Goal: Check status: Check status

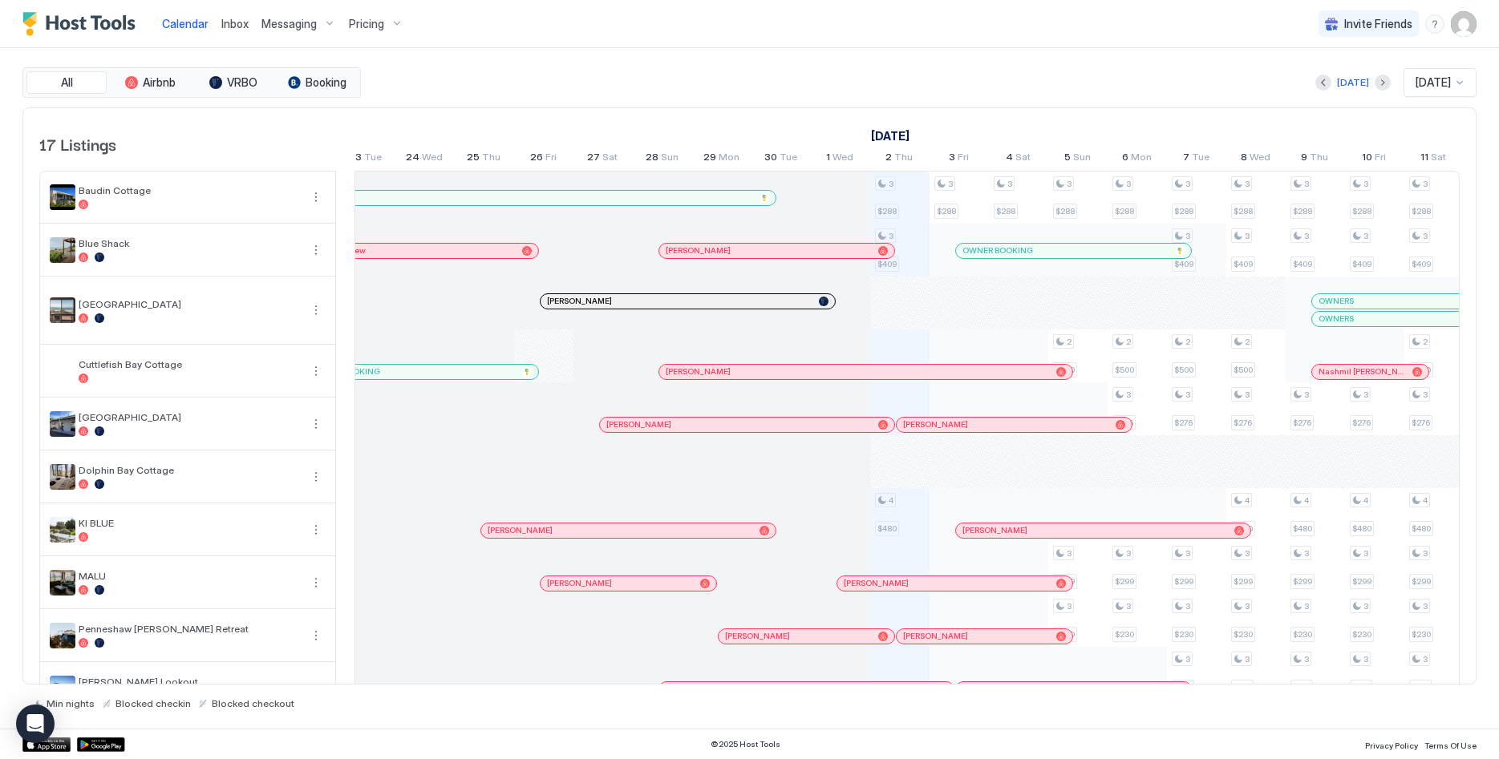
scroll to position [0, 324]
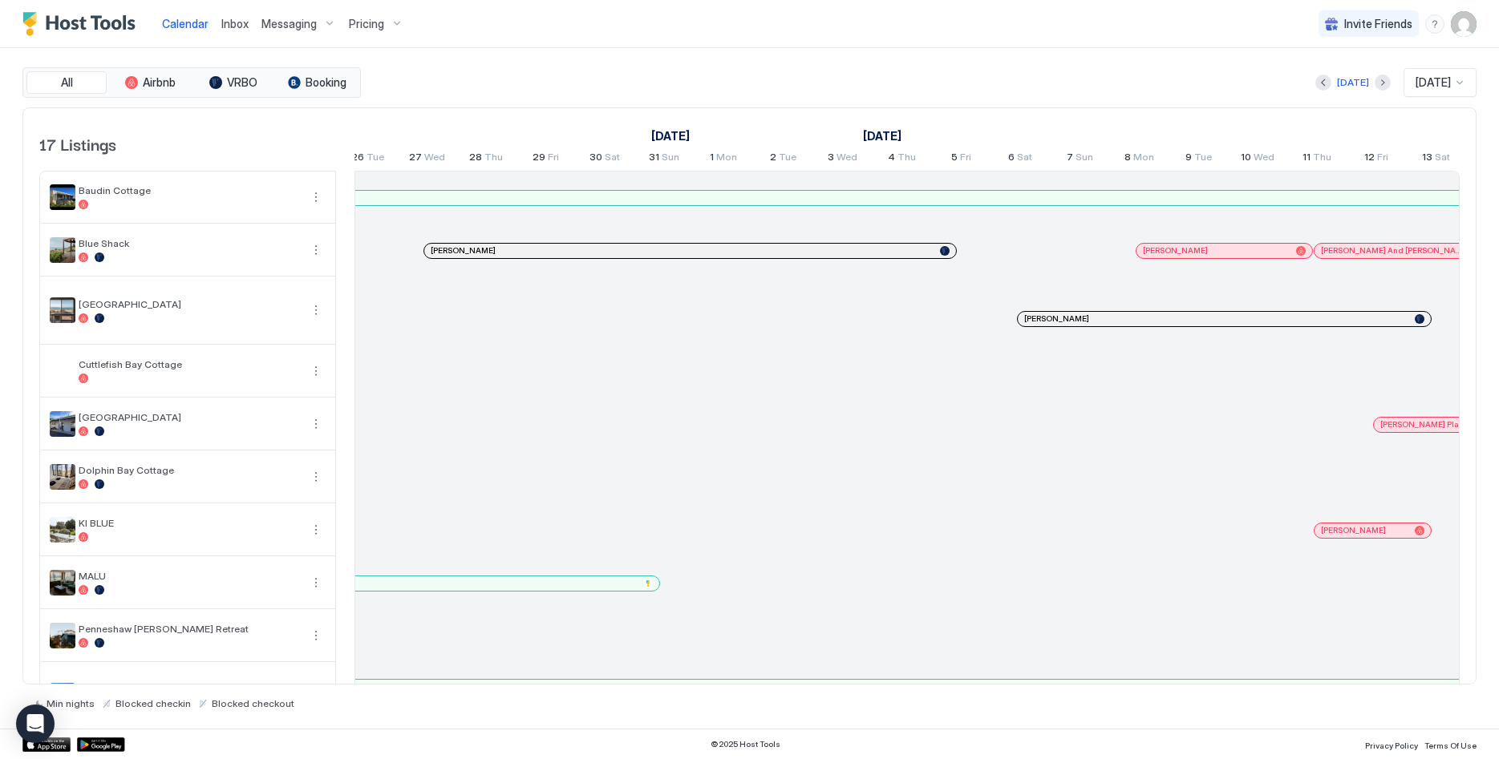
click at [666, 254] on div at bounding box center [666, 251] width 13 height 13
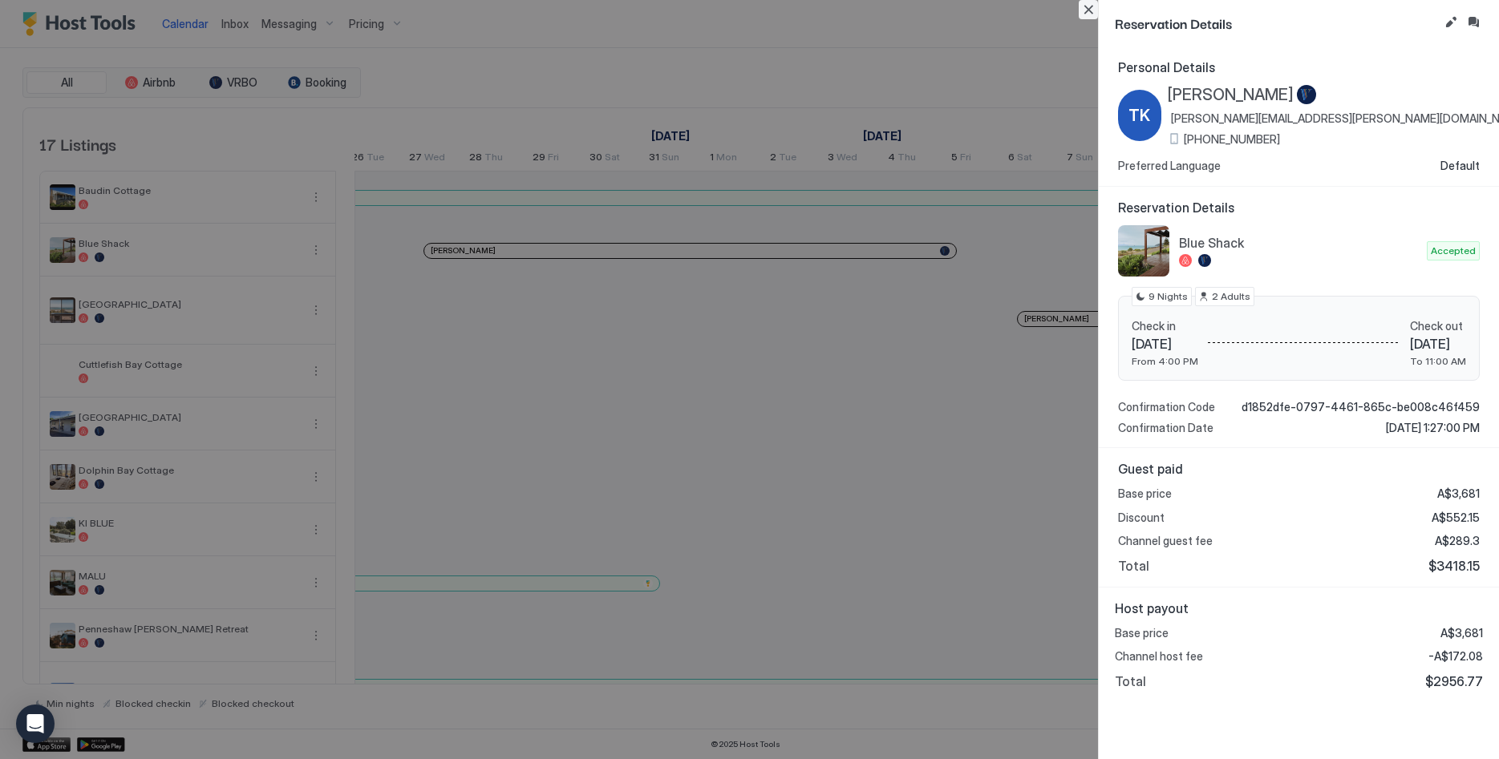
click at [1084, 4] on button "Close" at bounding box center [1088, 9] width 19 height 19
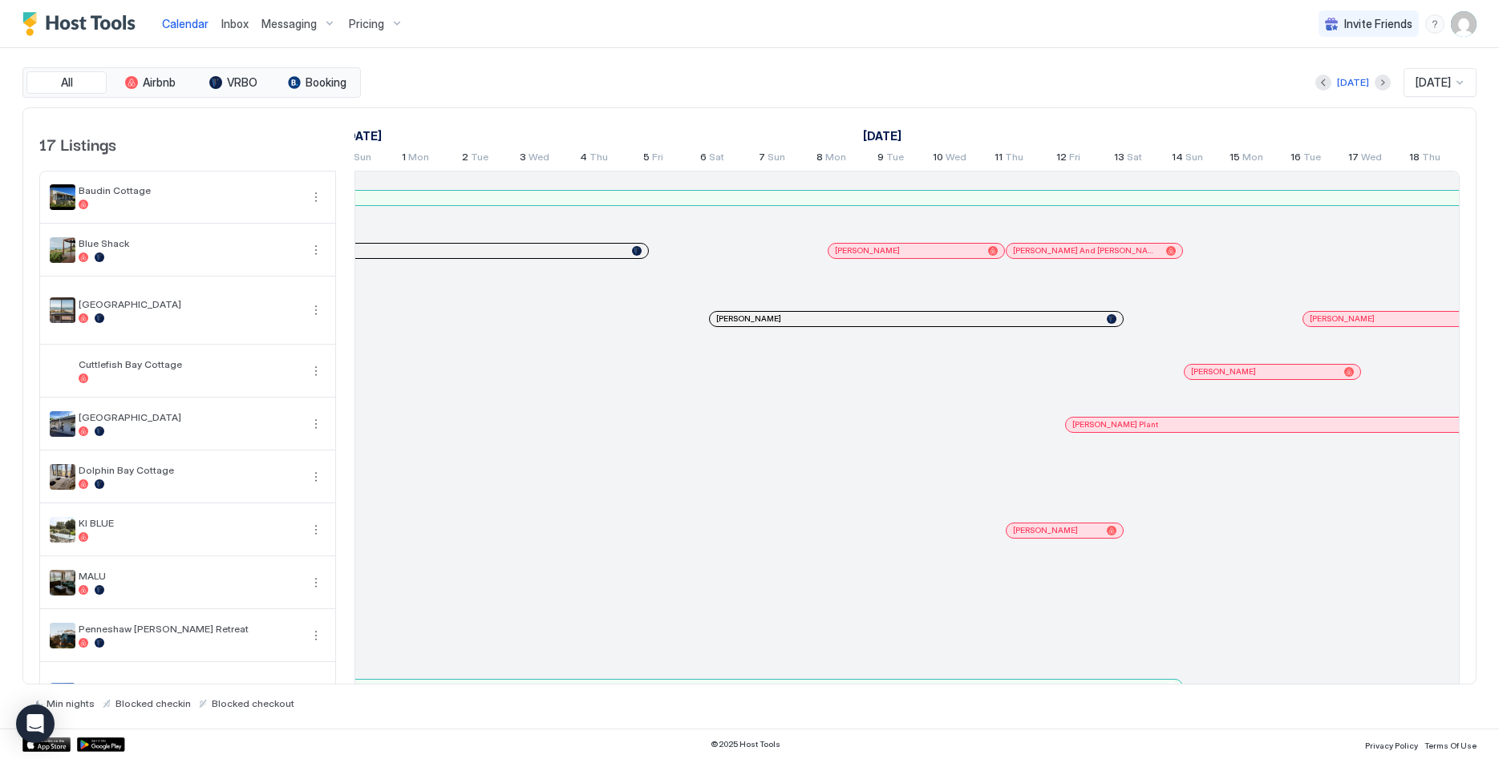
click at [963, 249] on div at bounding box center [963, 251] width 13 height 13
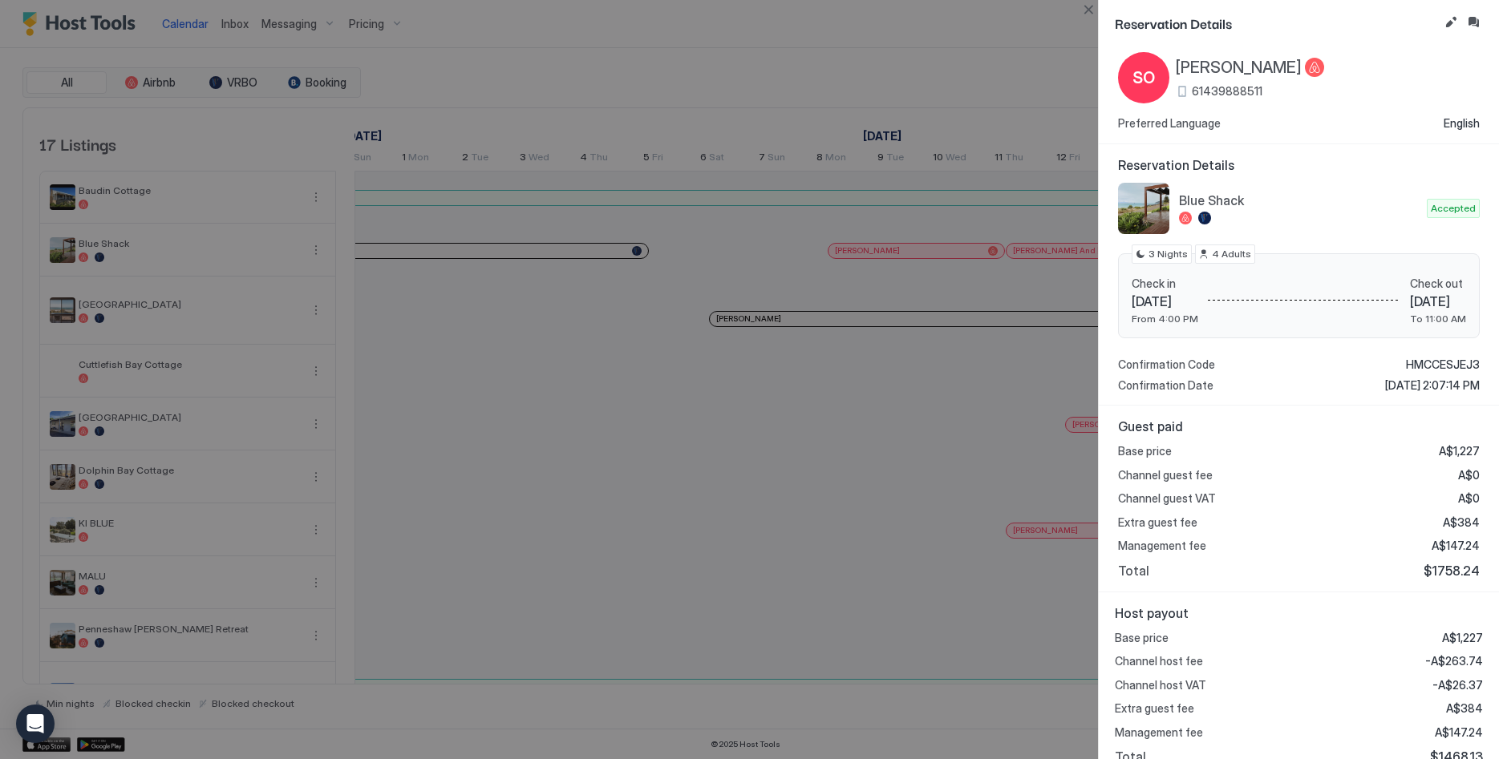
scroll to position [51, 0]
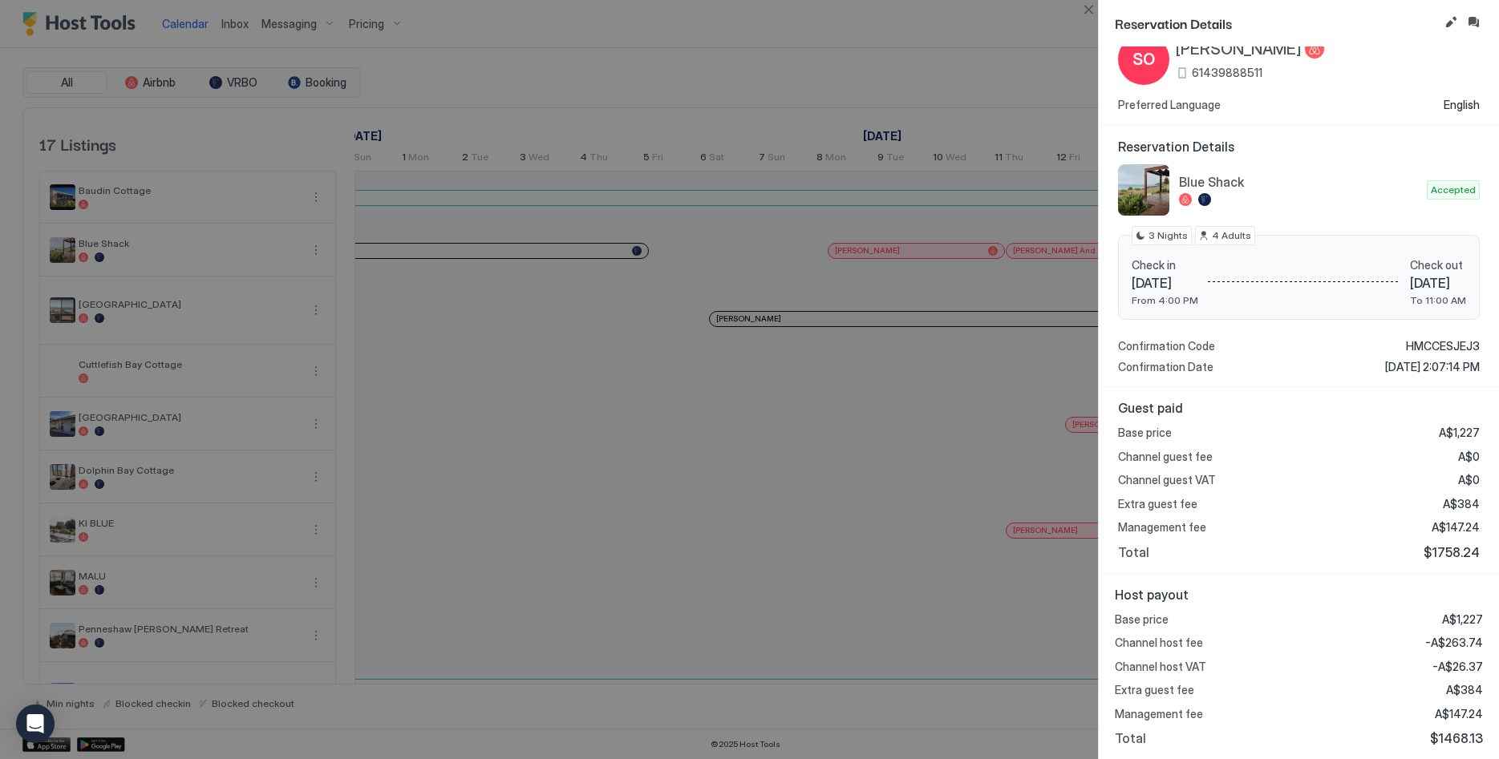
click at [1096, 6] on button "Close" at bounding box center [1088, 9] width 19 height 19
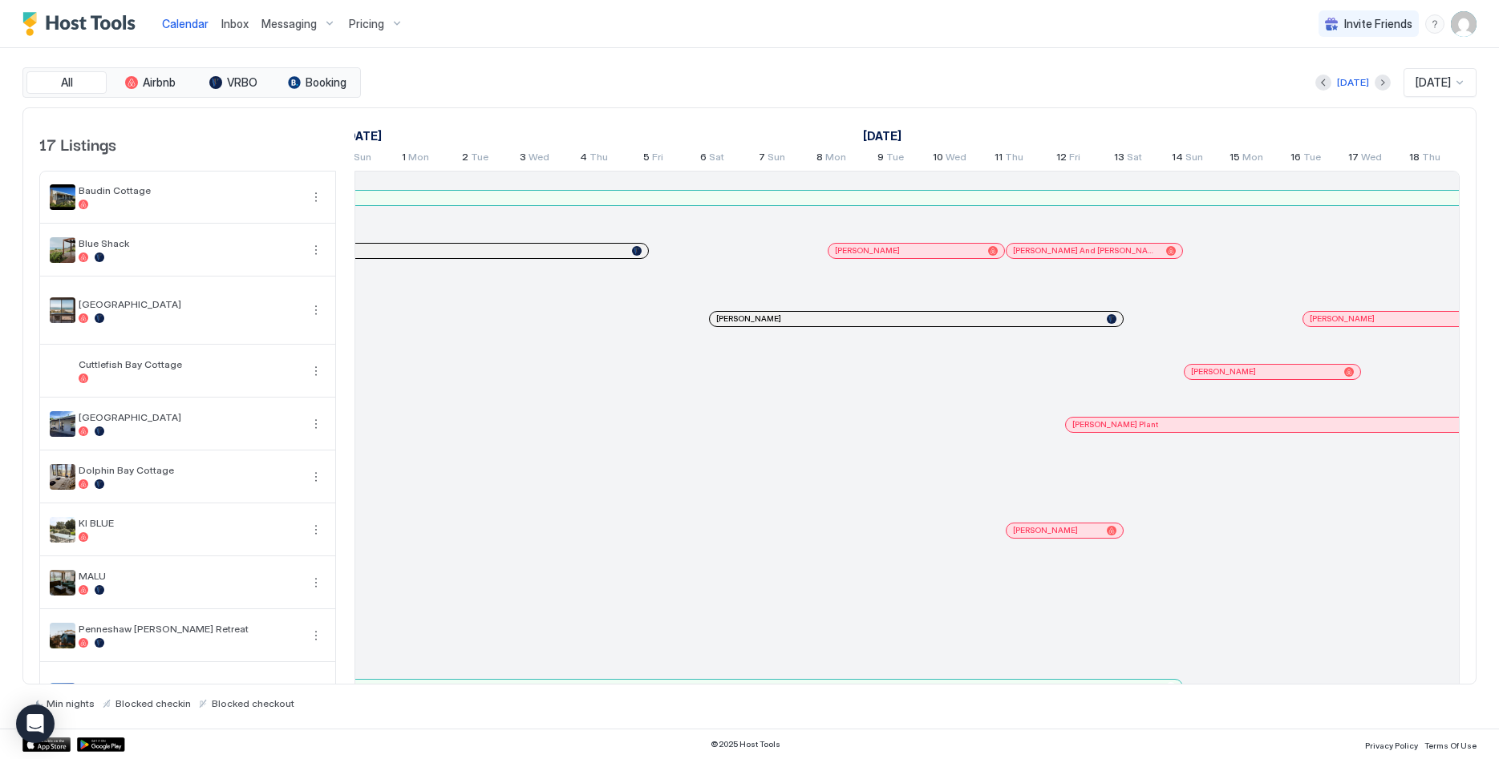
click at [1105, 249] on div at bounding box center [1105, 251] width 13 height 13
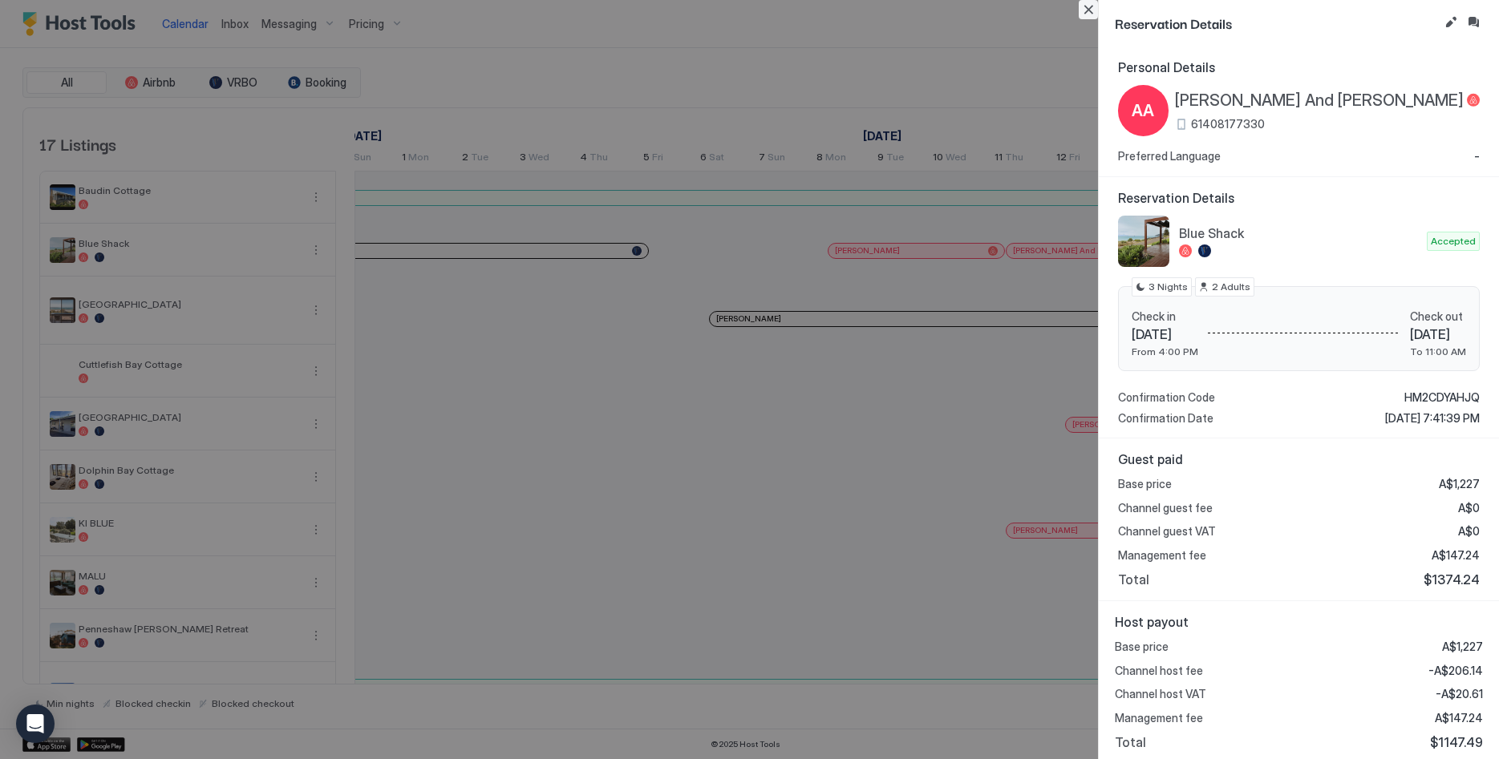
click at [1097, 14] on button "Close" at bounding box center [1088, 9] width 19 height 19
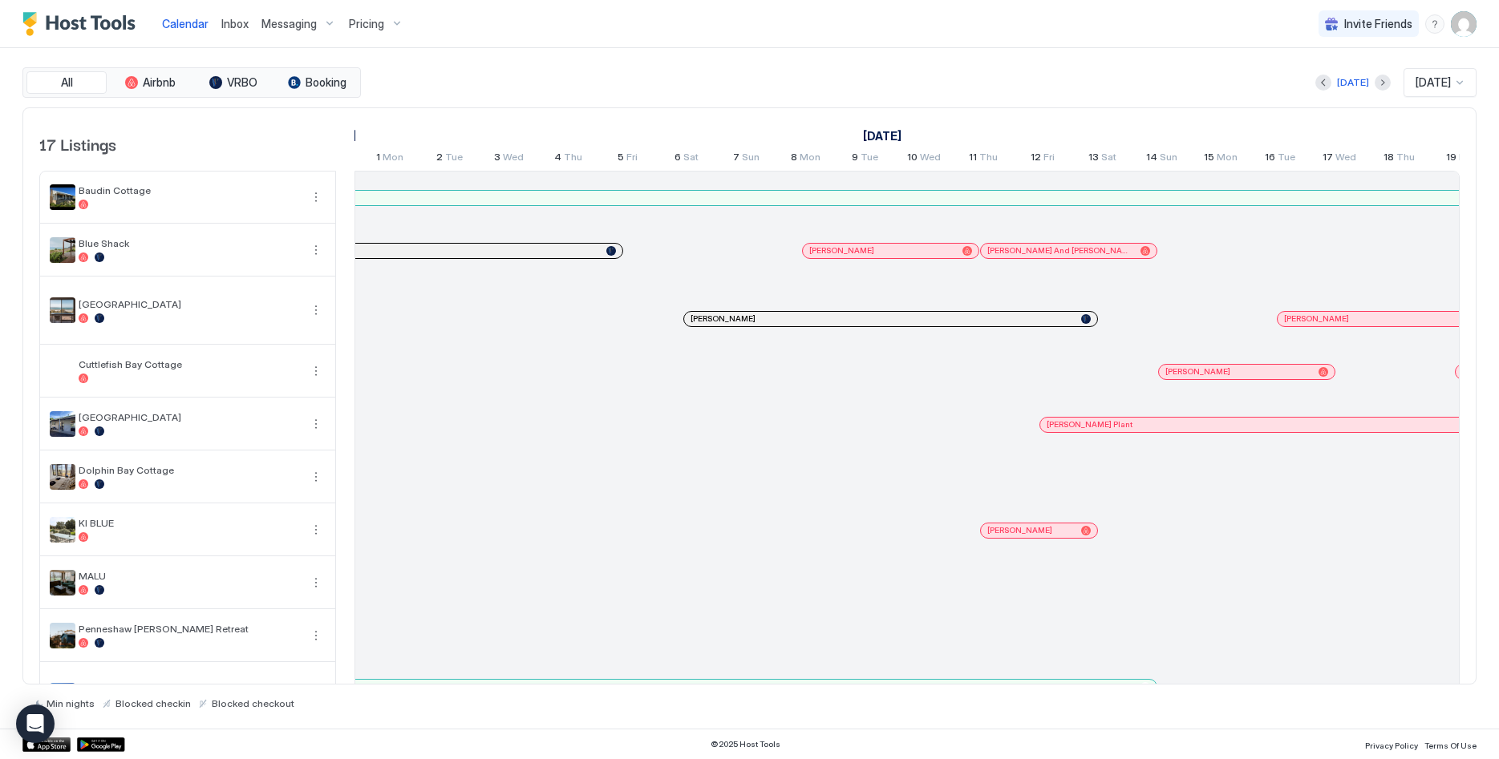
scroll to position [0, 1431]
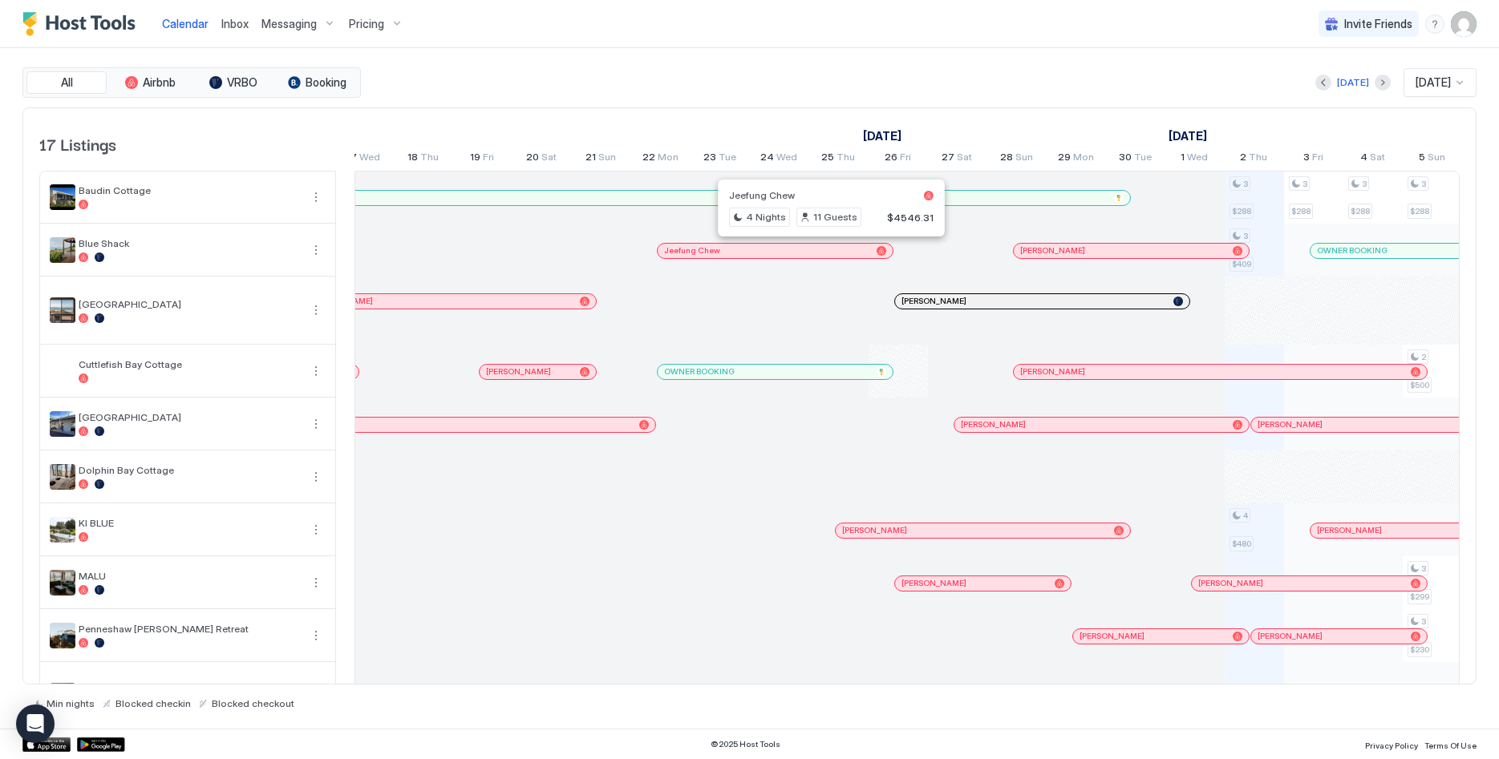
click at [820, 253] on div at bounding box center [821, 251] width 13 height 13
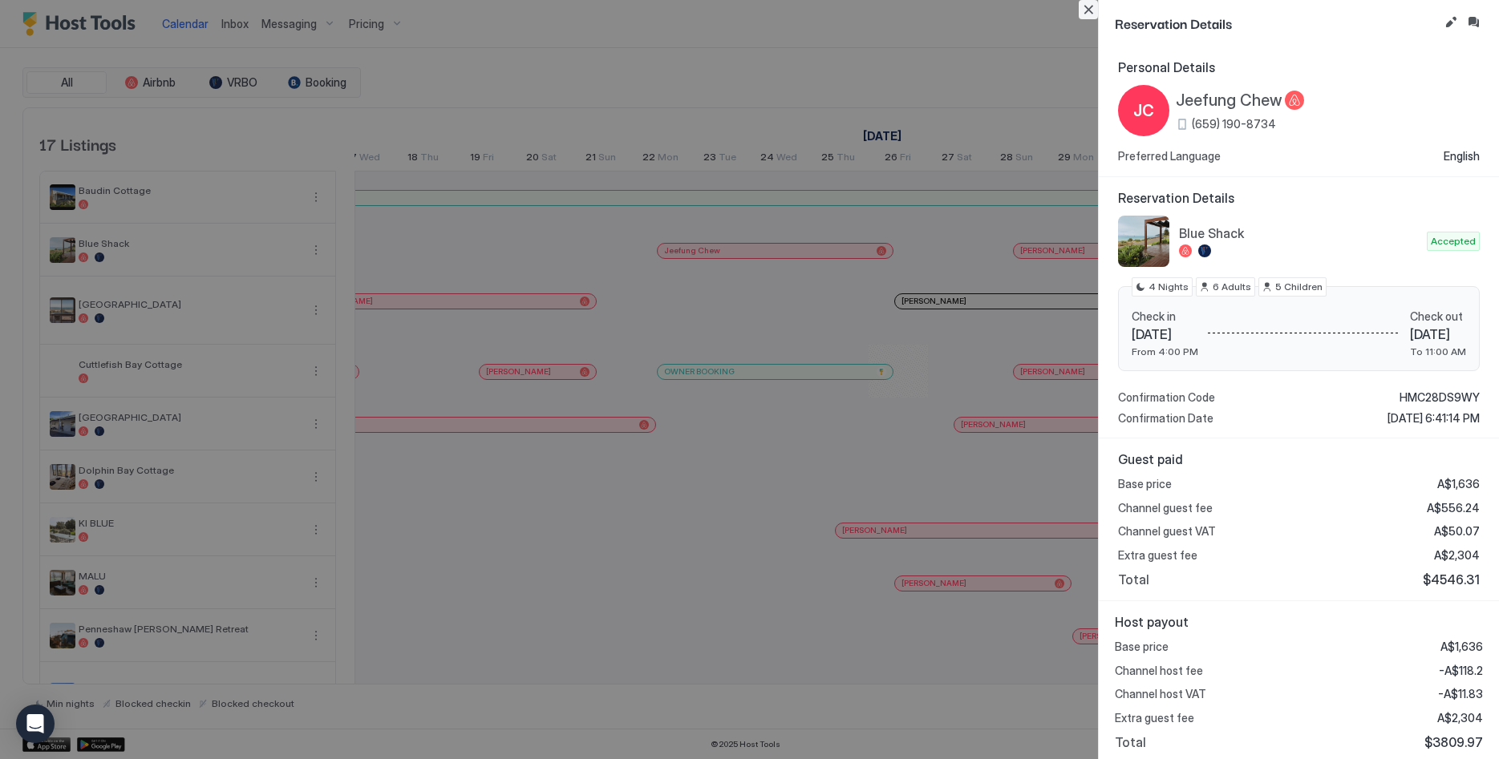
click at [1091, 12] on button "Close" at bounding box center [1088, 9] width 19 height 19
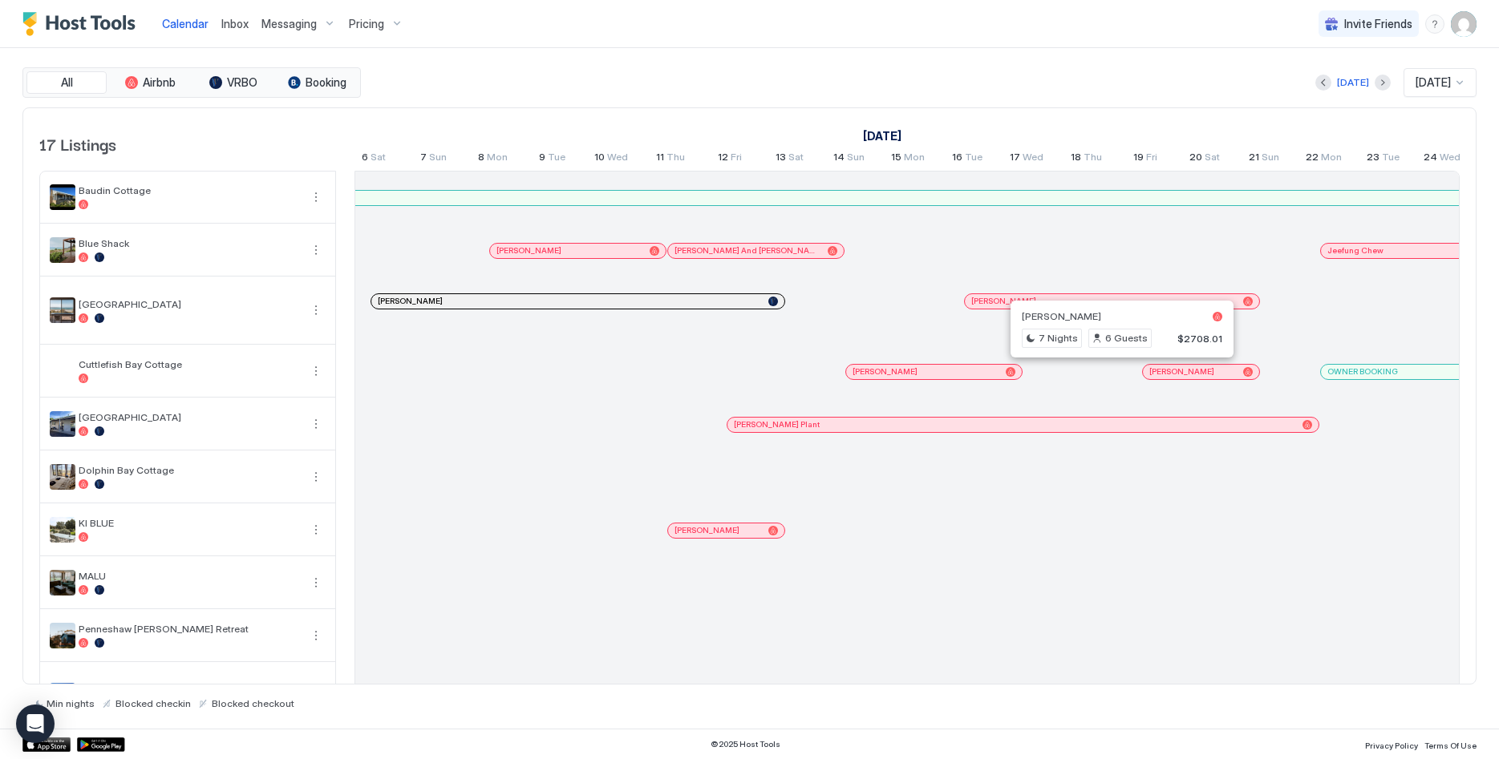
scroll to position [0, 583]
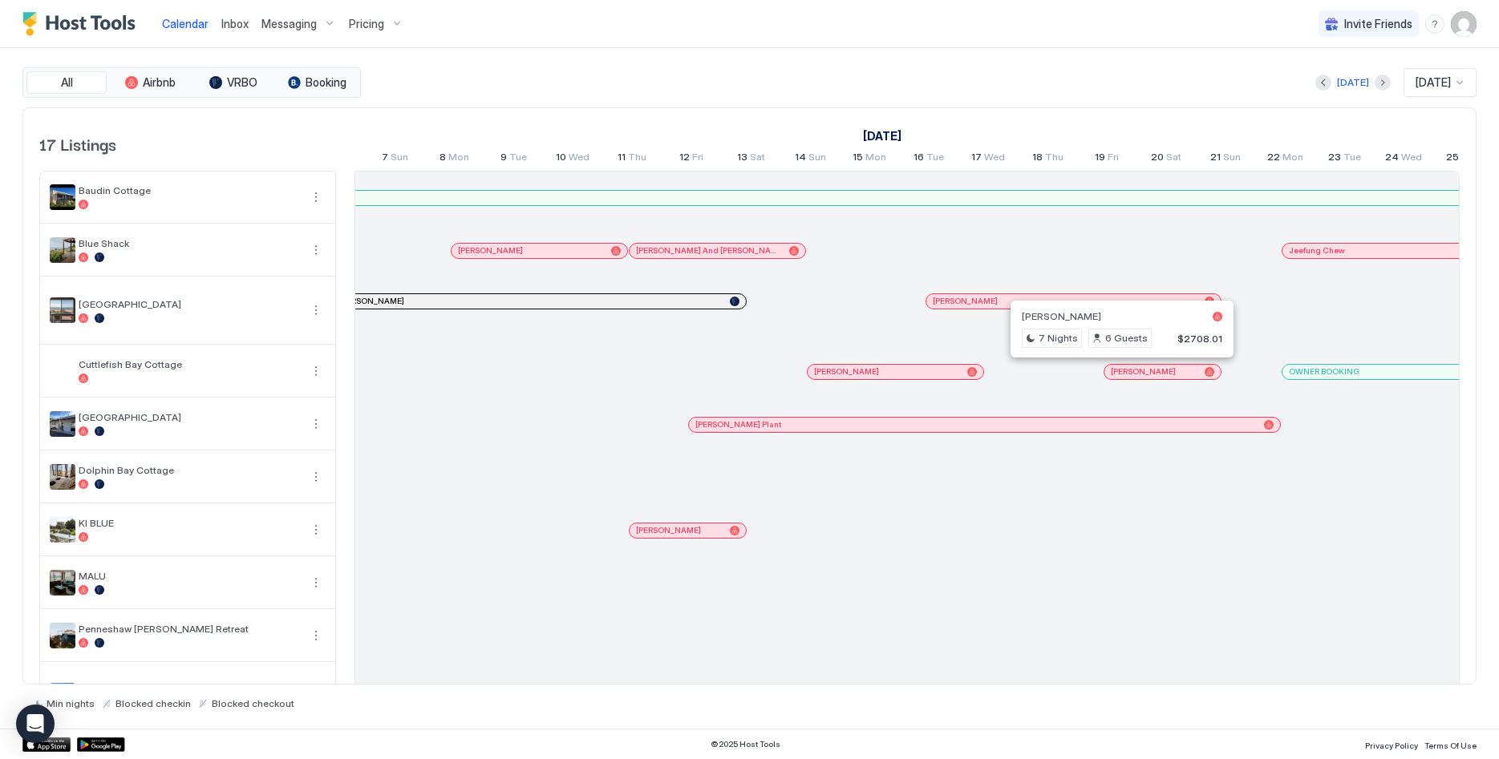
click at [851, 371] on div at bounding box center [850, 372] width 13 height 13
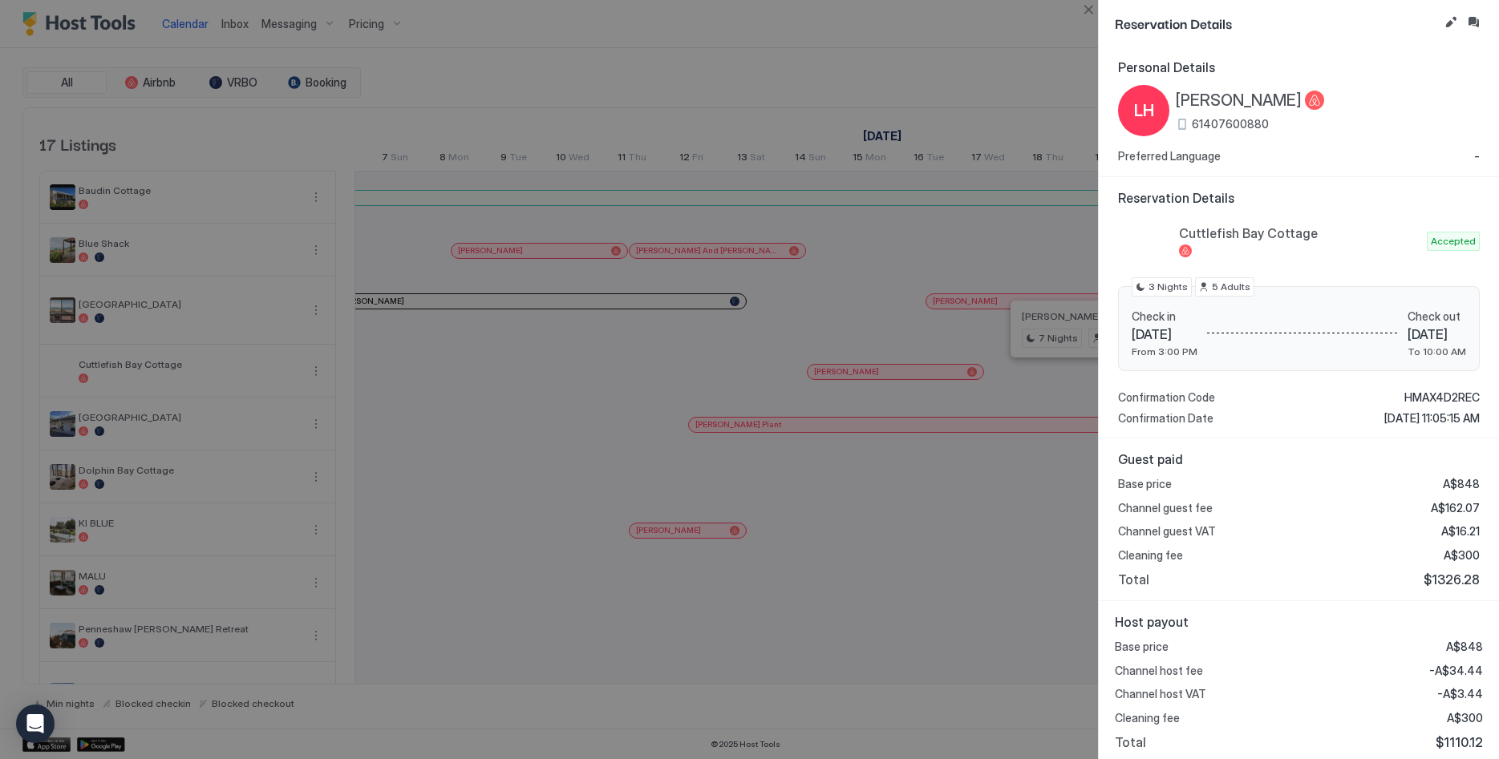
click at [1449, 396] on span "HMAX4D2REC" at bounding box center [1441, 398] width 75 height 14
click at [1090, 8] on button "Close" at bounding box center [1088, 9] width 19 height 19
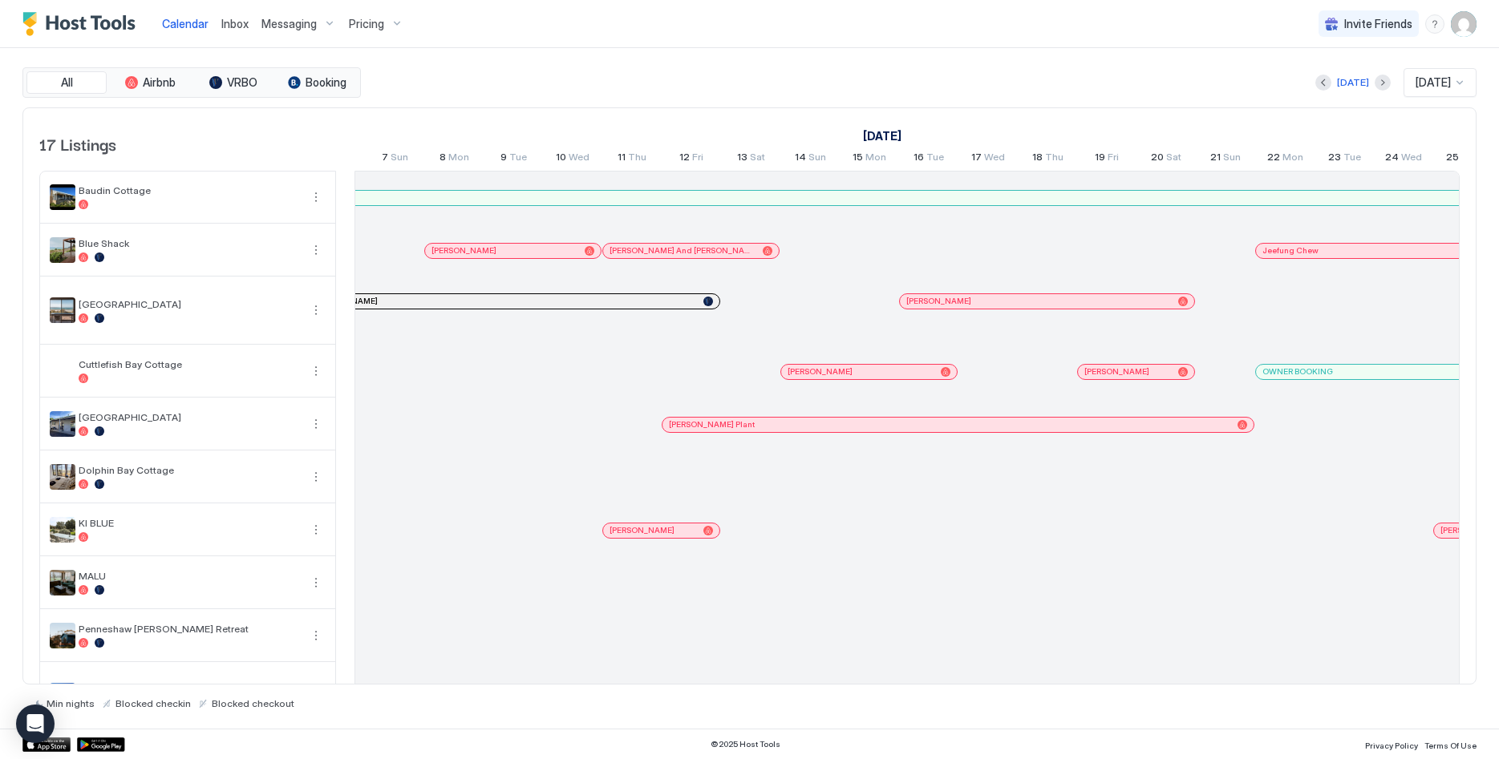
scroll to position [0, 615]
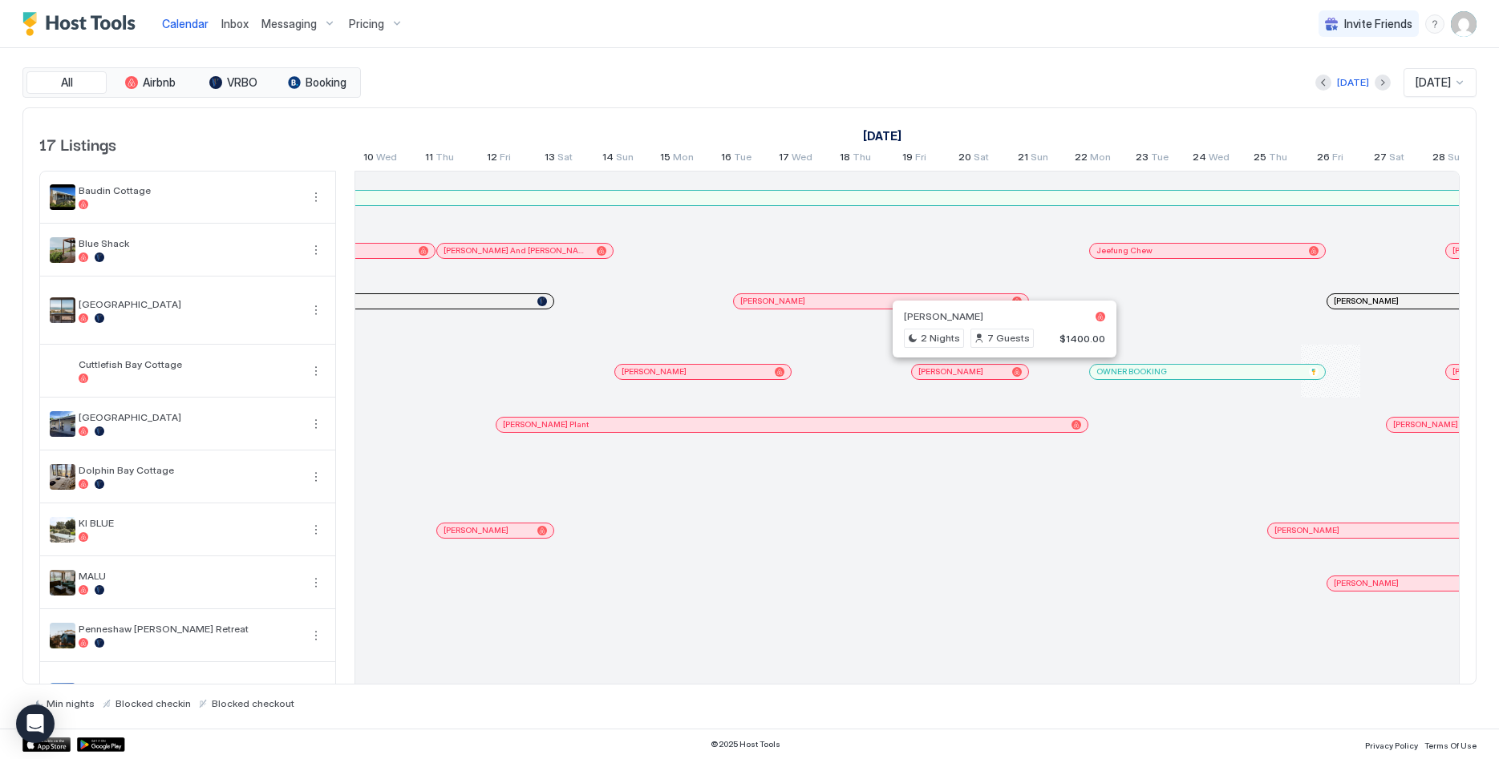
click at [982, 368] on div at bounding box center [981, 372] width 13 height 13
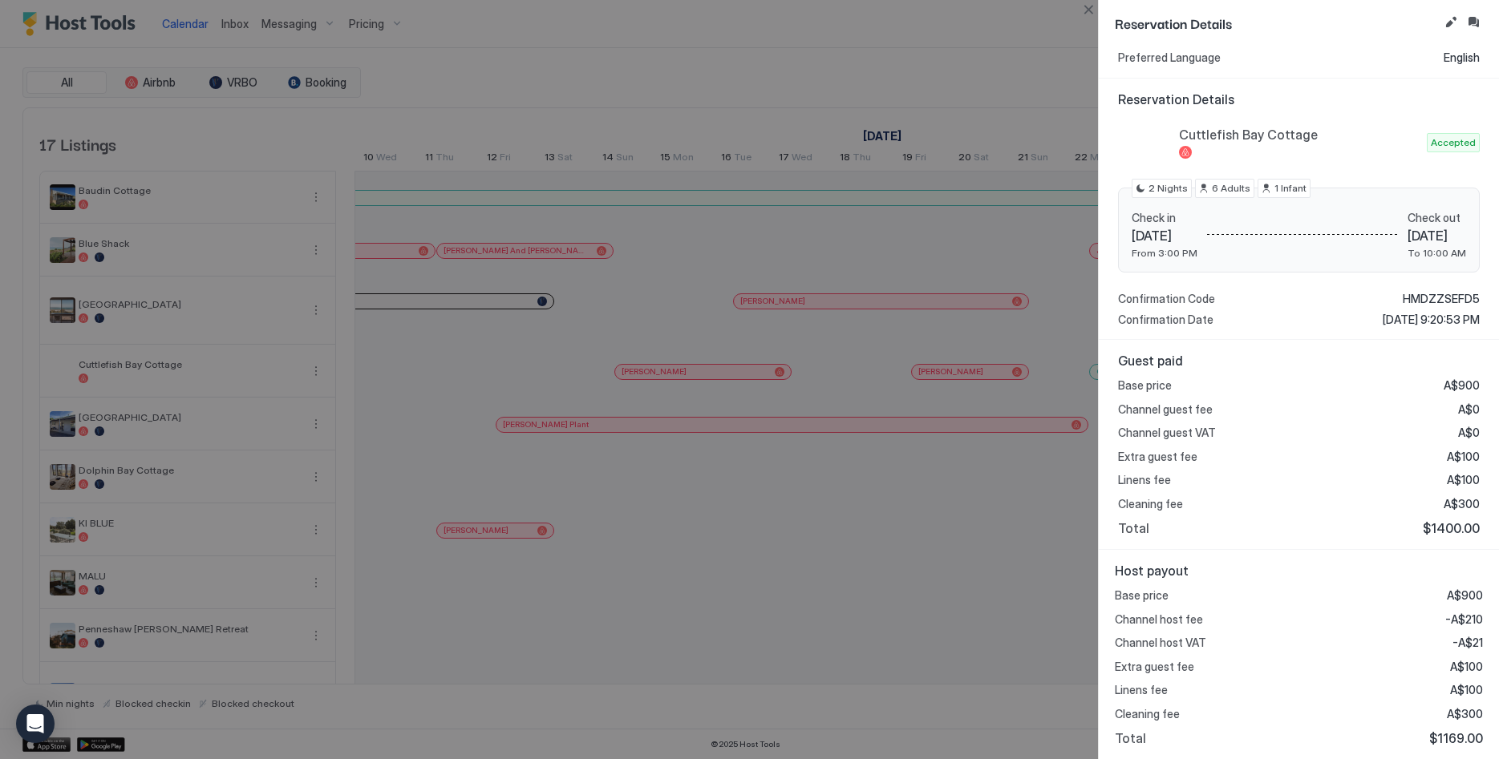
click at [1436, 300] on span "HMDZZSEFD5" at bounding box center [1441, 299] width 77 height 14
click at [1468, 740] on span "$1169.00" at bounding box center [1456, 739] width 54 height 16
click at [1082, 7] on button "Close" at bounding box center [1088, 9] width 19 height 19
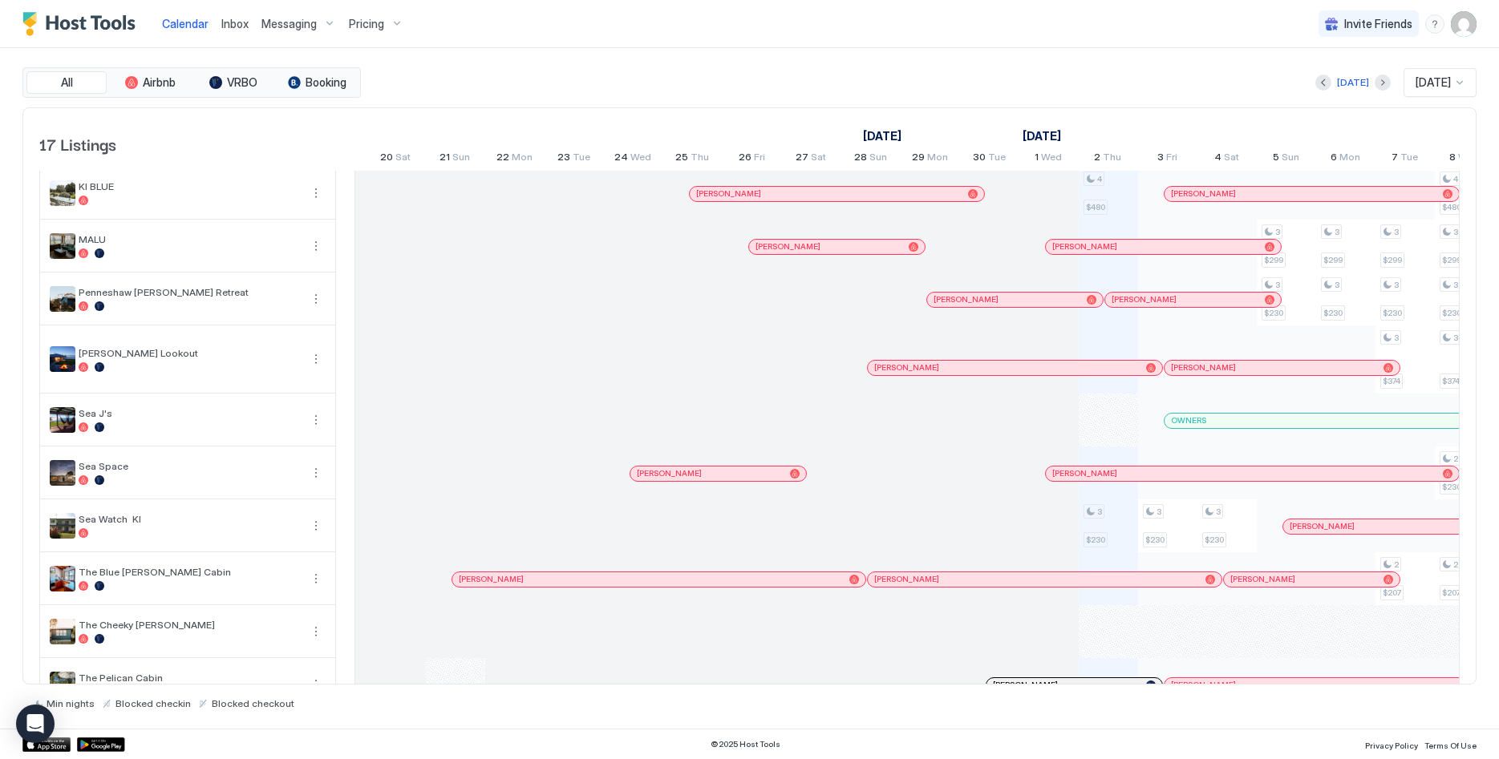
scroll to position [0, 1308]
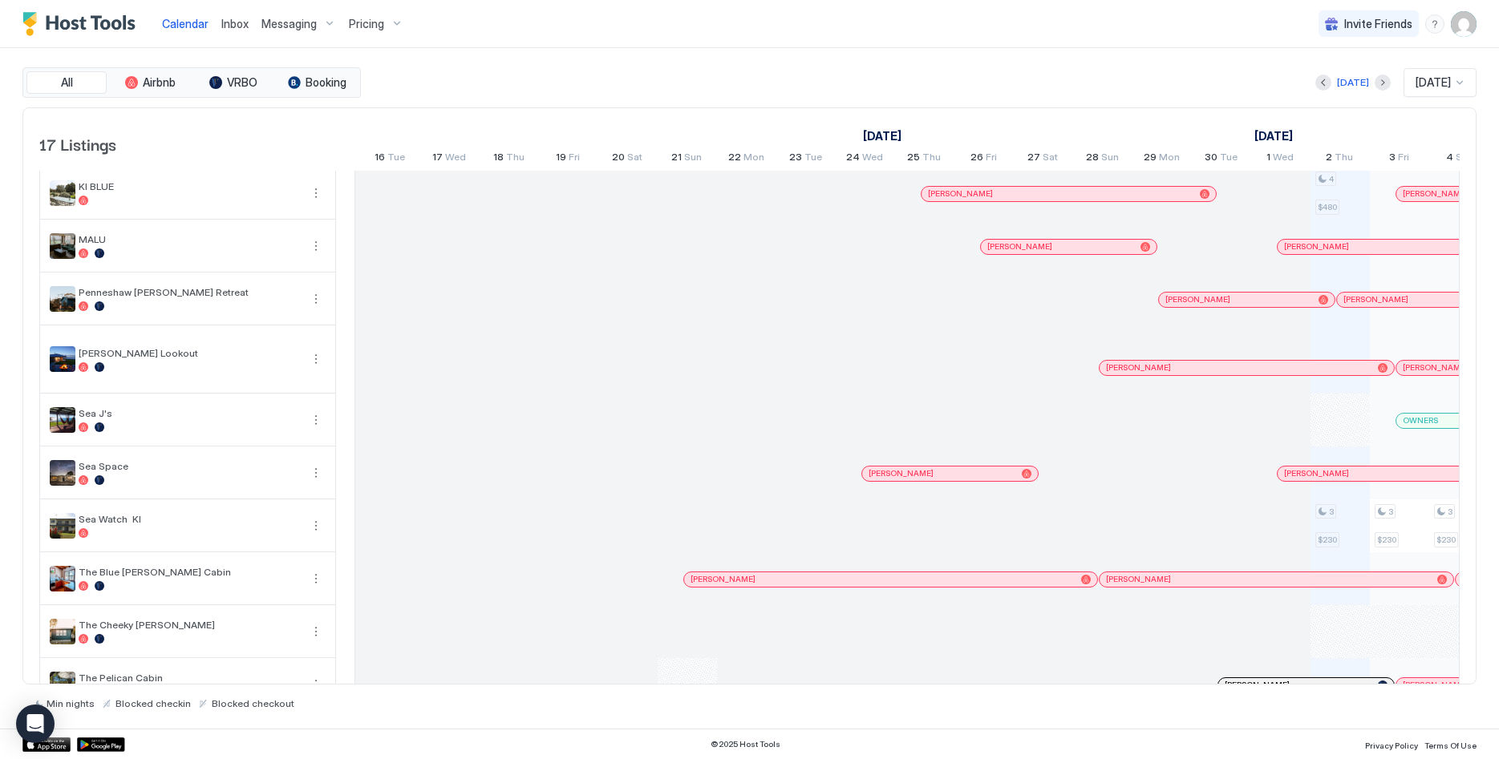
click at [1189, 366] on div at bounding box center [1189, 368] width 13 height 13
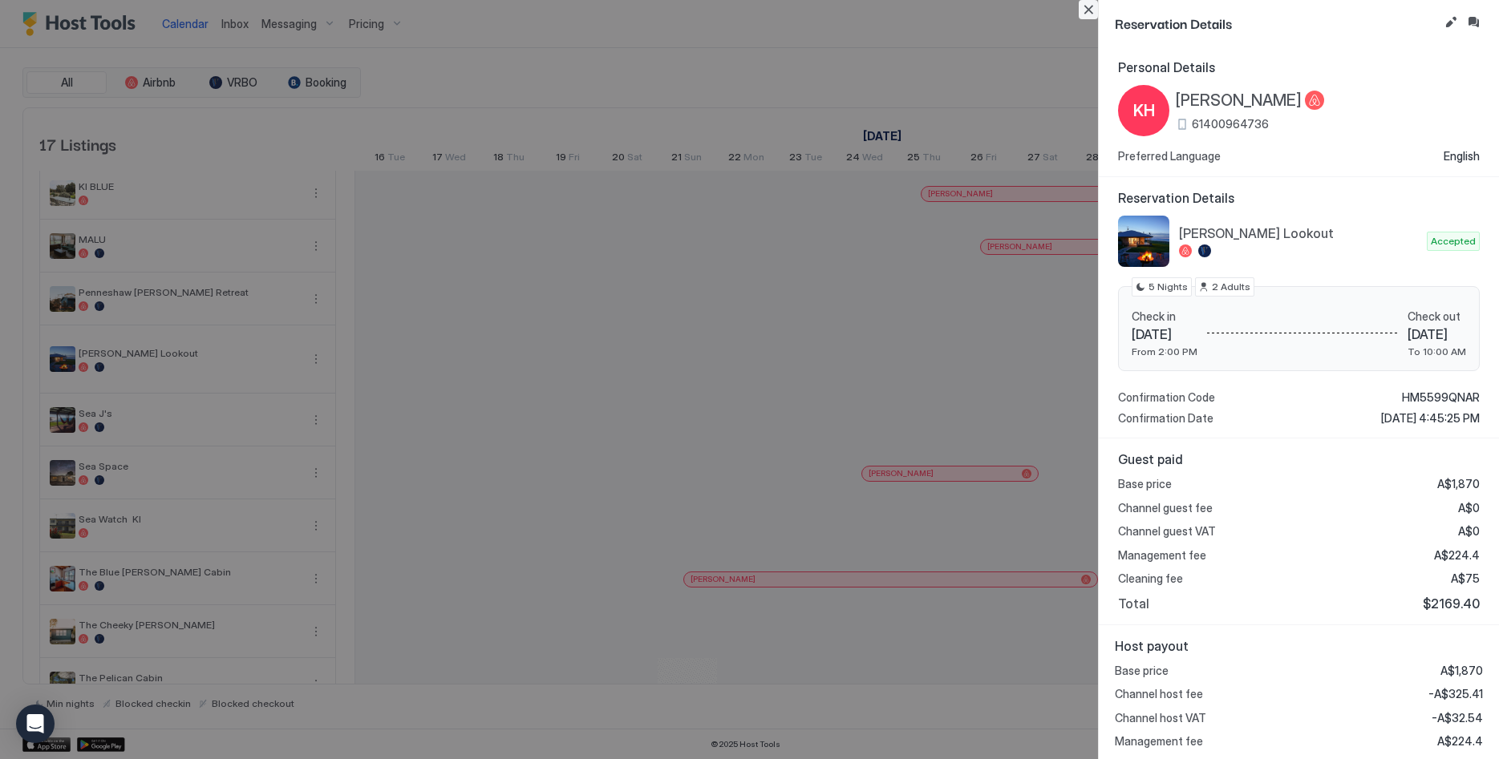
click at [1087, 9] on button "Close" at bounding box center [1088, 9] width 19 height 19
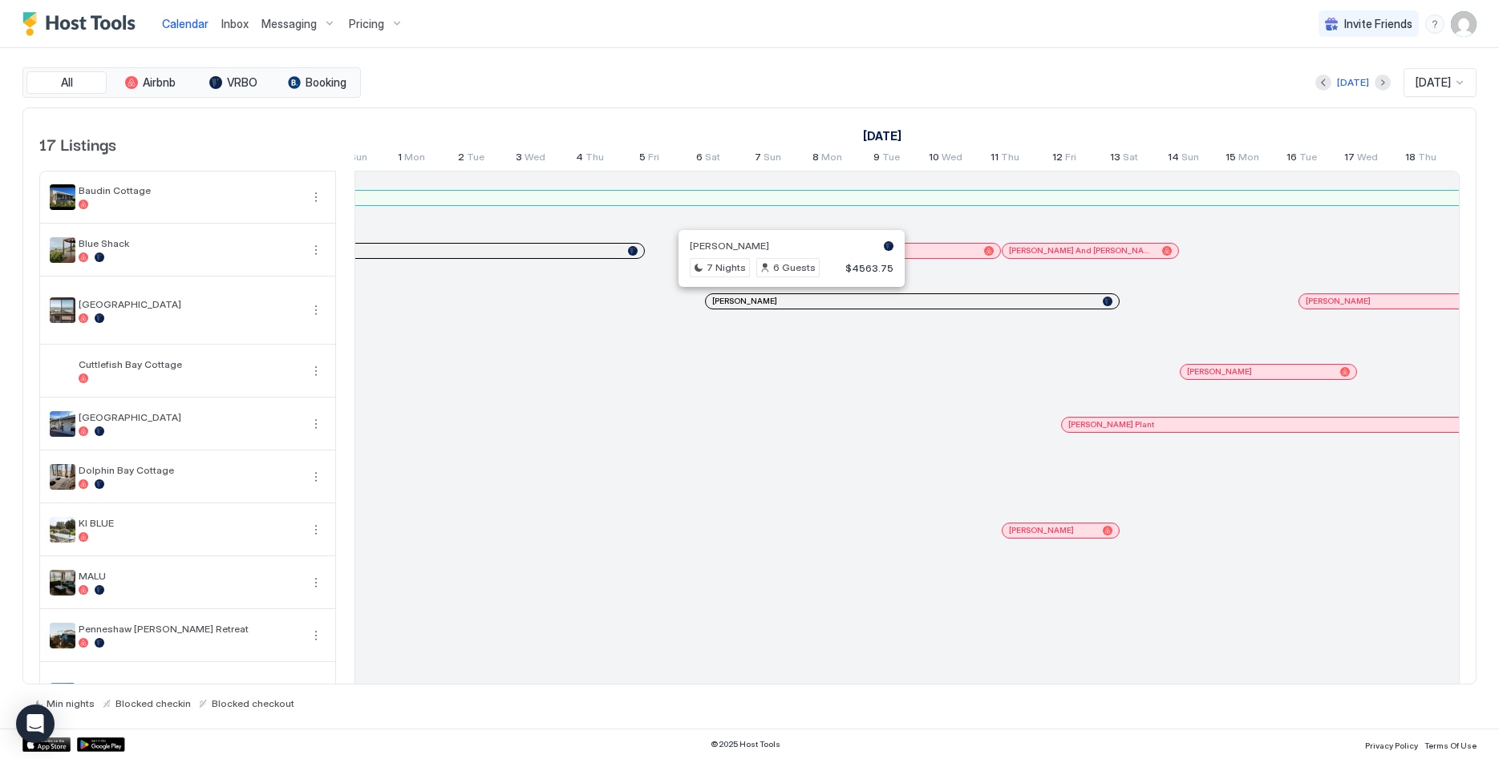
scroll to position [0, 1345]
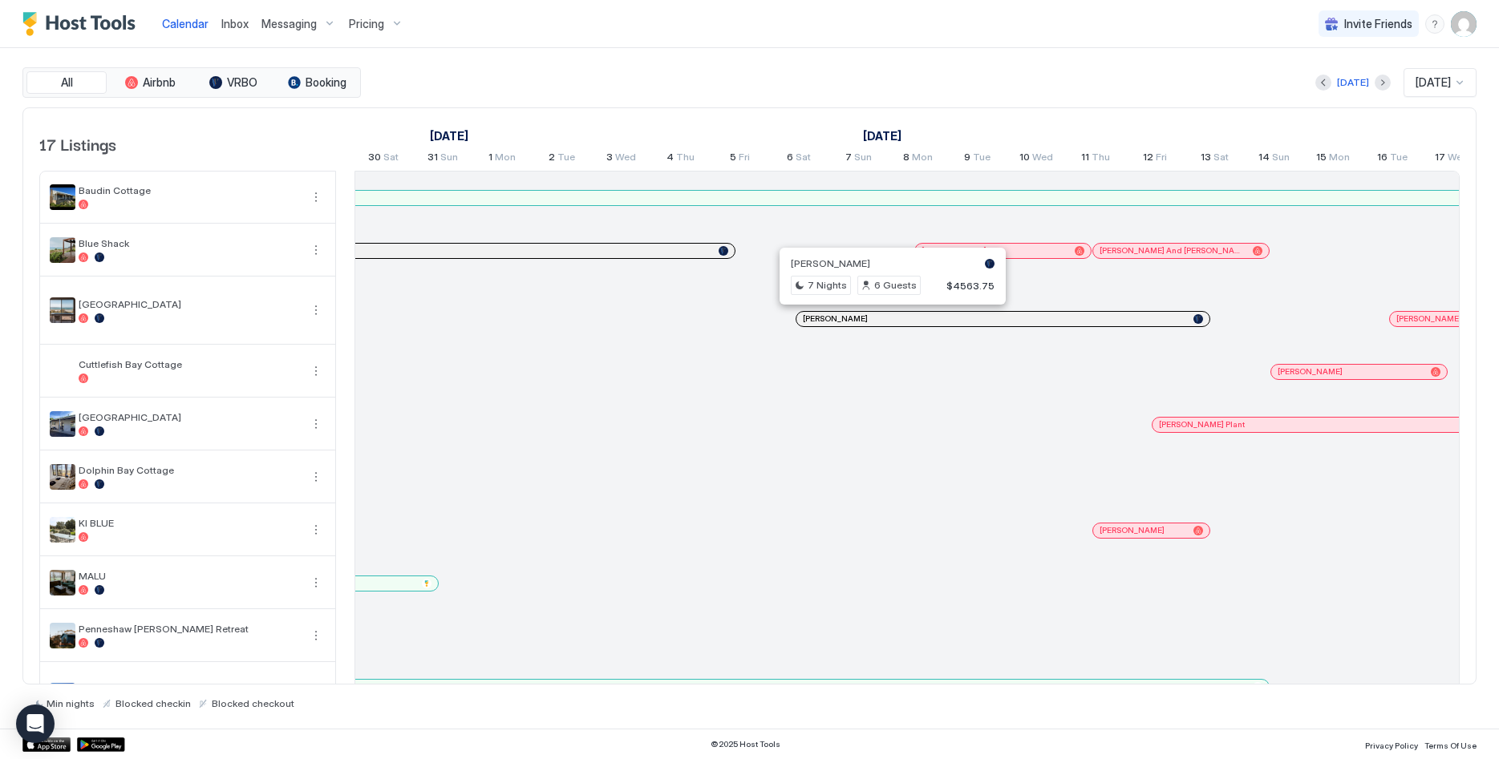
click at [885, 316] on div at bounding box center [885, 319] width 13 height 13
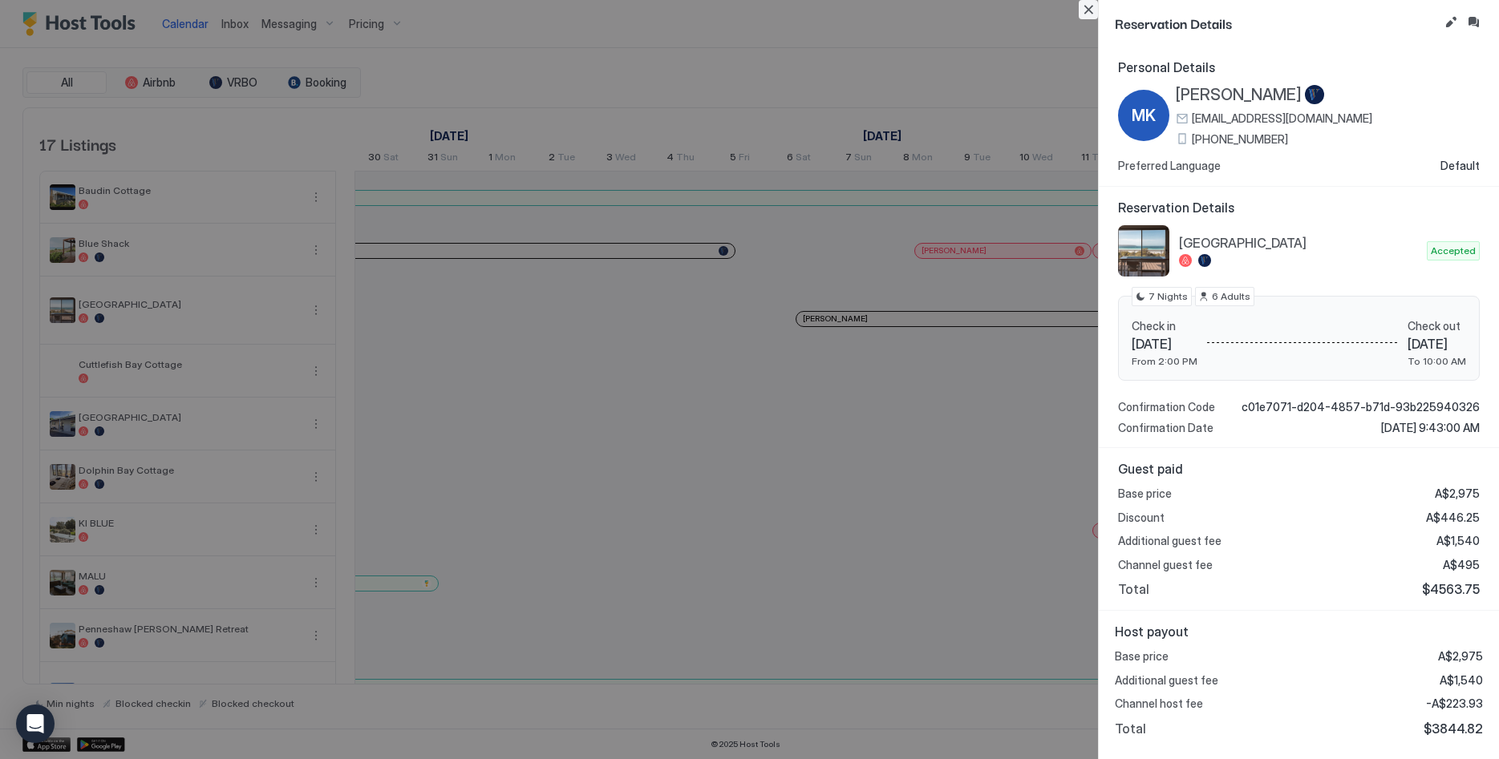
click at [1094, 6] on button "Close" at bounding box center [1088, 9] width 19 height 19
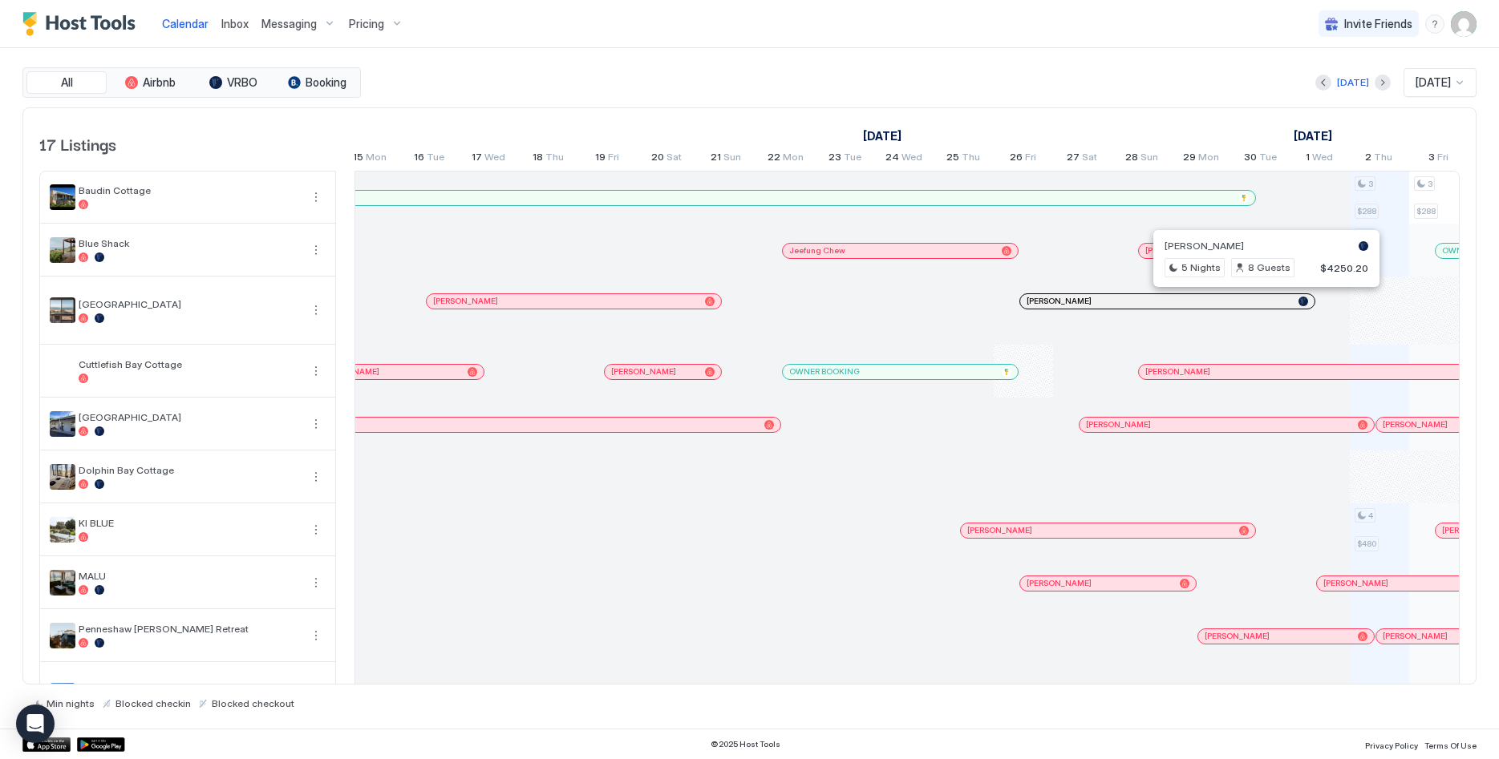
click at [1260, 302] on div at bounding box center [1259, 301] width 13 height 13
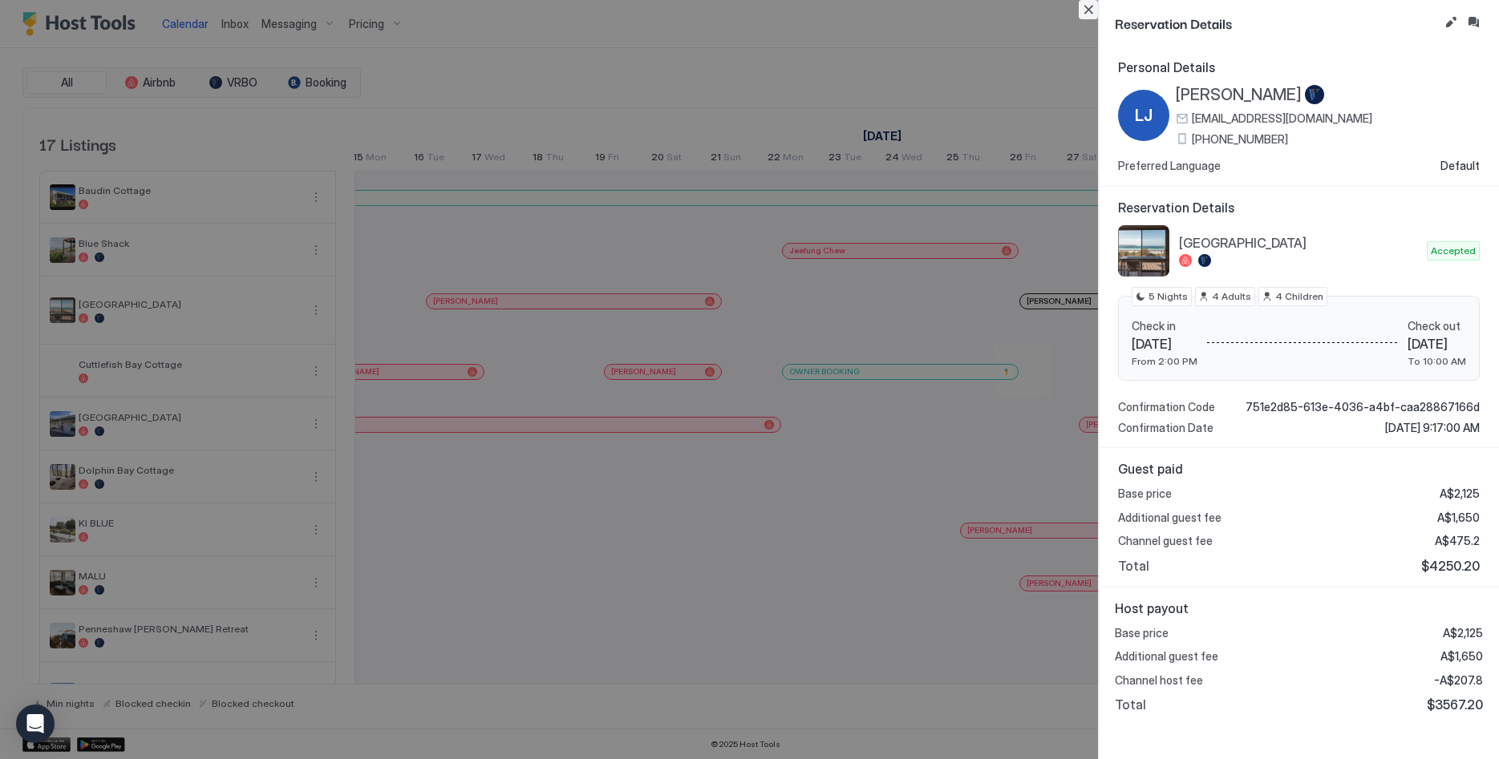
click at [1088, 4] on button "Close" at bounding box center [1088, 9] width 19 height 19
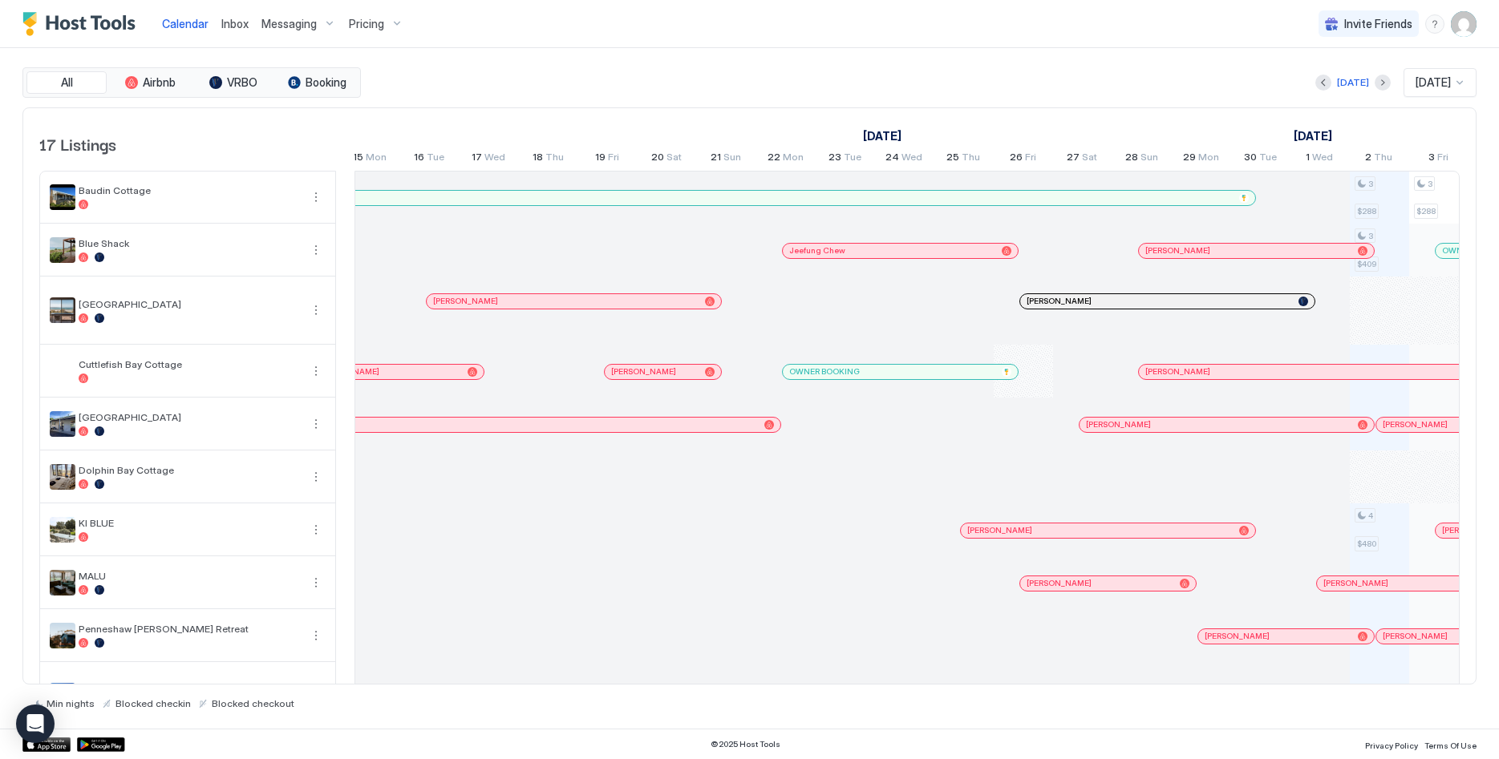
click at [655, 305] on div at bounding box center [657, 301] width 13 height 13
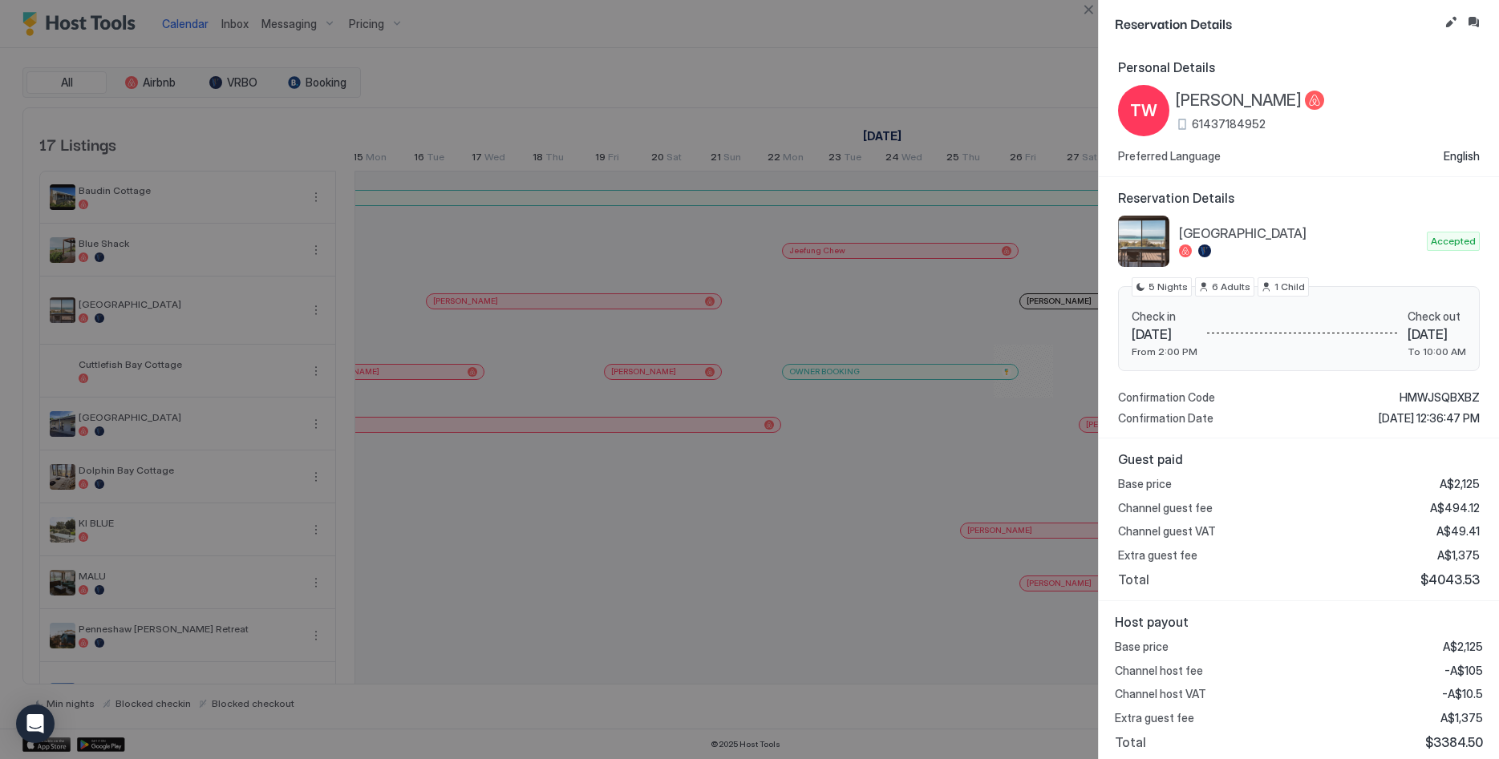
click at [1435, 390] on div "[GEOGRAPHIC_DATA] Accepted Check in [DATE] From 2:00 PM Check out [DATE] To 10:…" at bounding box center [1299, 321] width 362 height 210
click at [1440, 395] on span "HMWJSQBXBZ" at bounding box center [1439, 398] width 80 height 14
click at [773, 64] on div at bounding box center [749, 379] width 1499 height 759
click at [1081, 12] on button "Close" at bounding box center [1088, 9] width 19 height 19
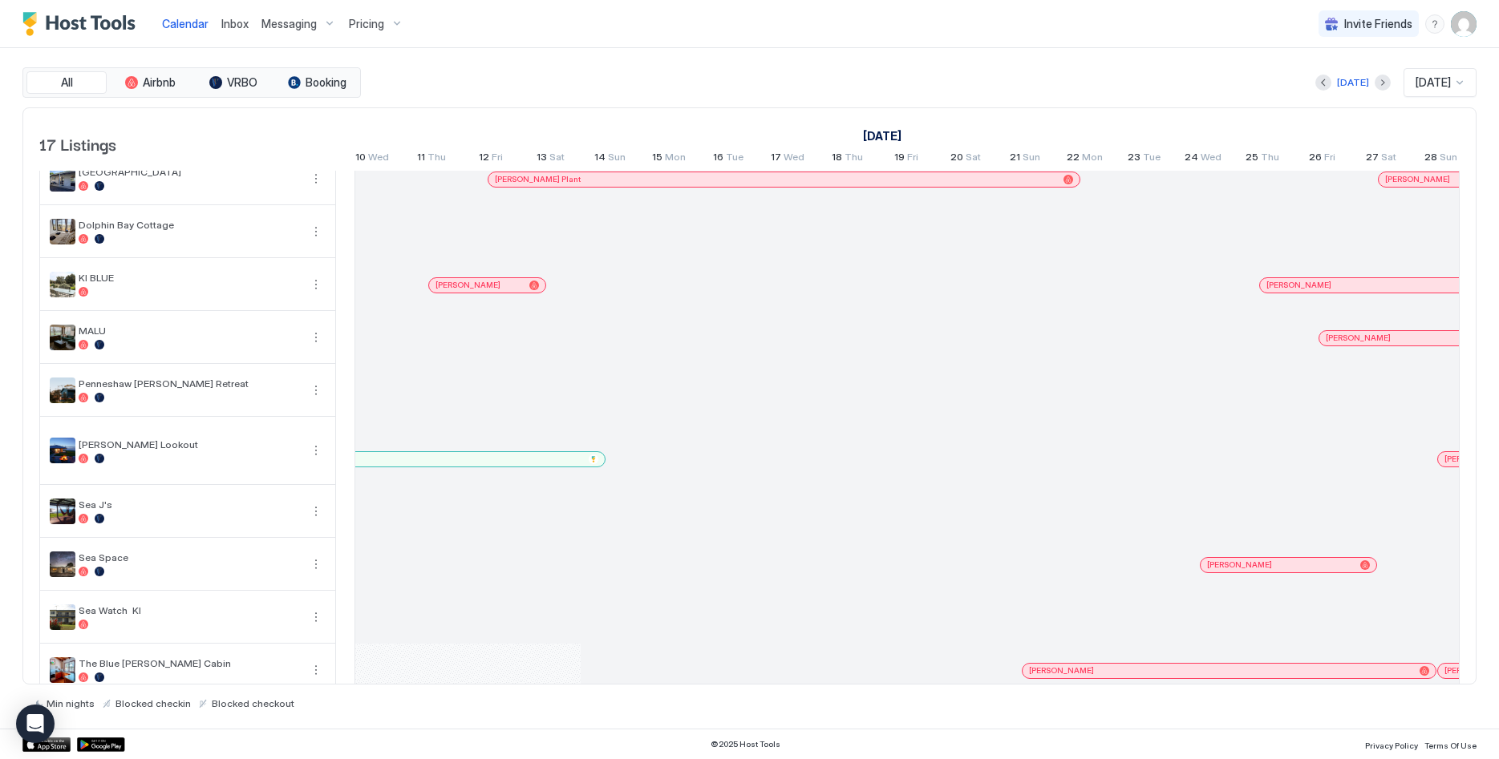
scroll to position [0, 828]
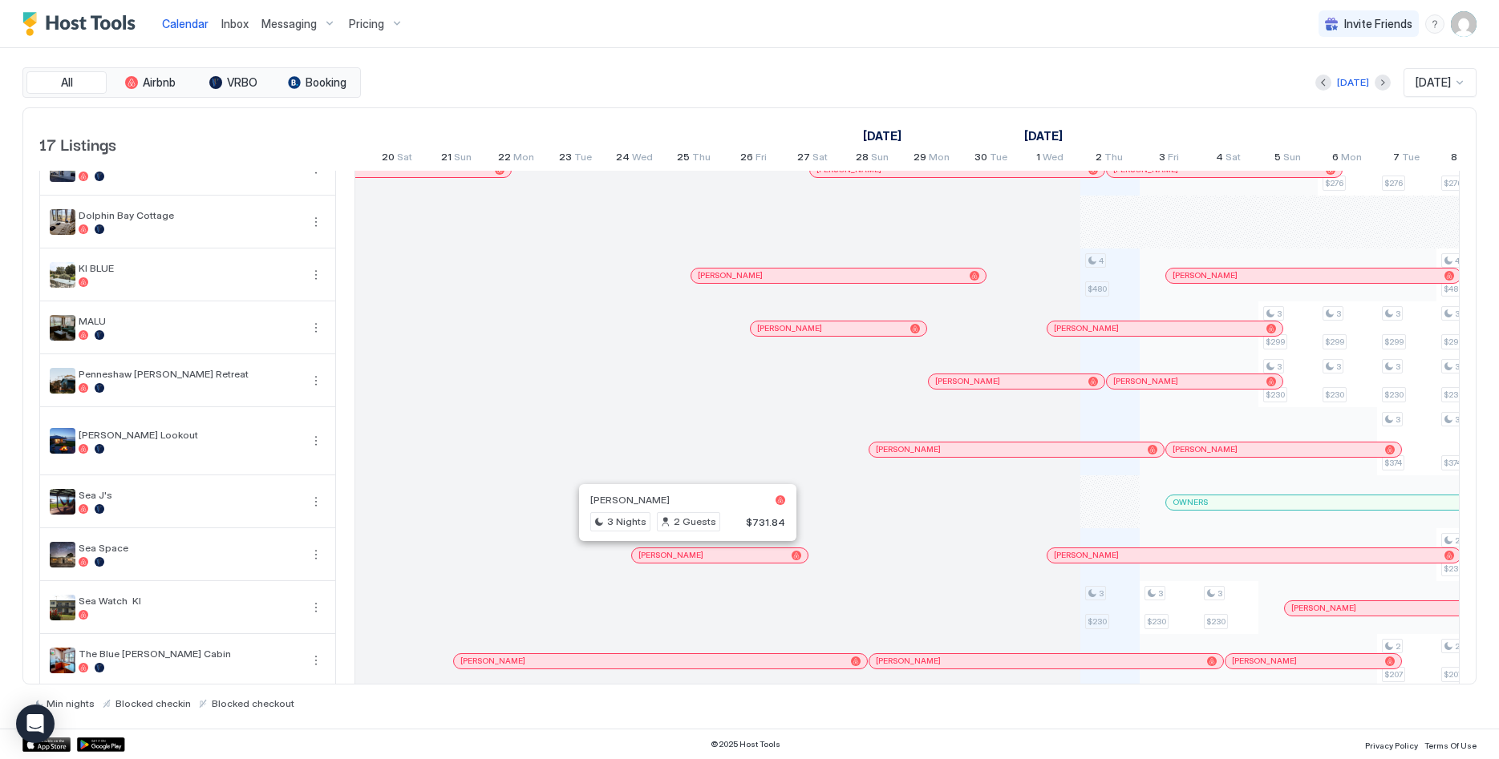
click at [681, 557] on div at bounding box center [680, 555] width 13 height 13
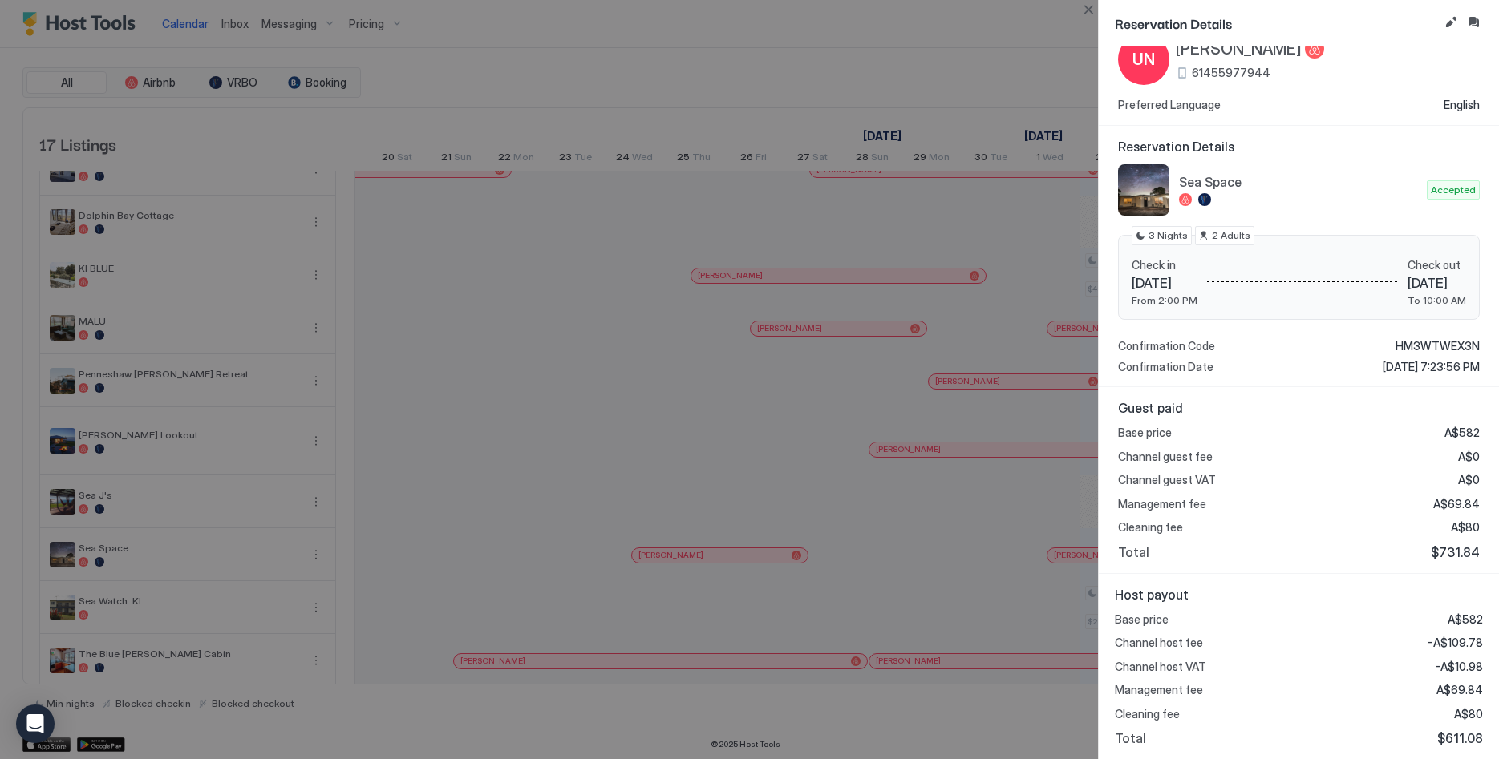
click at [1443, 343] on span "HM3WTWEX3N" at bounding box center [1437, 346] width 84 height 14
click at [1086, 8] on button "Close" at bounding box center [1088, 9] width 19 height 19
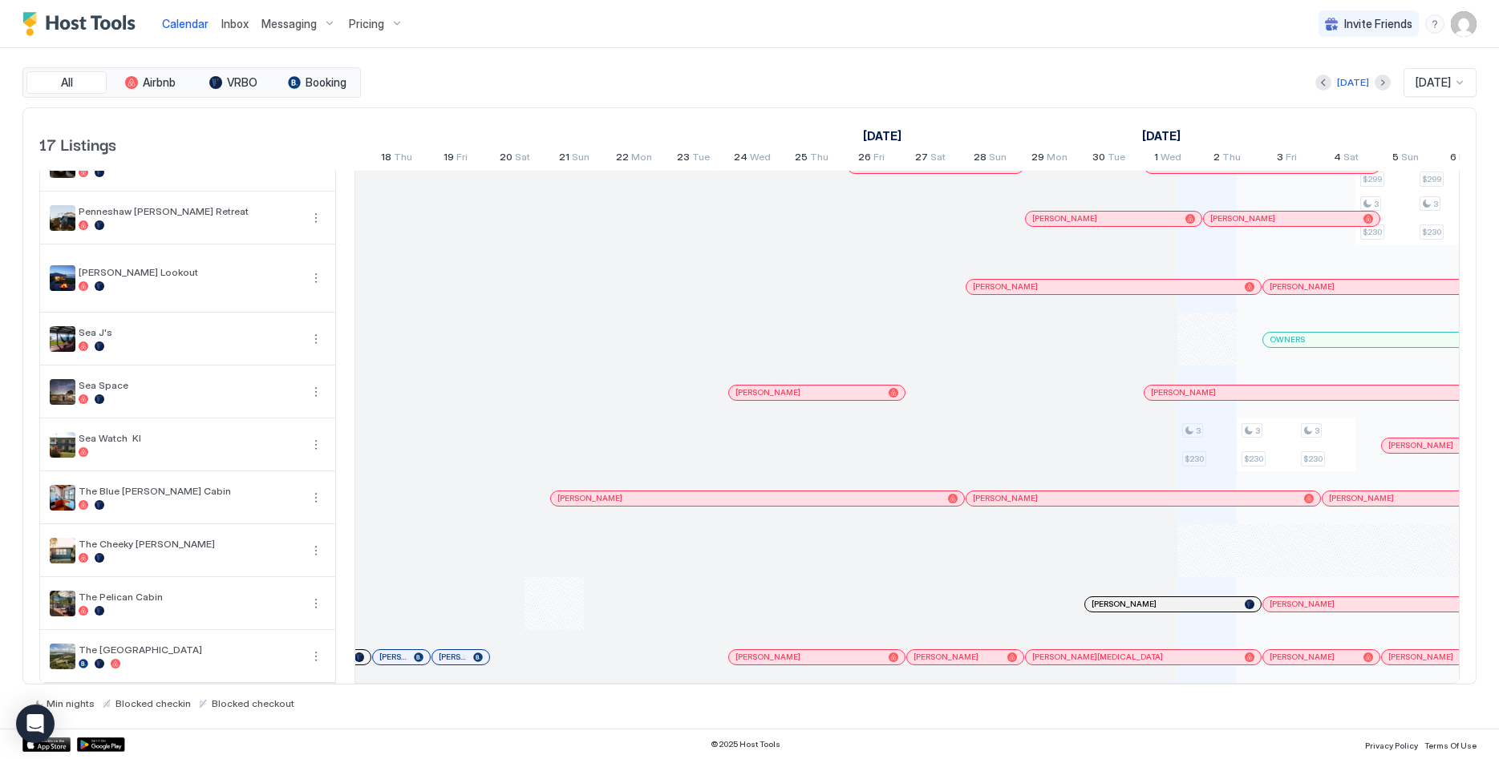
scroll to position [0, 1234]
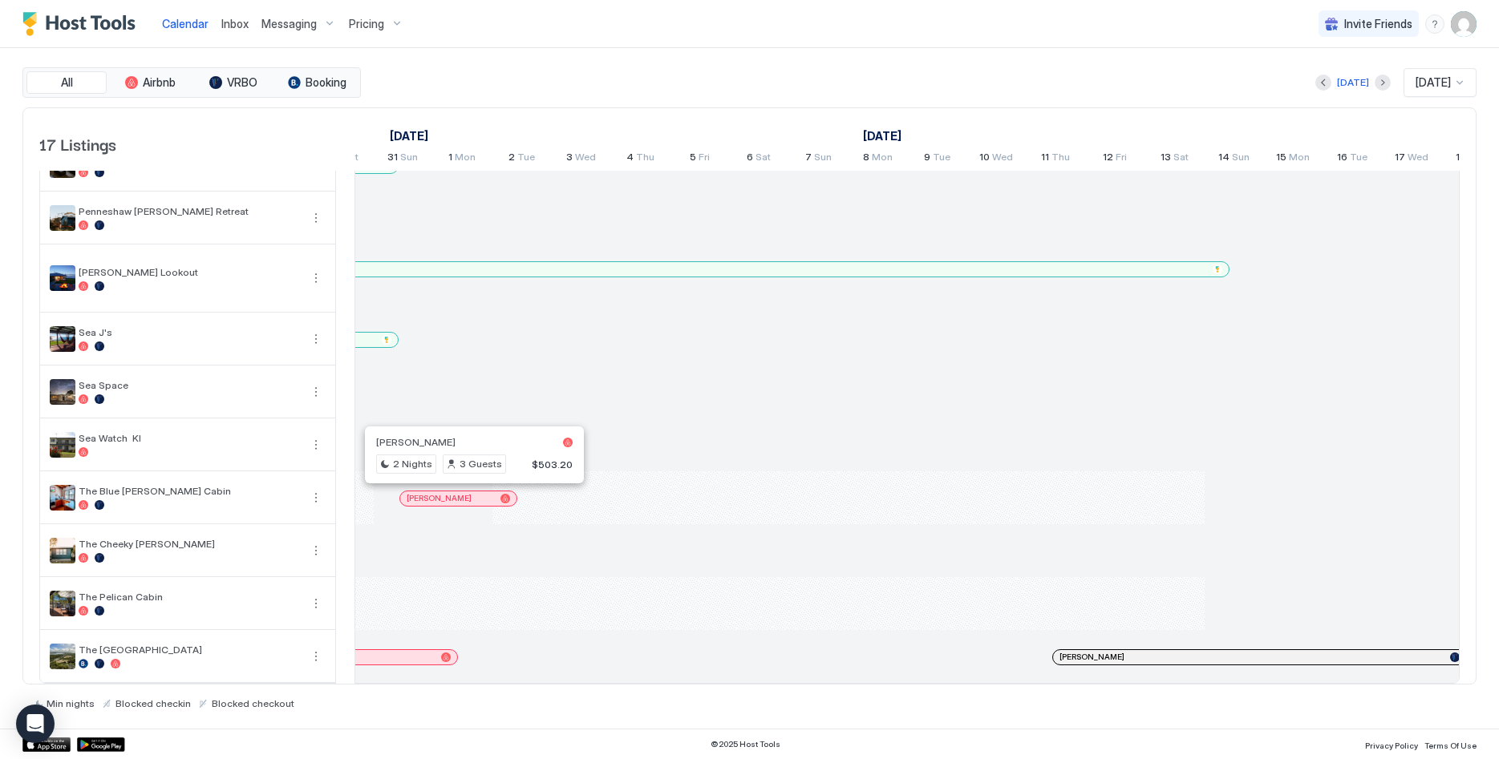
click at [468, 500] on div at bounding box center [468, 498] width 13 height 13
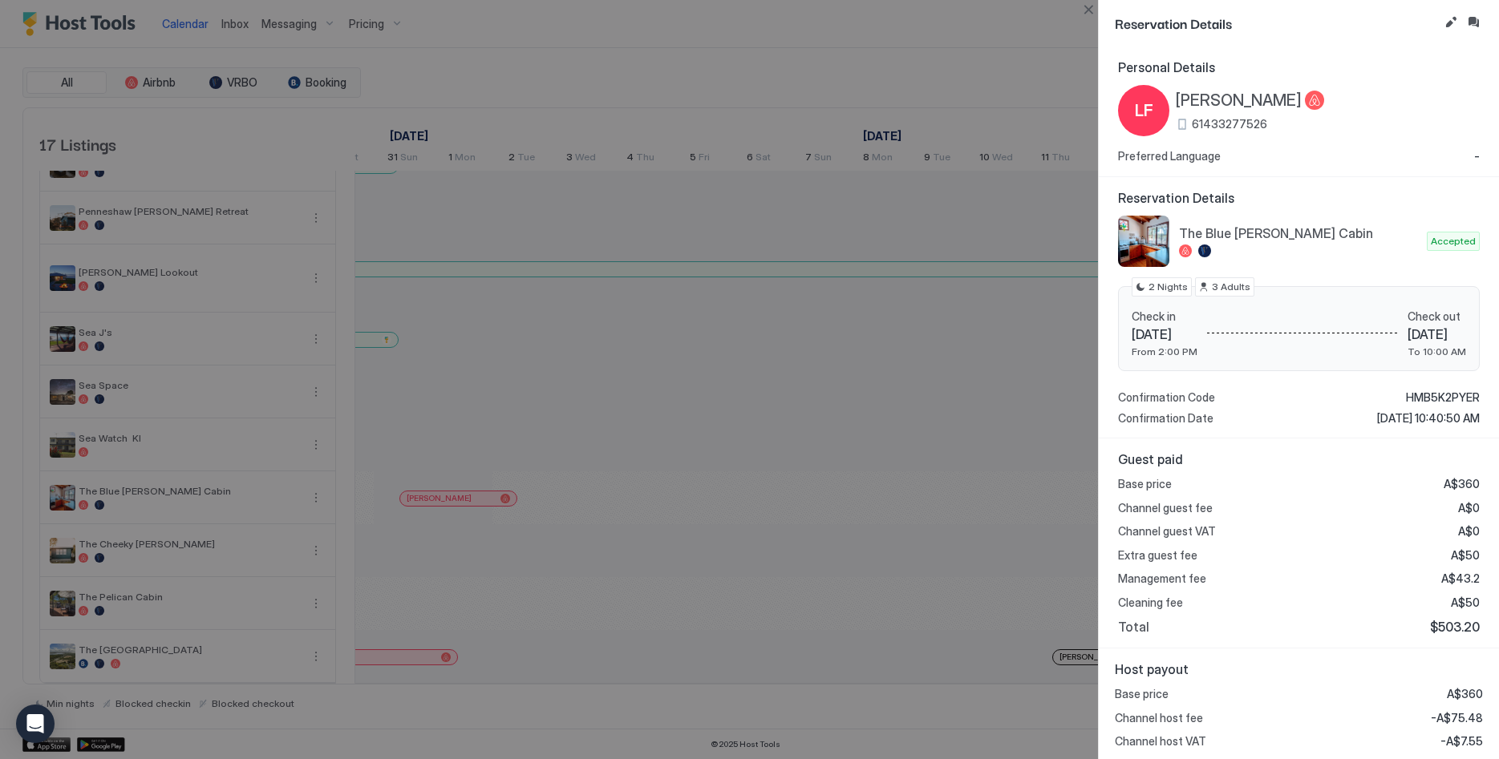
click at [1455, 394] on span "HMB5K2PYER" at bounding box center [1443, 398] width 74 height 14
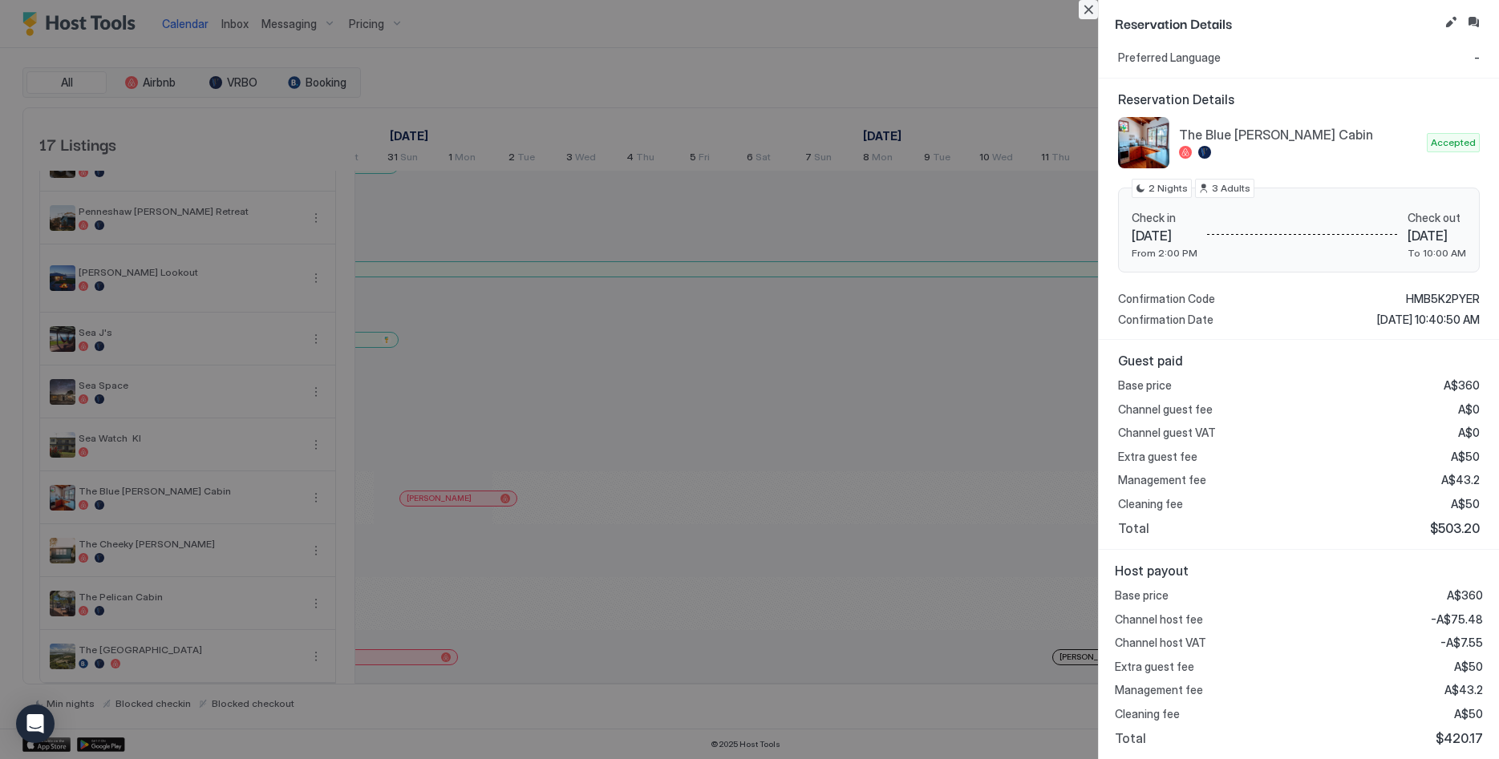
click at [1090, 9] on button "Close" at bounding box center [1088, 9] width 19 height 19
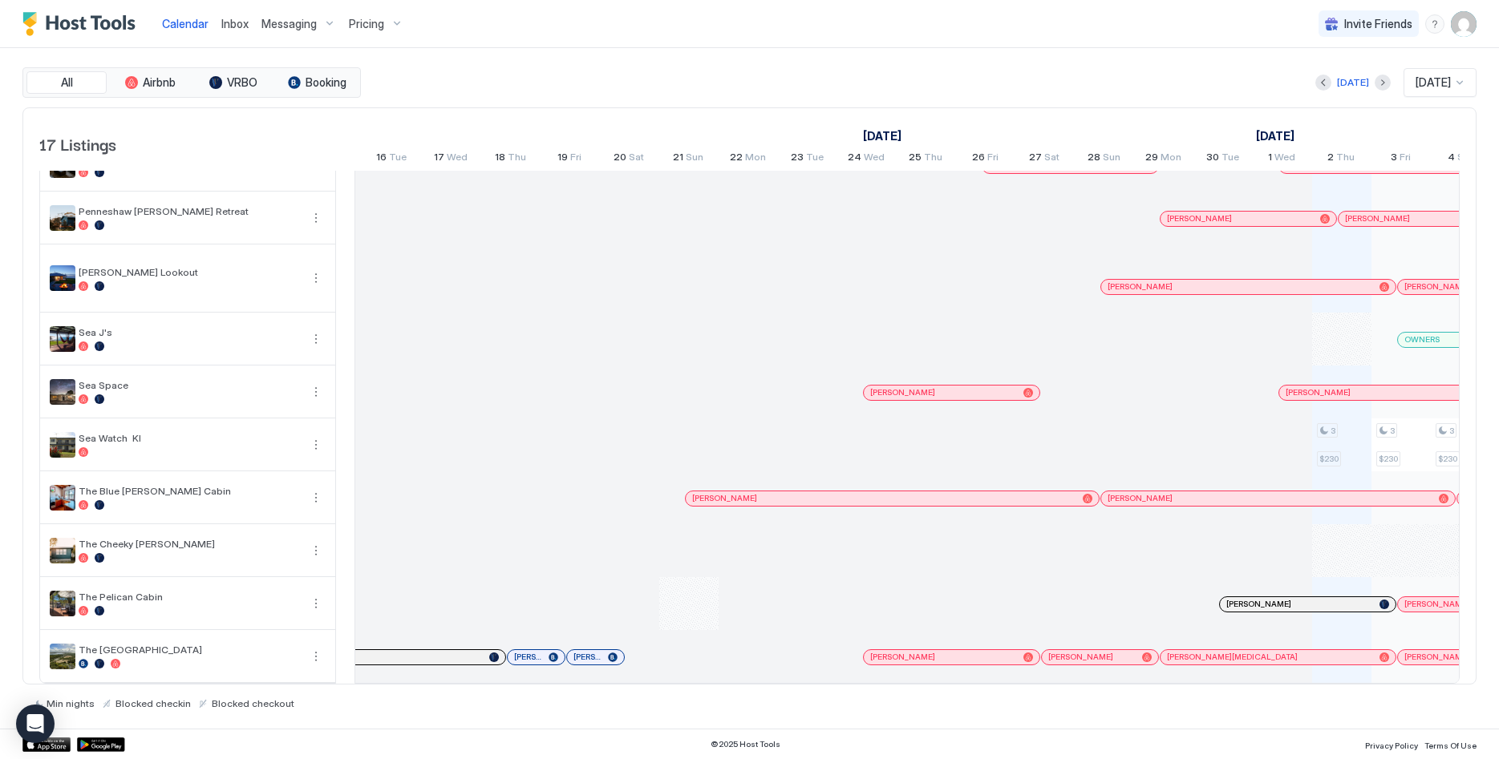
click at [770, 502] on div at bounding box center [766, 498] width 13 height 13
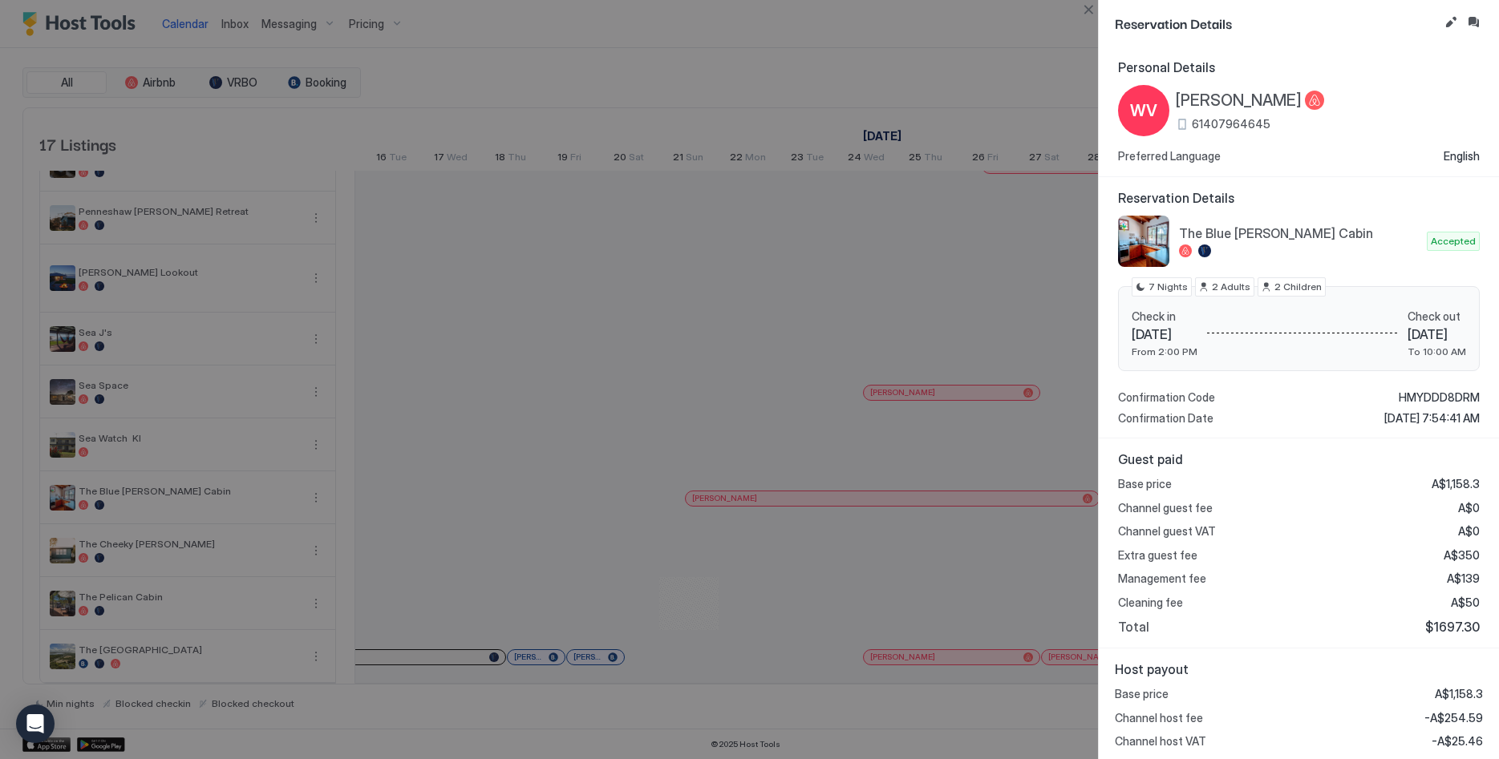
click at [1439, 396] on span "HMYDDD8DRM" at bounding box center [1439, 398] width 81 height 14
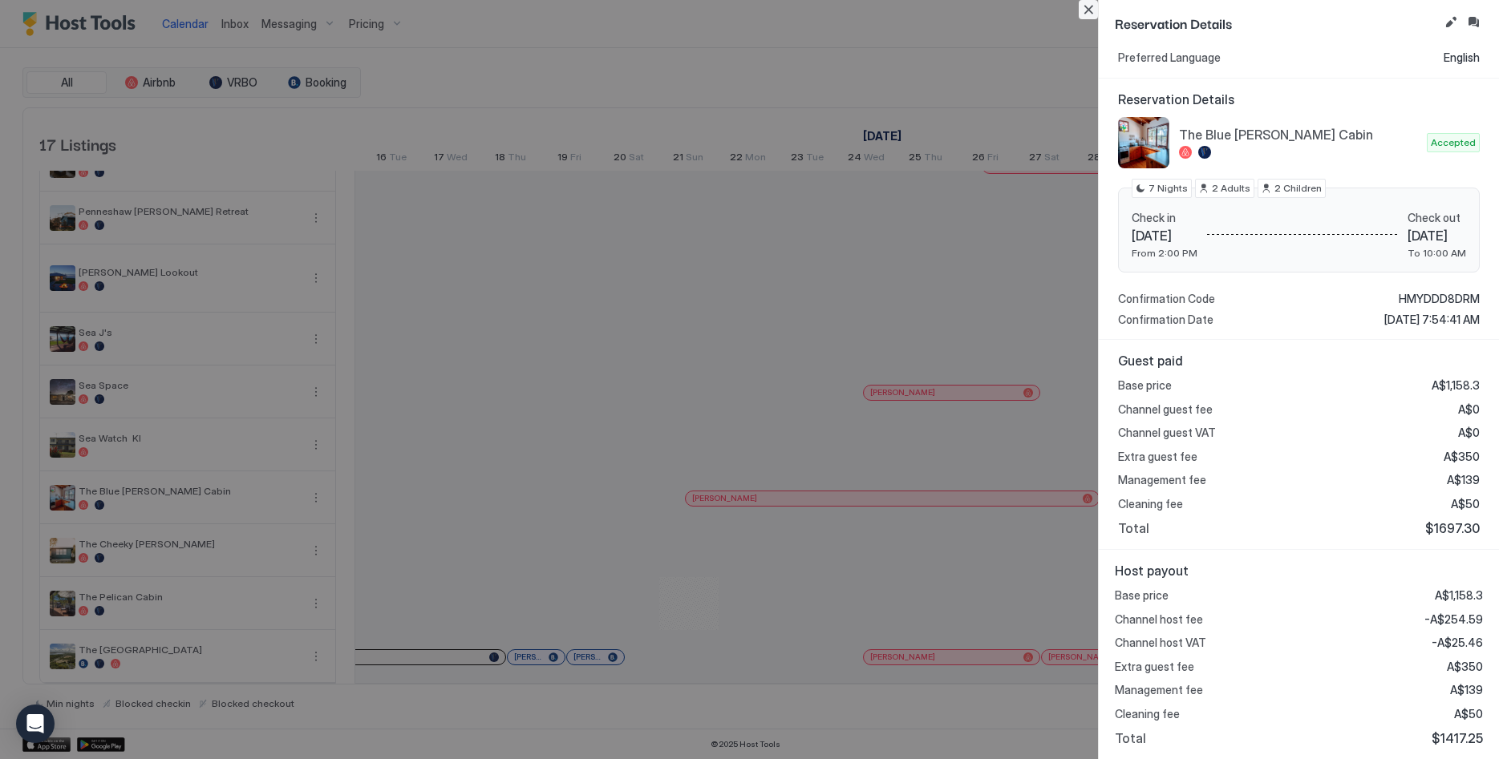
click at [1088, 7] on button "Close" at bounding box center [1088, 9] width 19 height 19
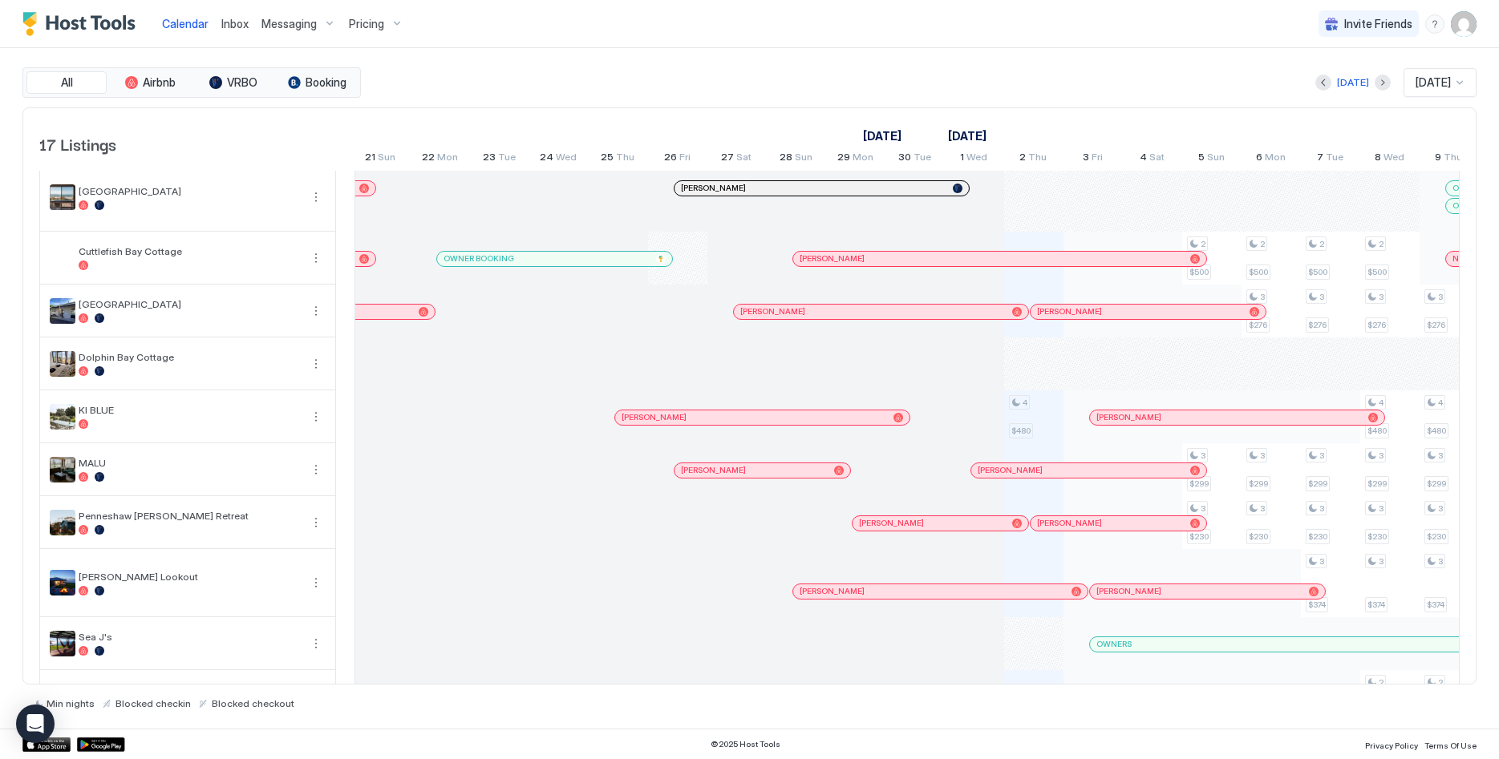
scroll to position [10, 0]
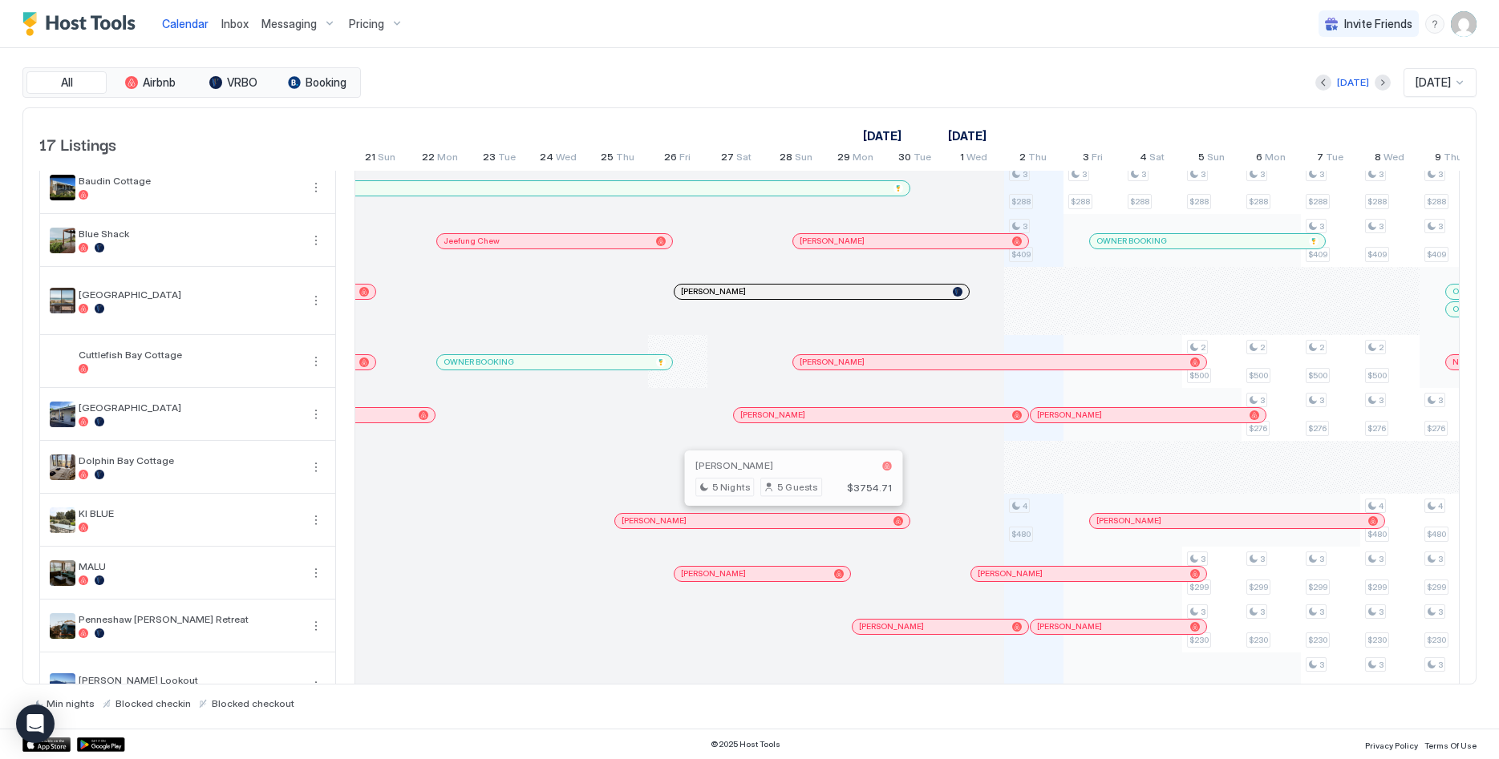
click at [786, 518] on div at bounding box center [785, 521] width 13 height 13
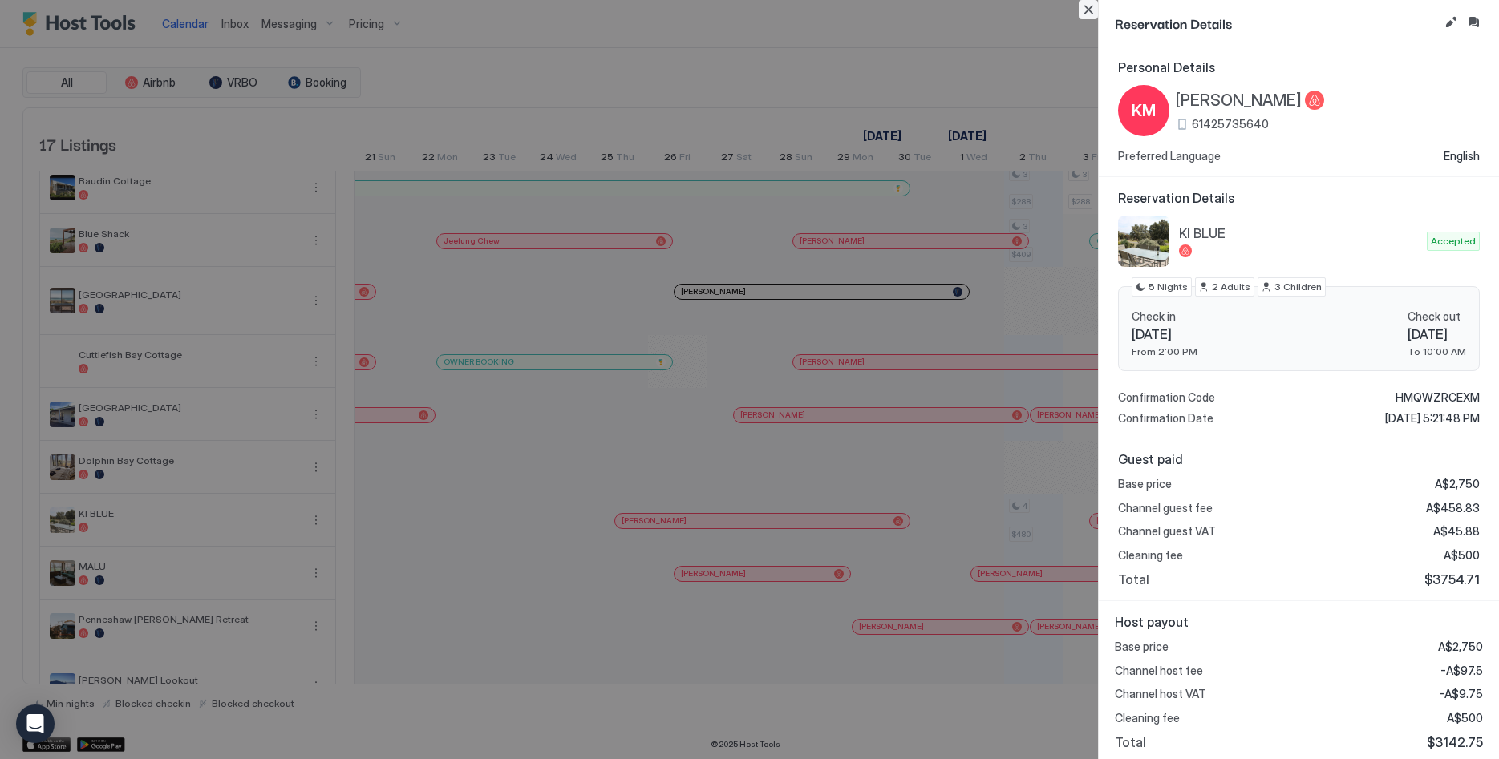
click at [1092, 10] on button "Close" at bounding box center [1088, 9] width 19 height 19
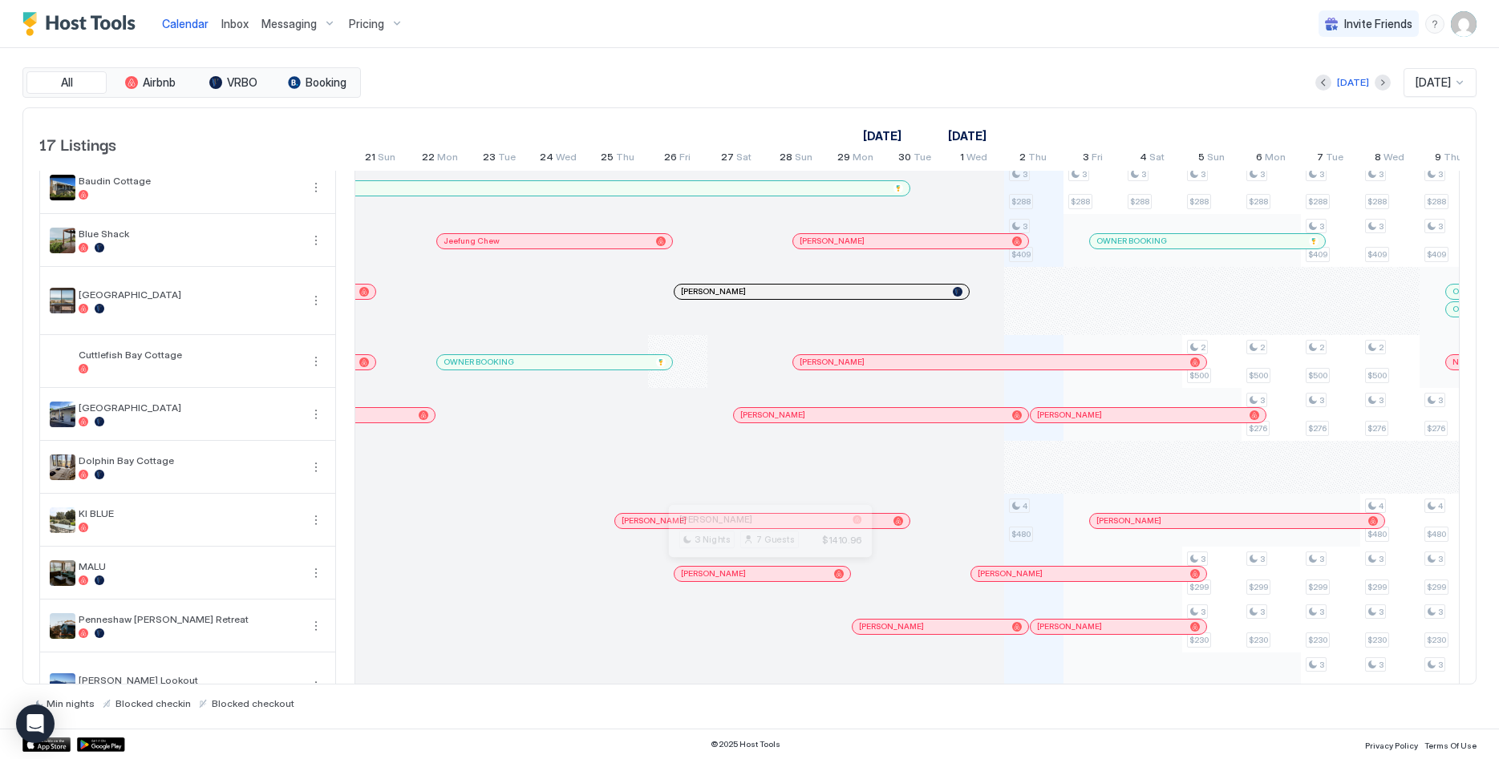
click at [764, 576] on div at bounding box center [764, 574] width 13 height 13
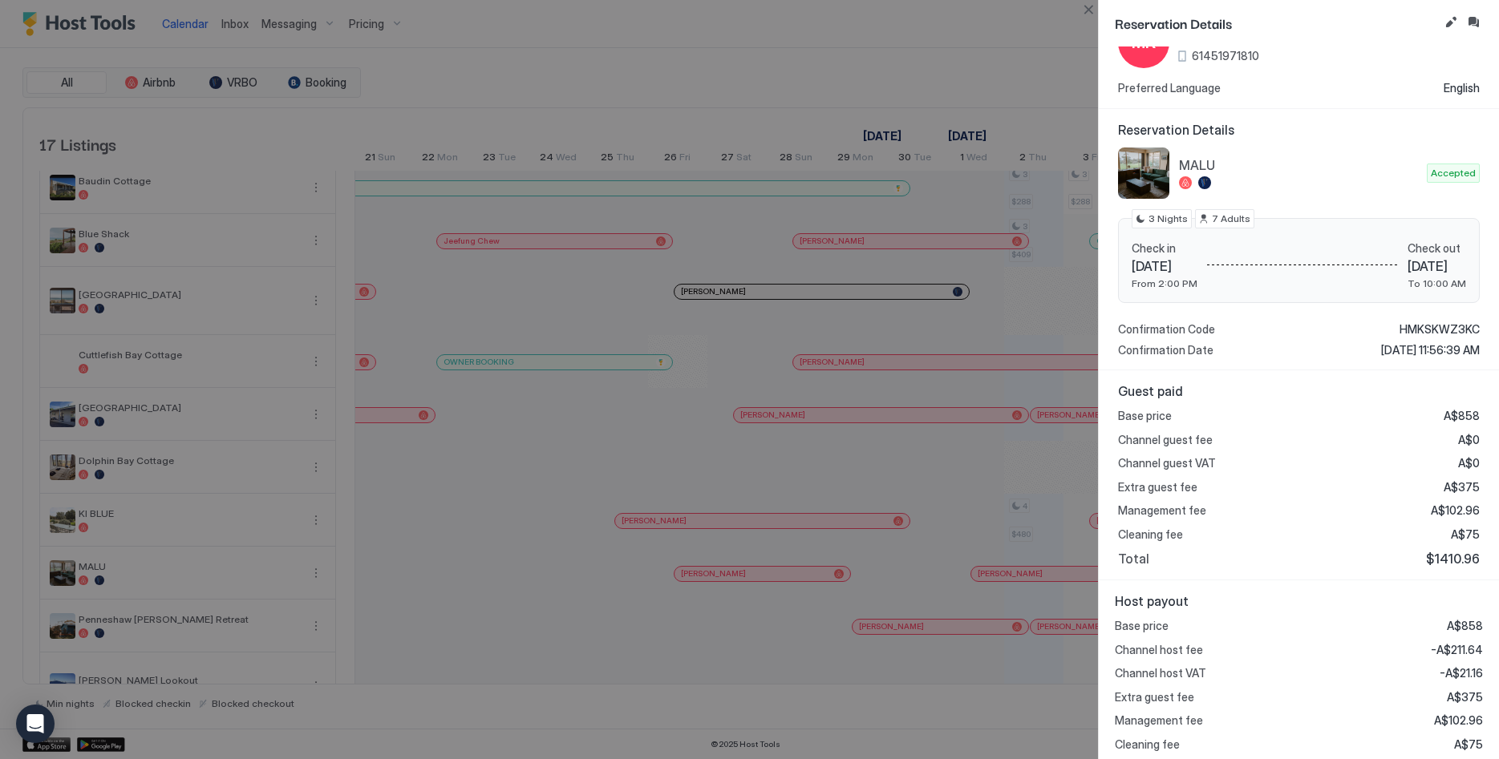
scroll to position [99, 0]
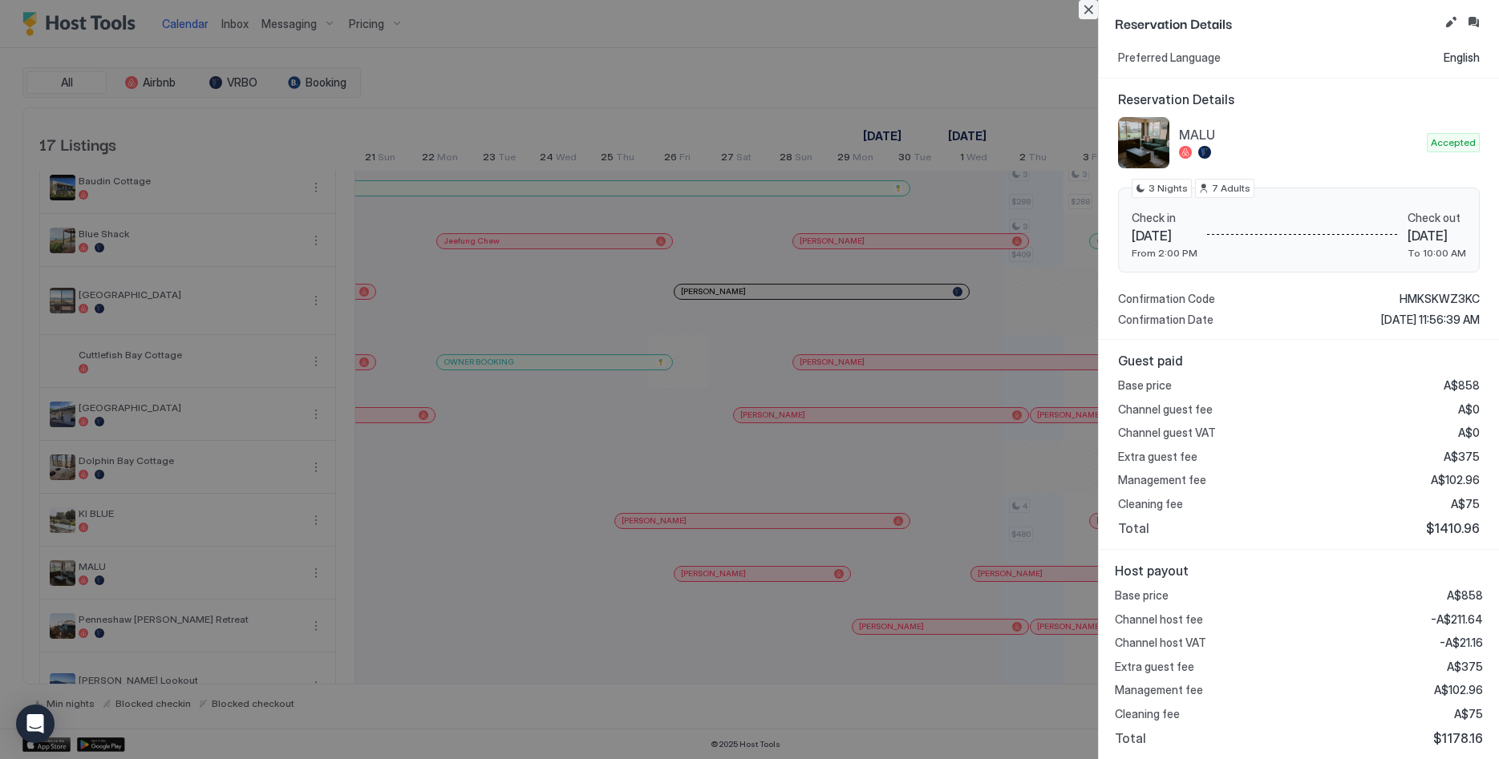
click at [1091, 6] on button "Close" at bounding box center [1088, 9] width 19 height 19
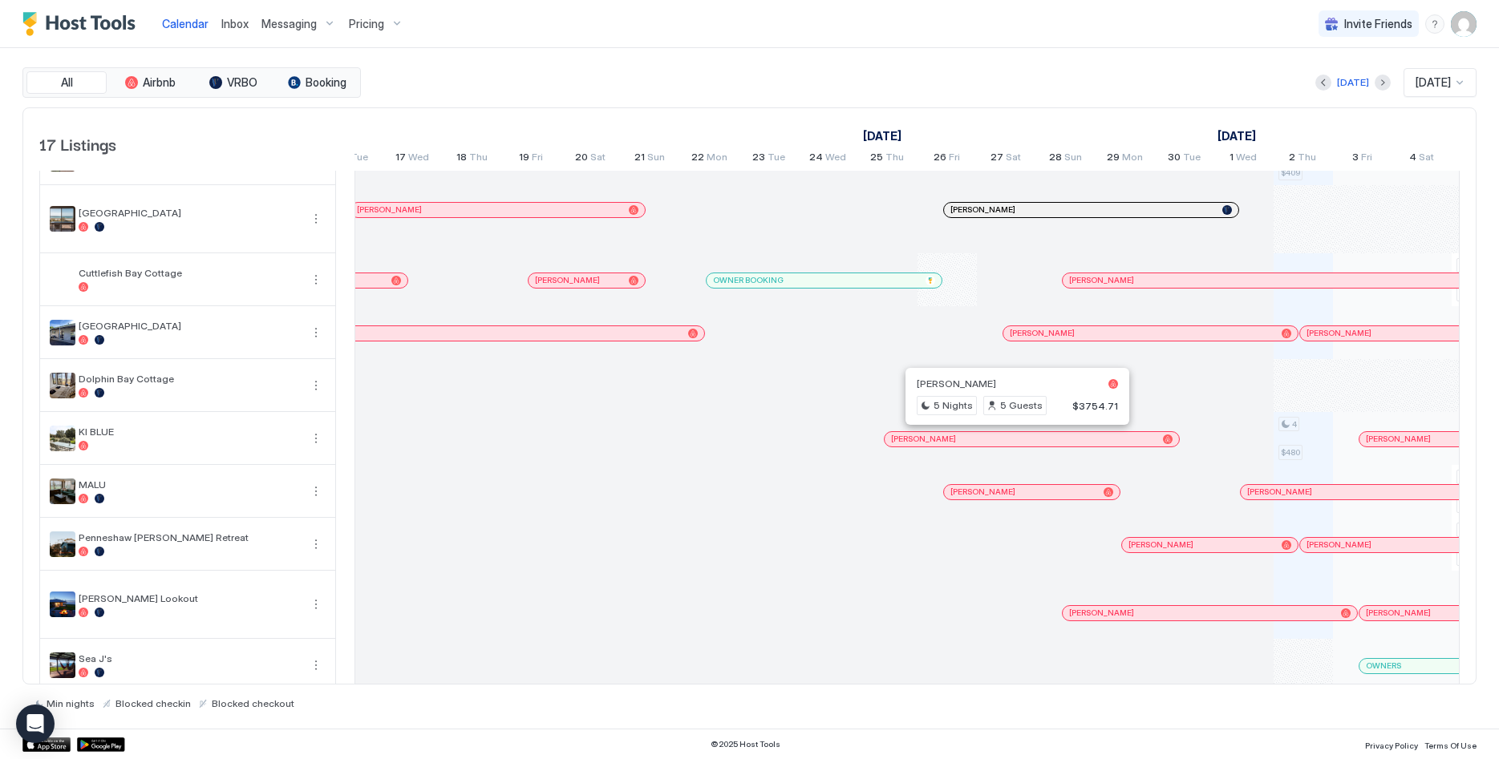
scroll to position [0, 1131]
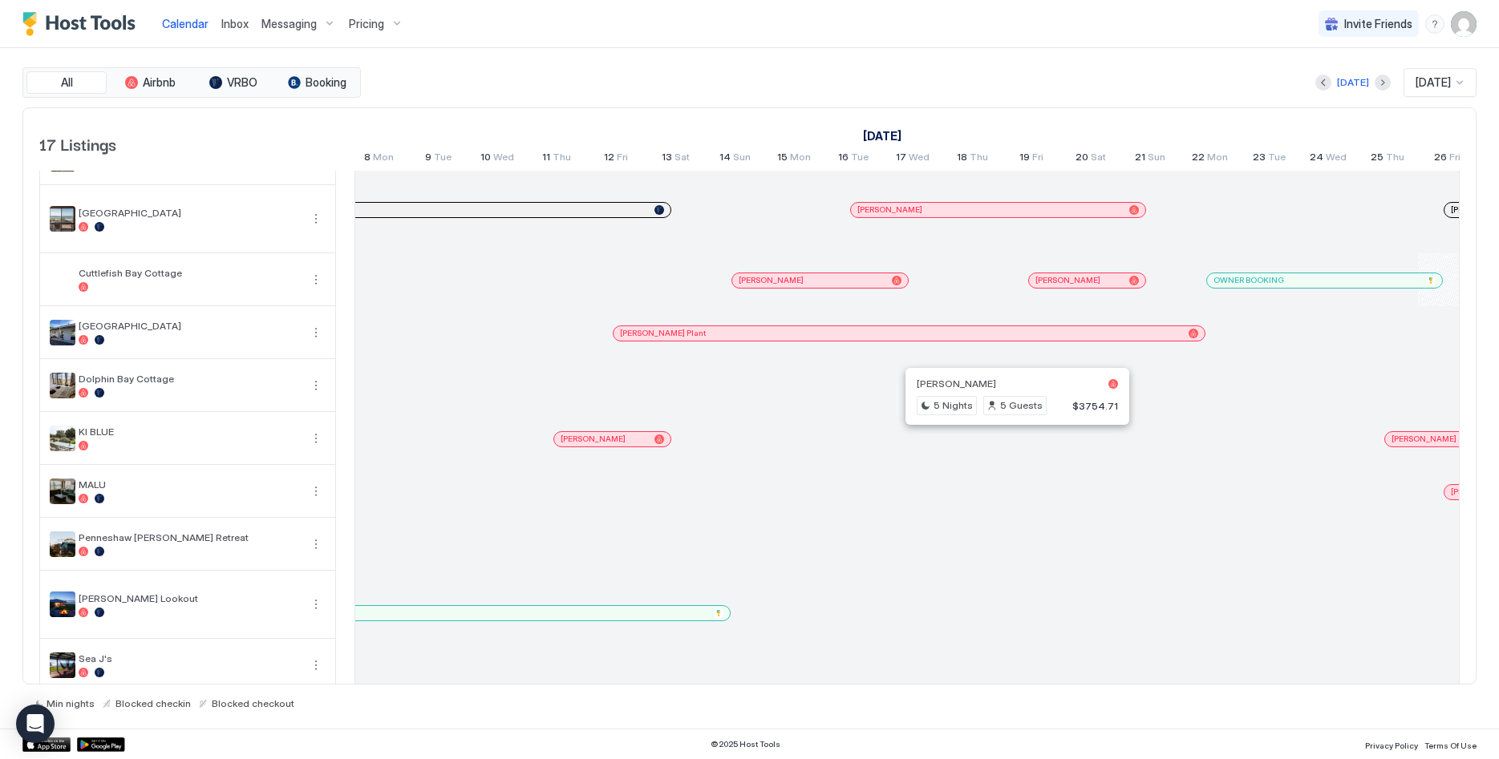
click at [613, 443] on div at bounding box center [613, 439] width 13 height 13
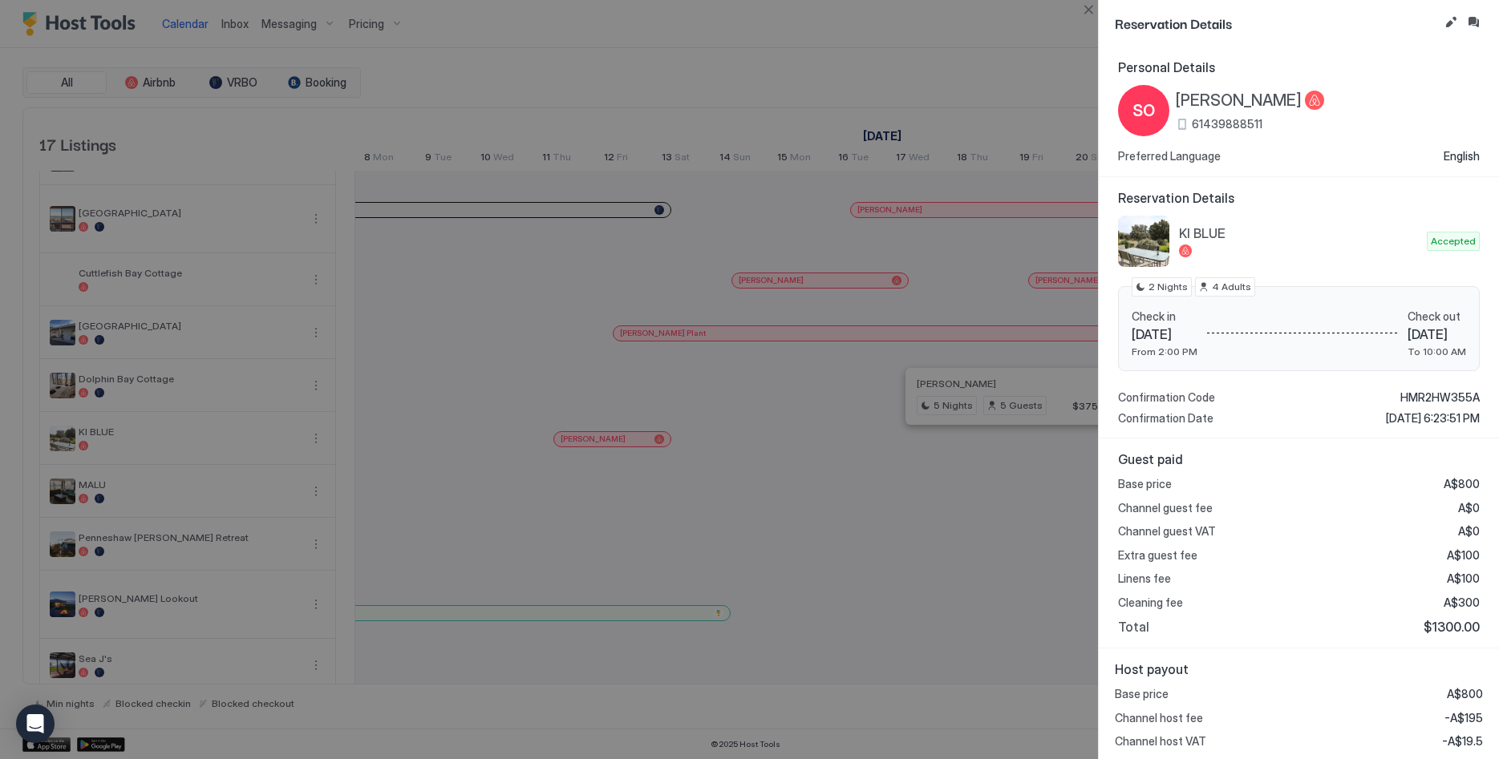
click at [1448, 397] on span "HMR2HW355A" at bounding box center [1439, 398] width 79 height 14
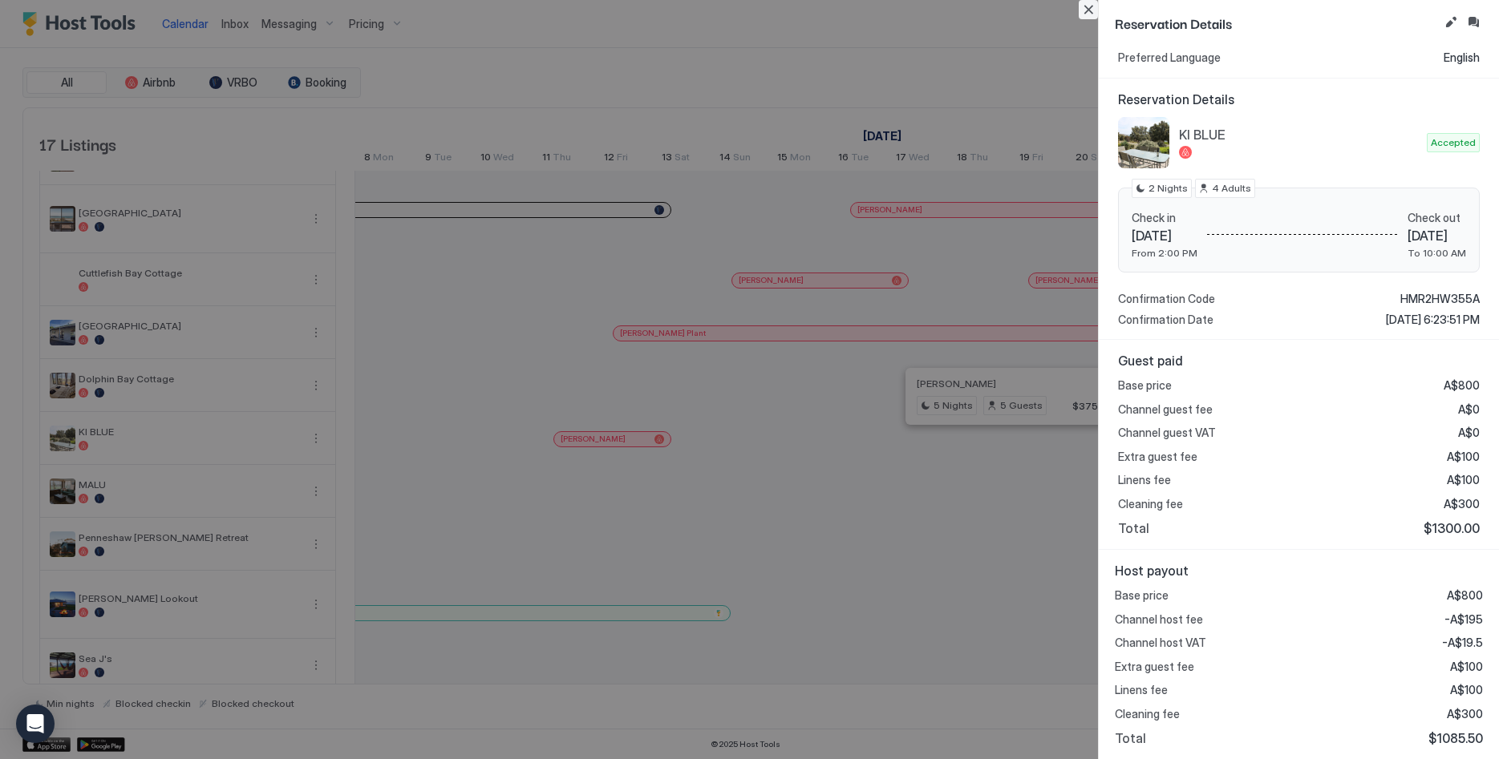
click at [1086, 6] on button "Close" at bounding box center [1088, 9] width 19 height 19
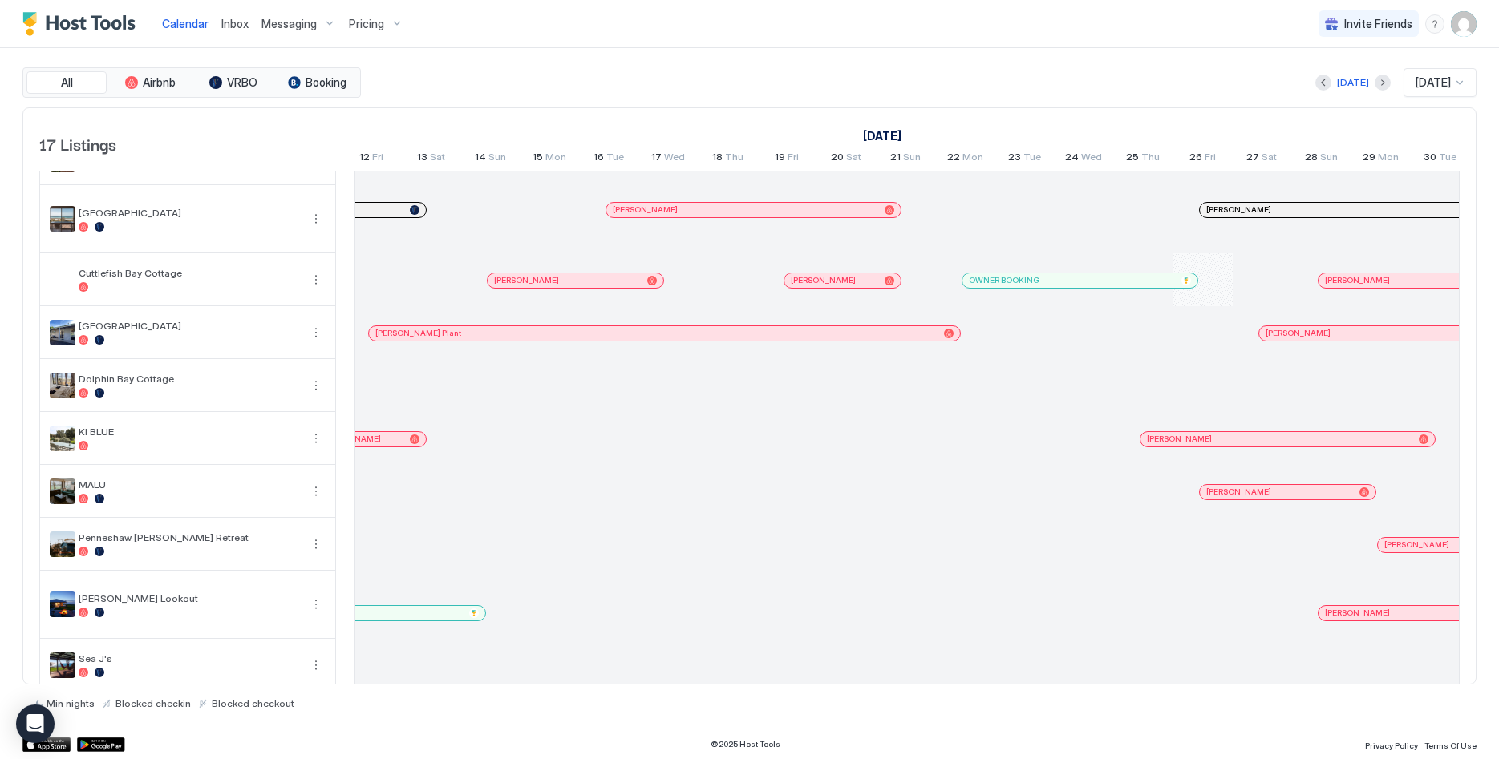
scroll to position [0, 889]
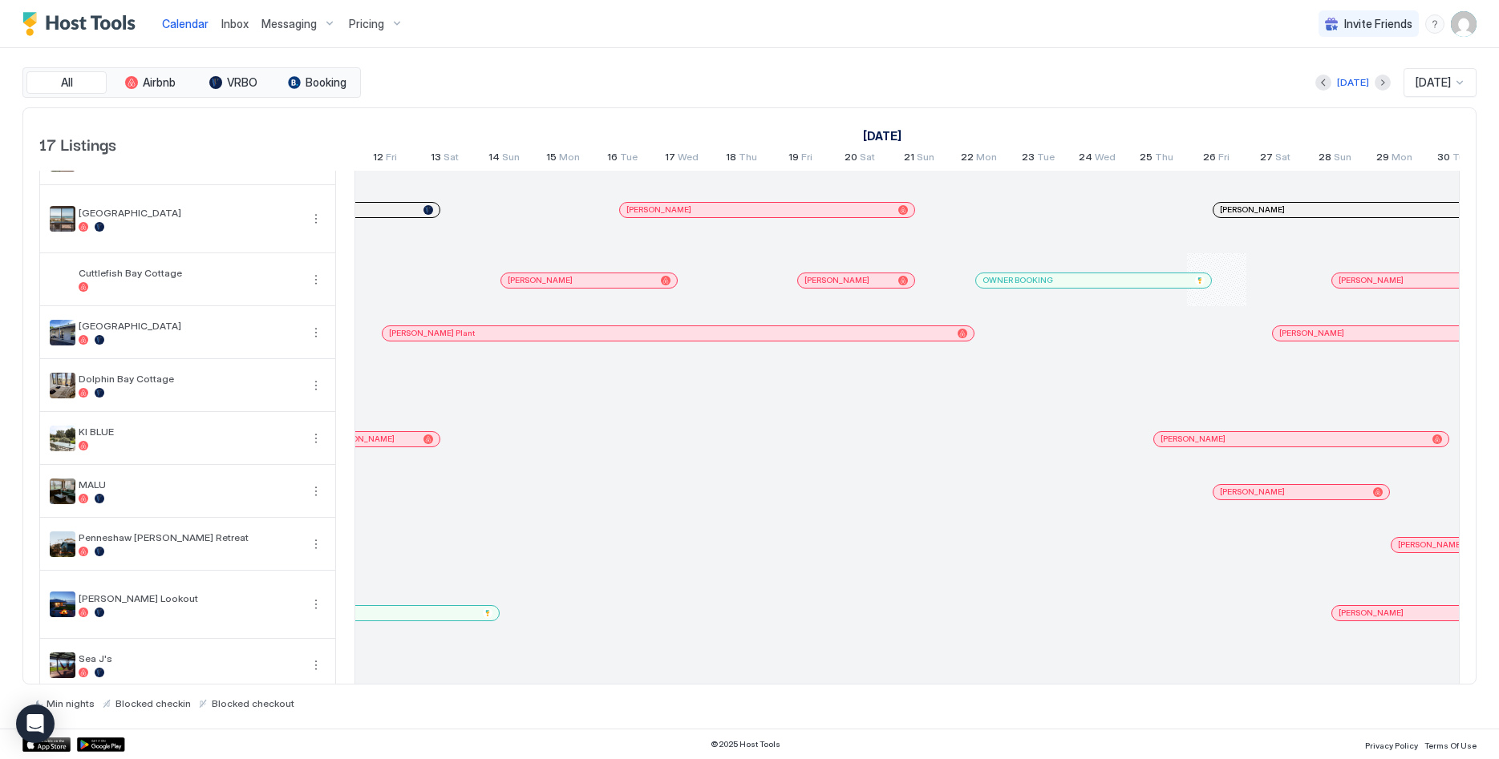
click at [1265, 435] on div at bounding box center [1265, 439] width 13 height 13
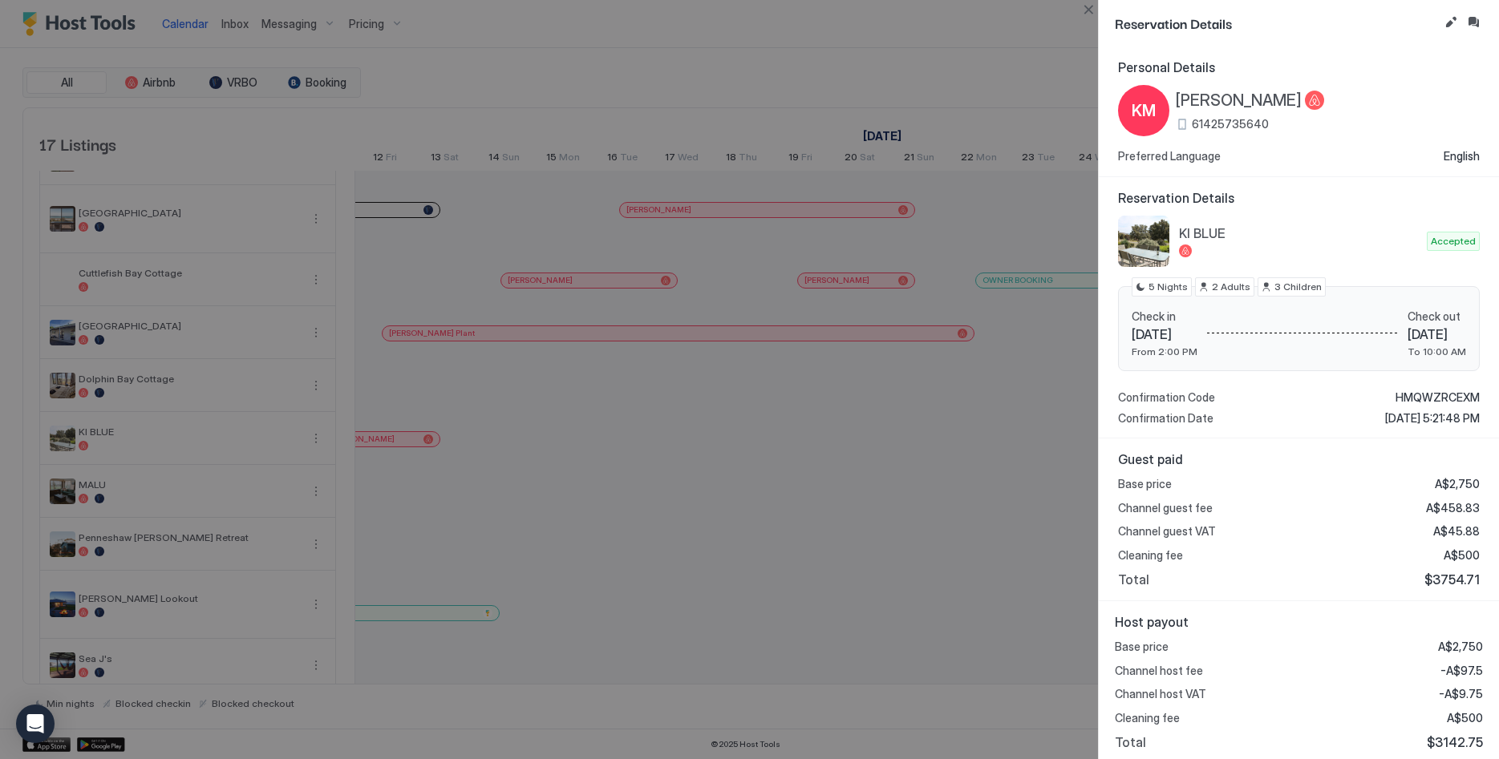
scroll to position [4, 0]
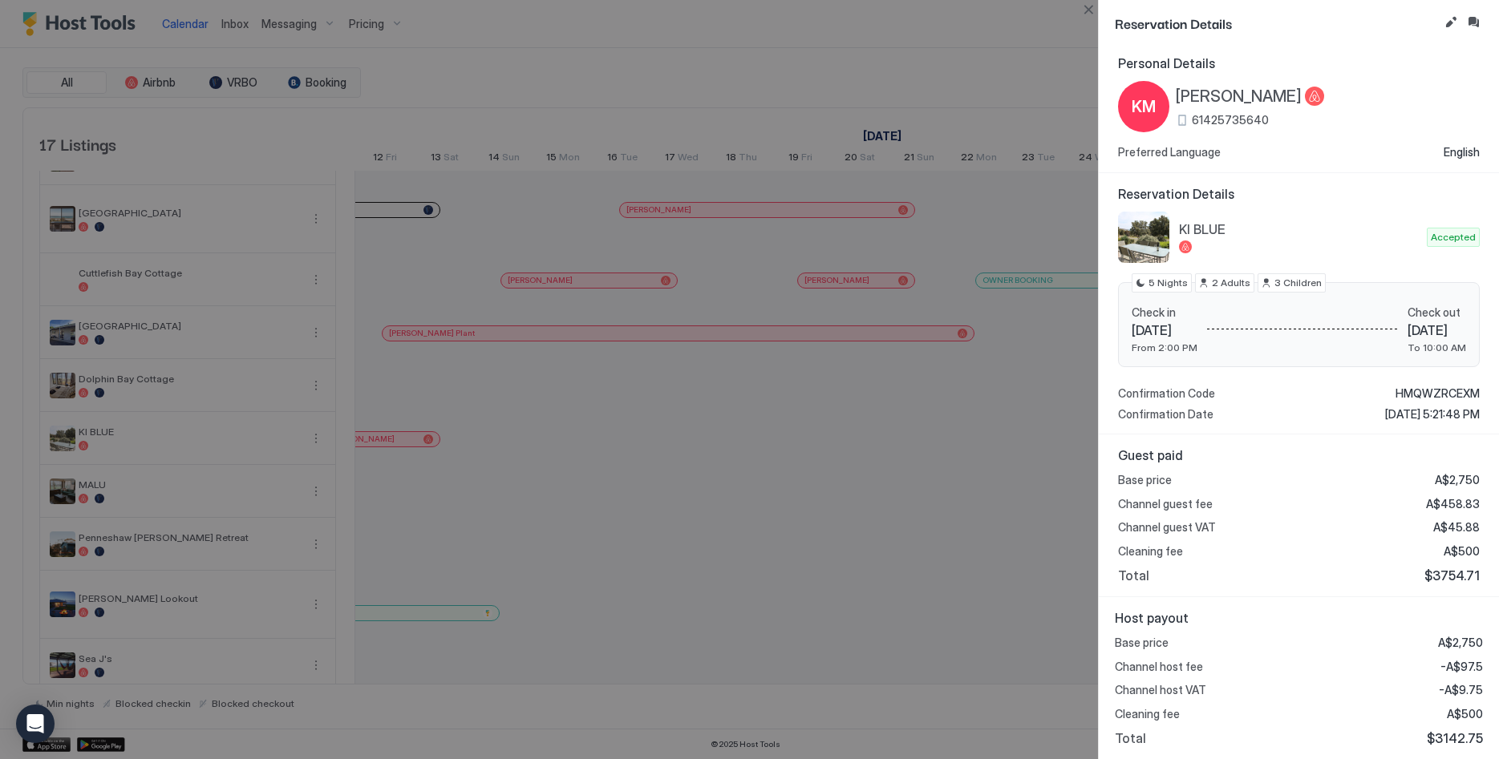
click at [1451, 391] on span "HMQWZRCEXM" at bounding box center [1437, 394] width 84 height 14
click at [1091, 10] on button "Close" at bounding box center [1088, 9] width 19 height 19
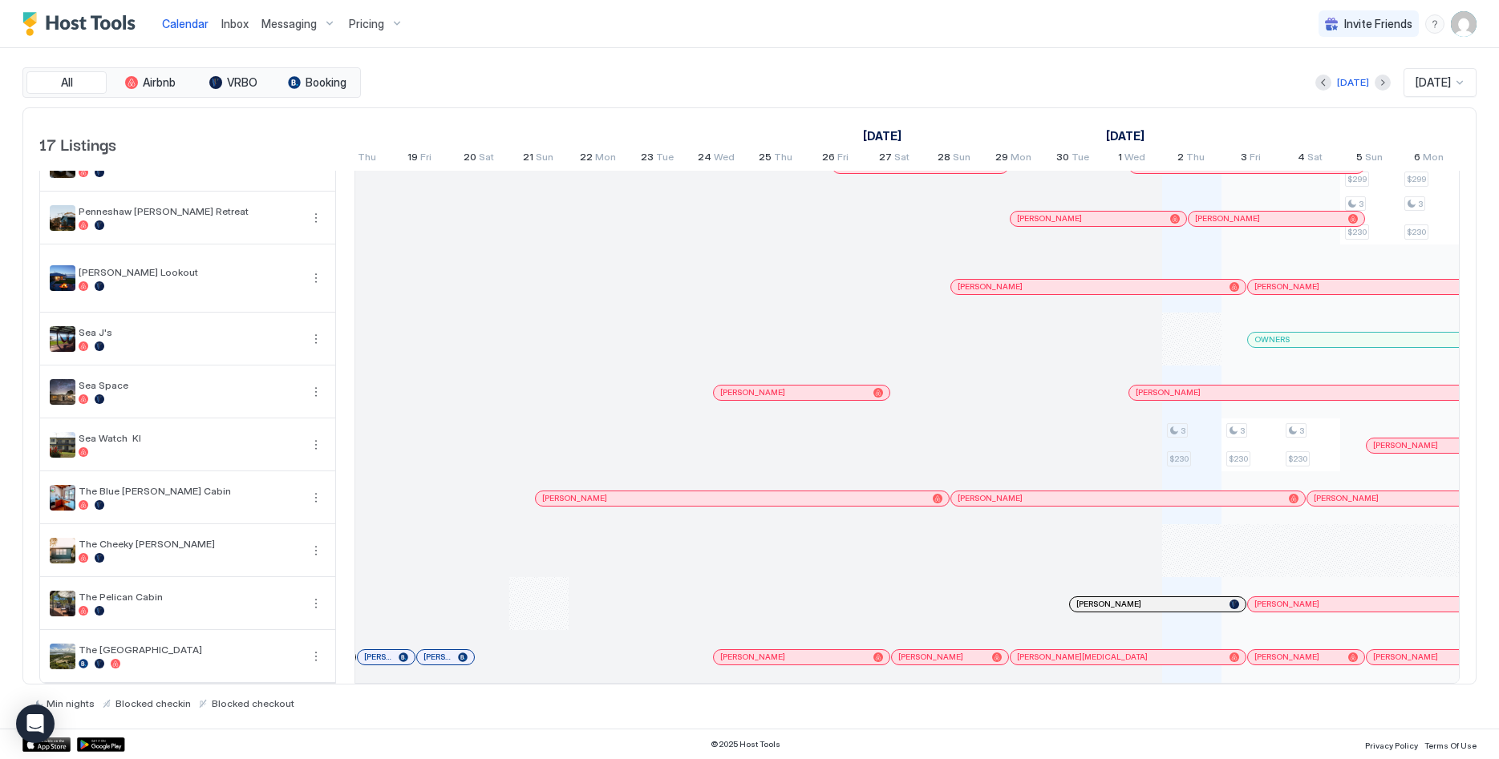
scroll to position [0, 1228]
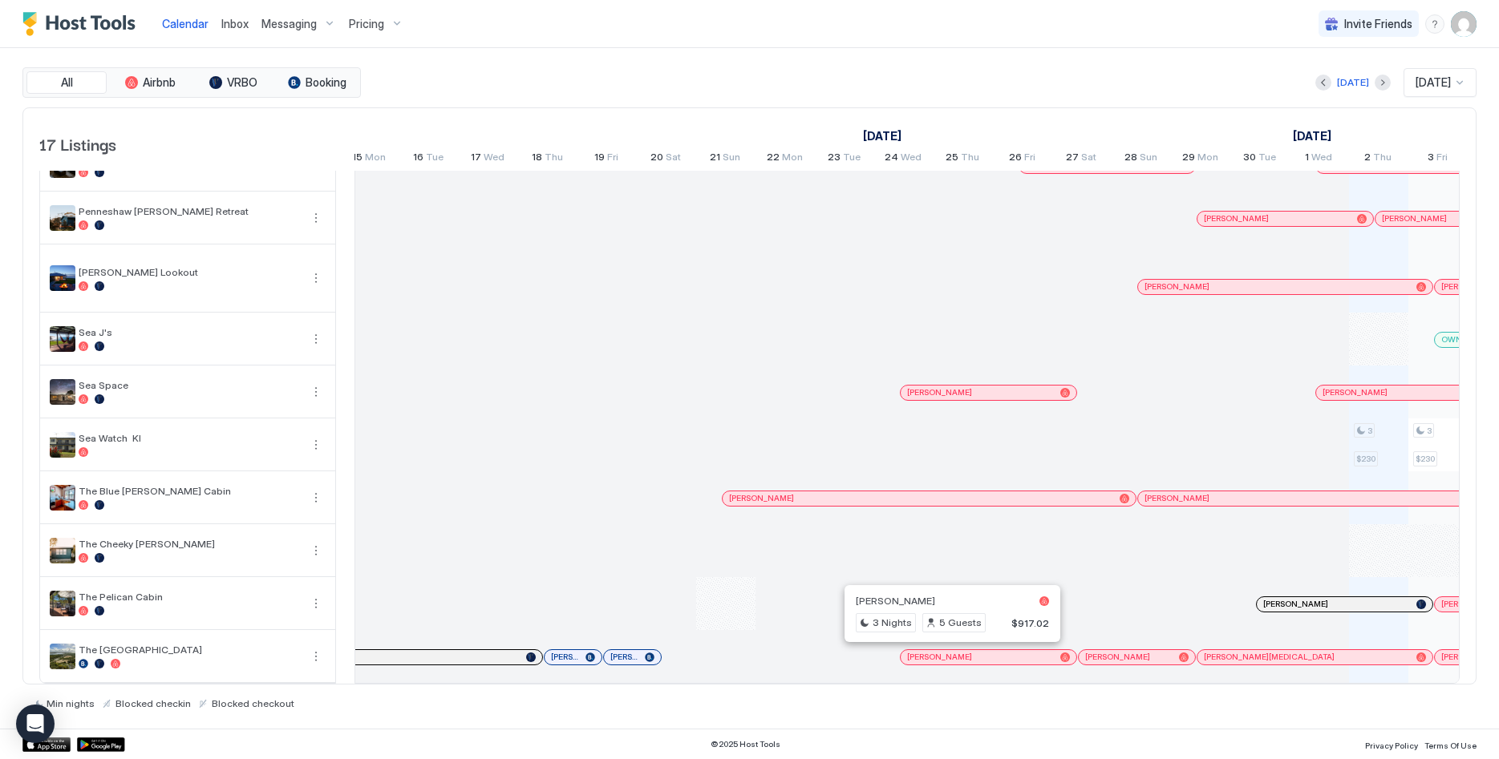
click at [946, 660] on div at bounding box center [946, 657] width 13 height 13
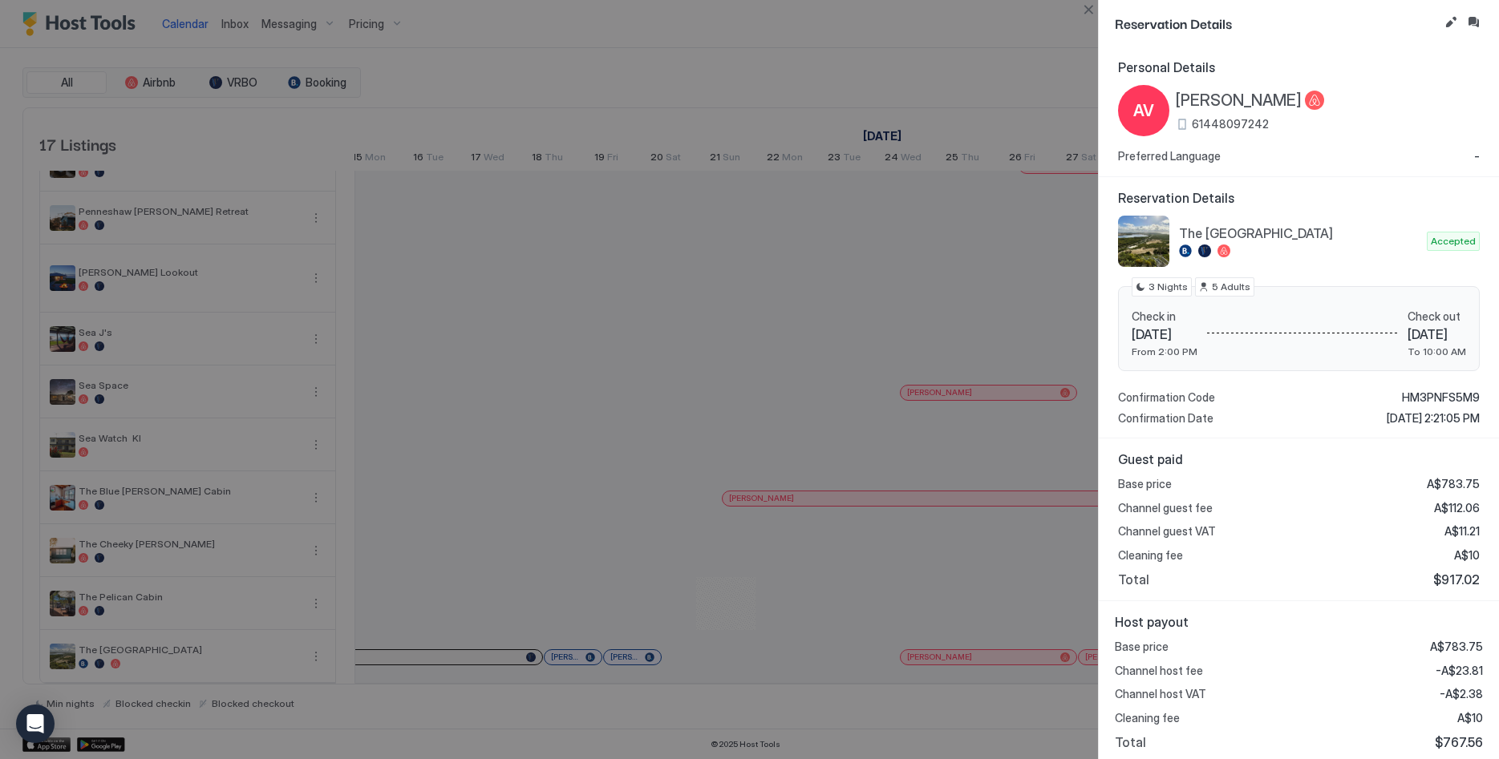
click at [1084, 10] on button "Close" at bounding box center [1088, 9] width 19 height 19
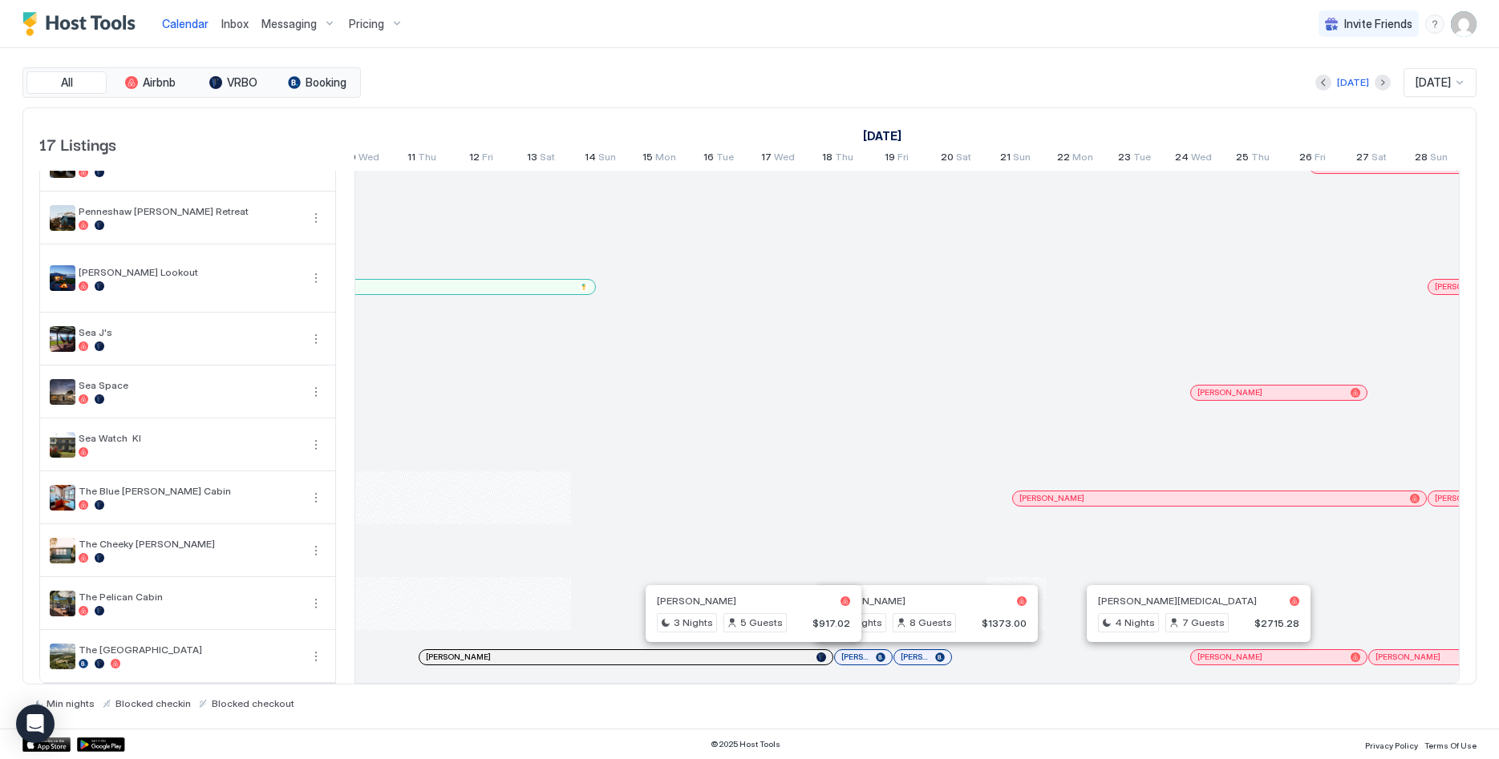
scroll to position [0, 746]
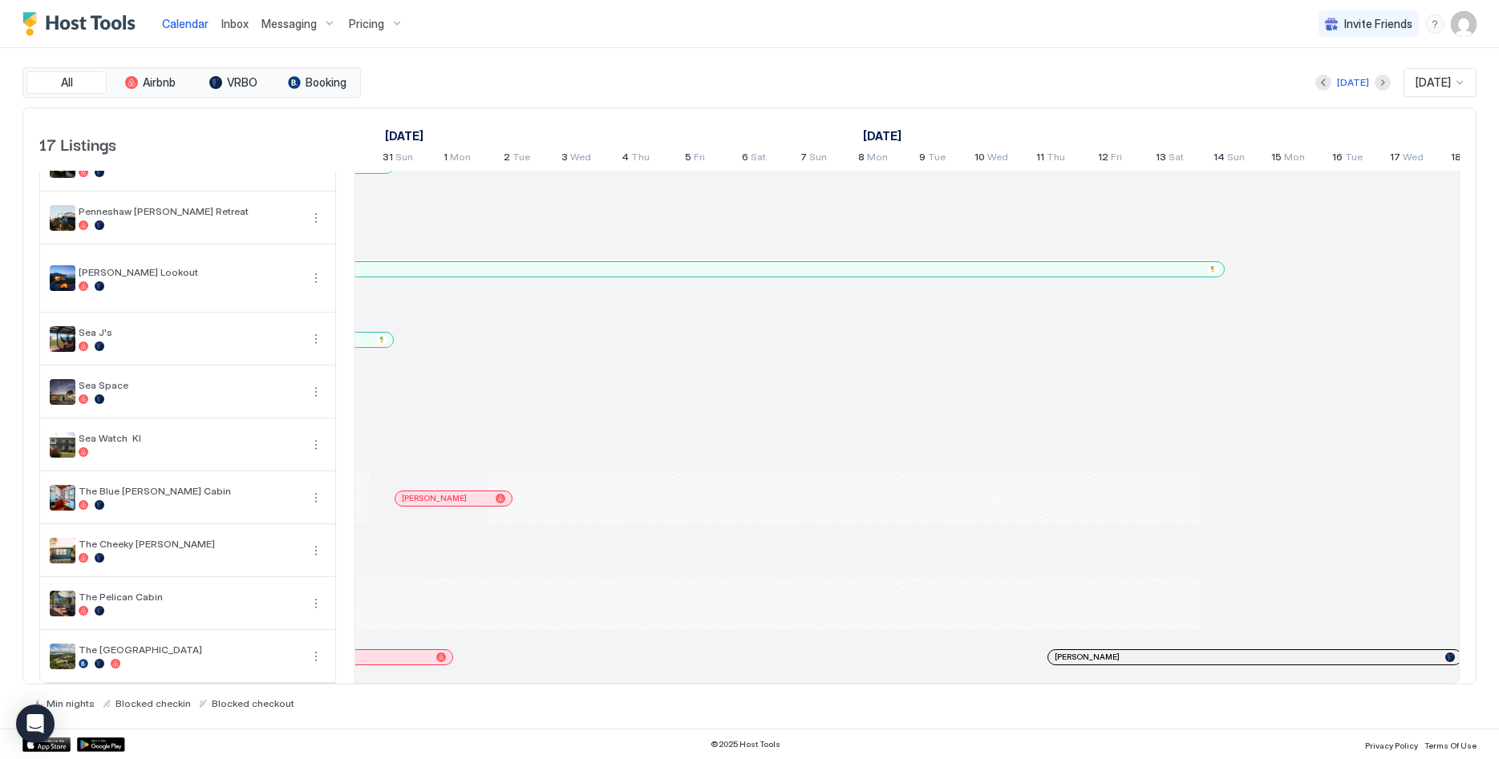
click at [419, 653] on div at bounding box center [418, 657] width 13 height 13
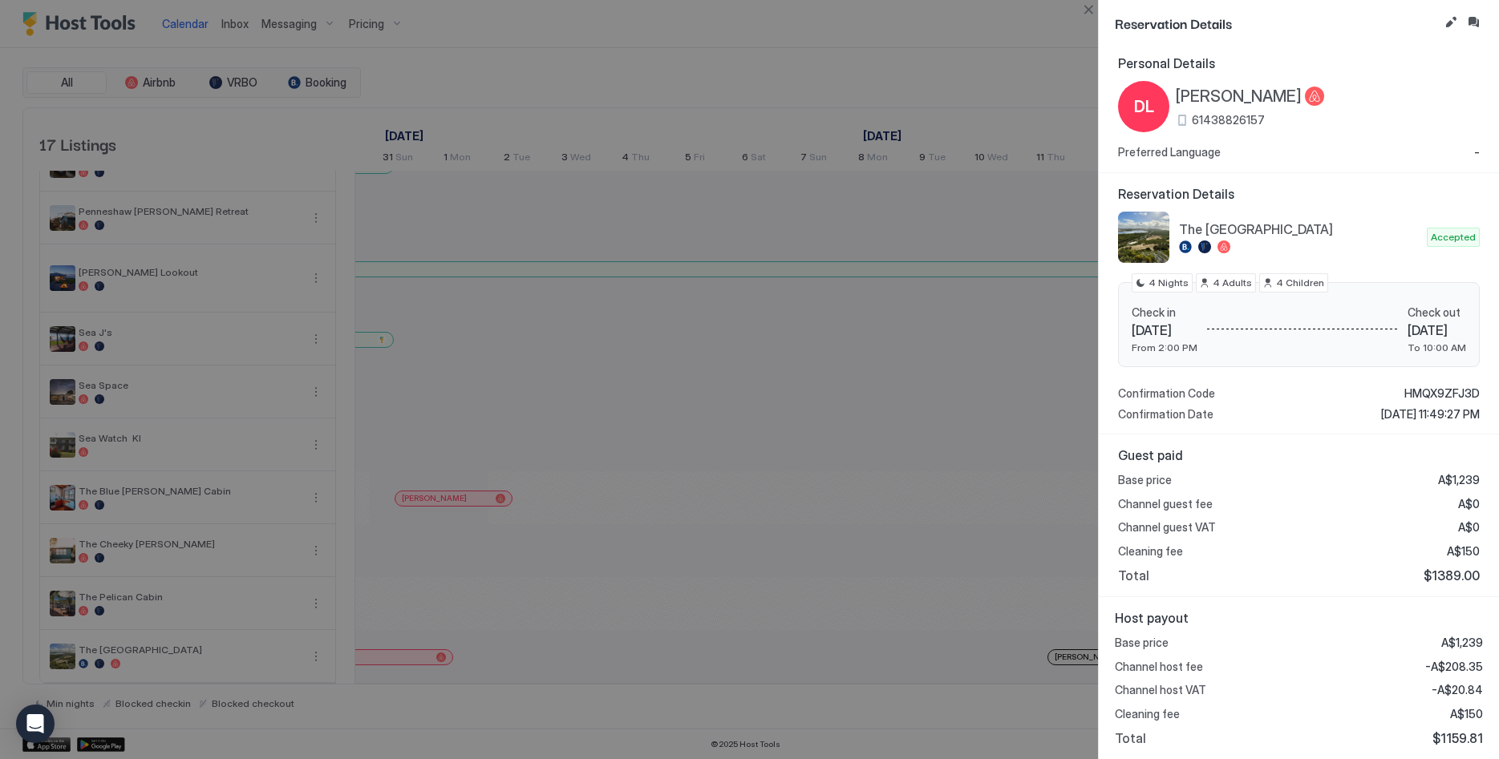
click at [1427, 392] on span "HMQX9ZFJ3D" at bounding box center [1441, 394] width 75 height 14
click at [1079, 6] on button "Close" at bounding box center [1088, 9] width 19 height 19
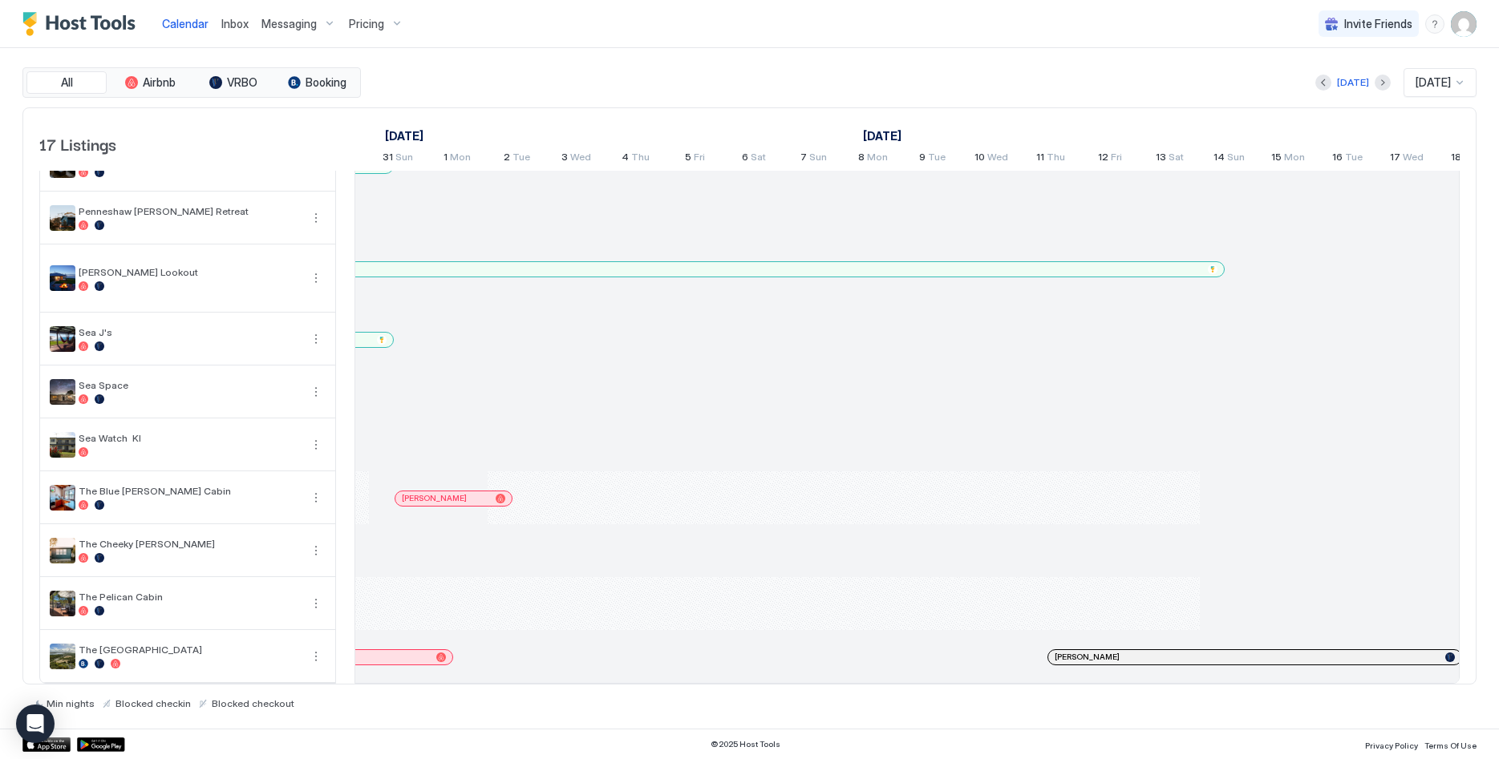
click at [0, 0] on div at bounding box center [0, 0] width 0 height 0
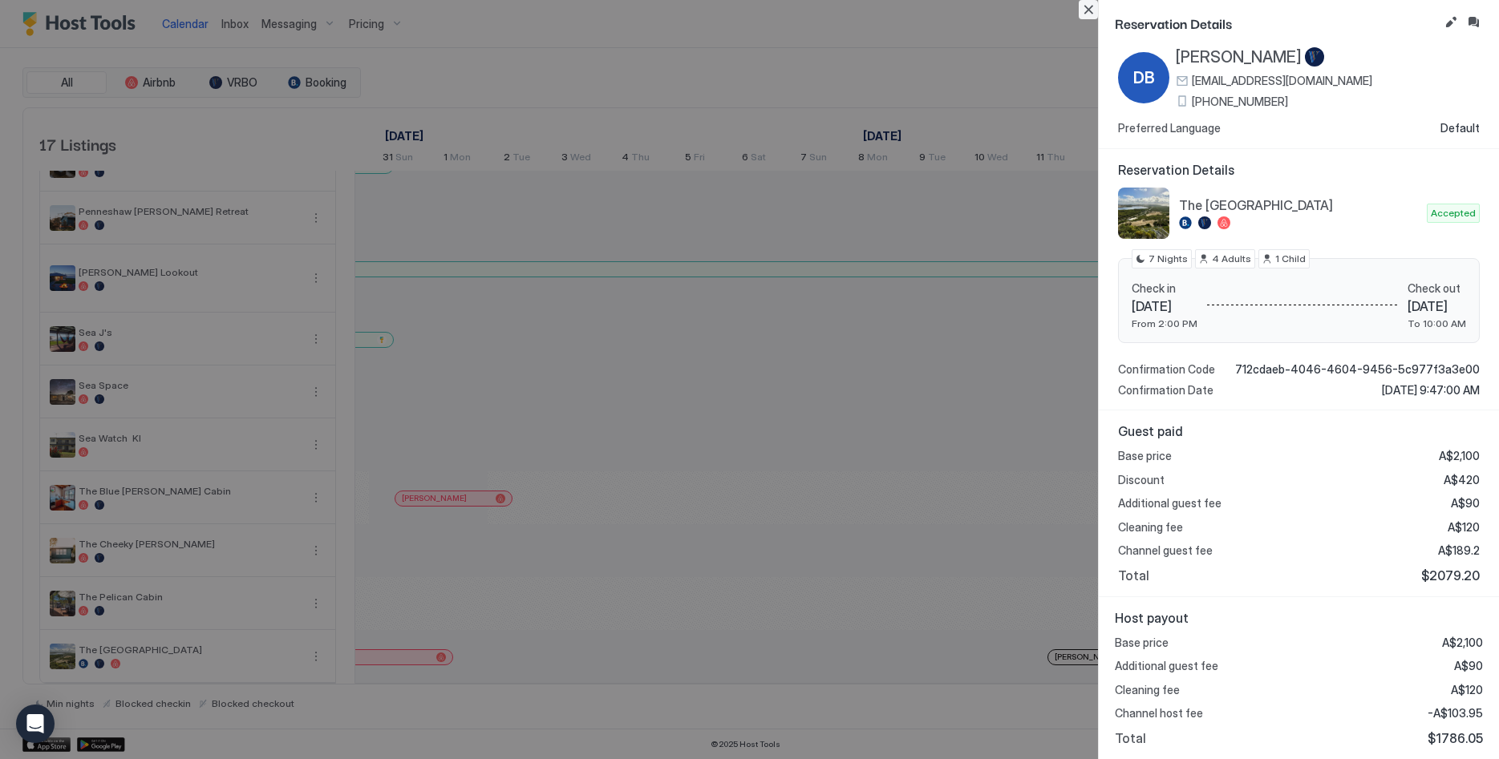
click at [1092, 10] on button "Close" at bounding box center [1088, 9] width 19 height 19
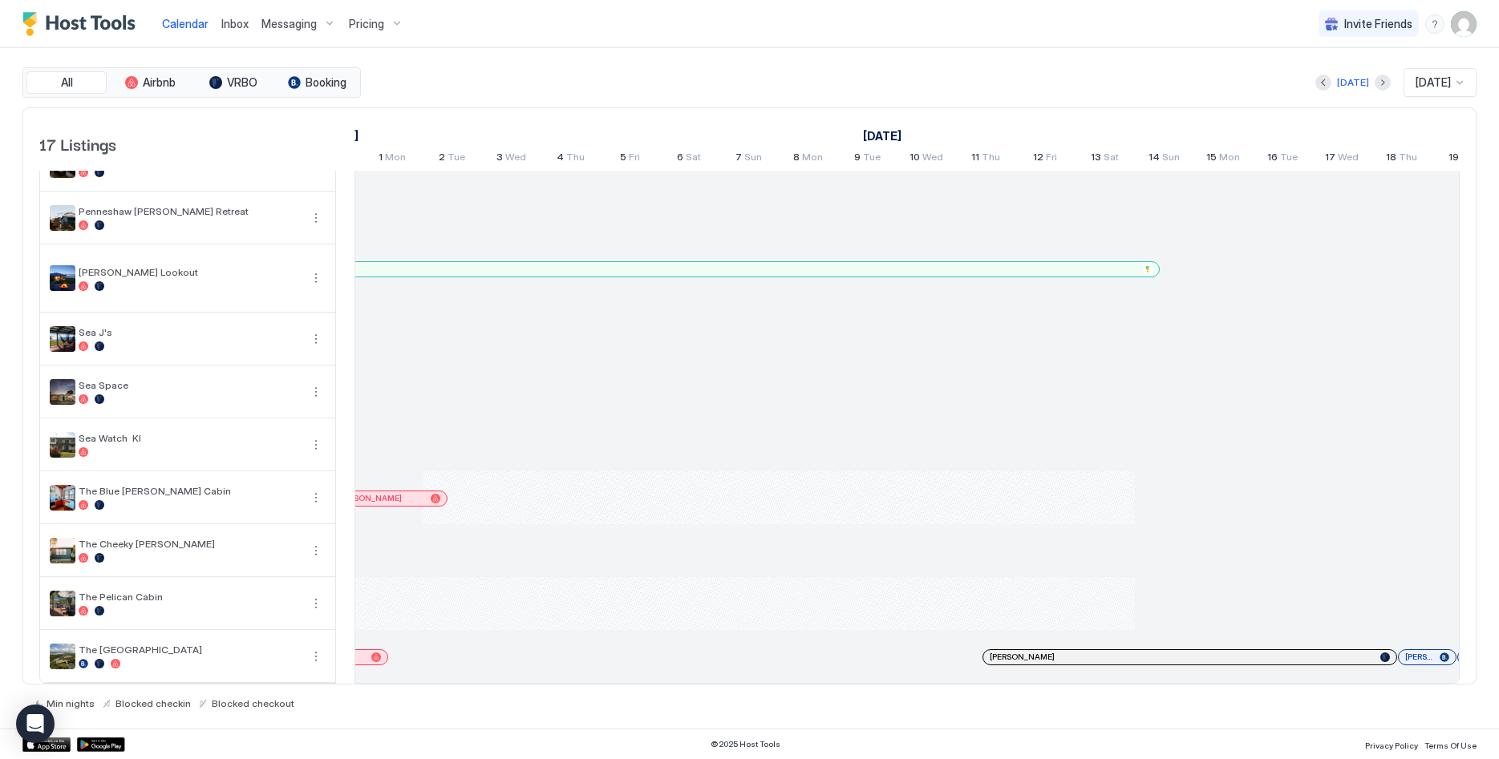
scroll to position [0, 1462]
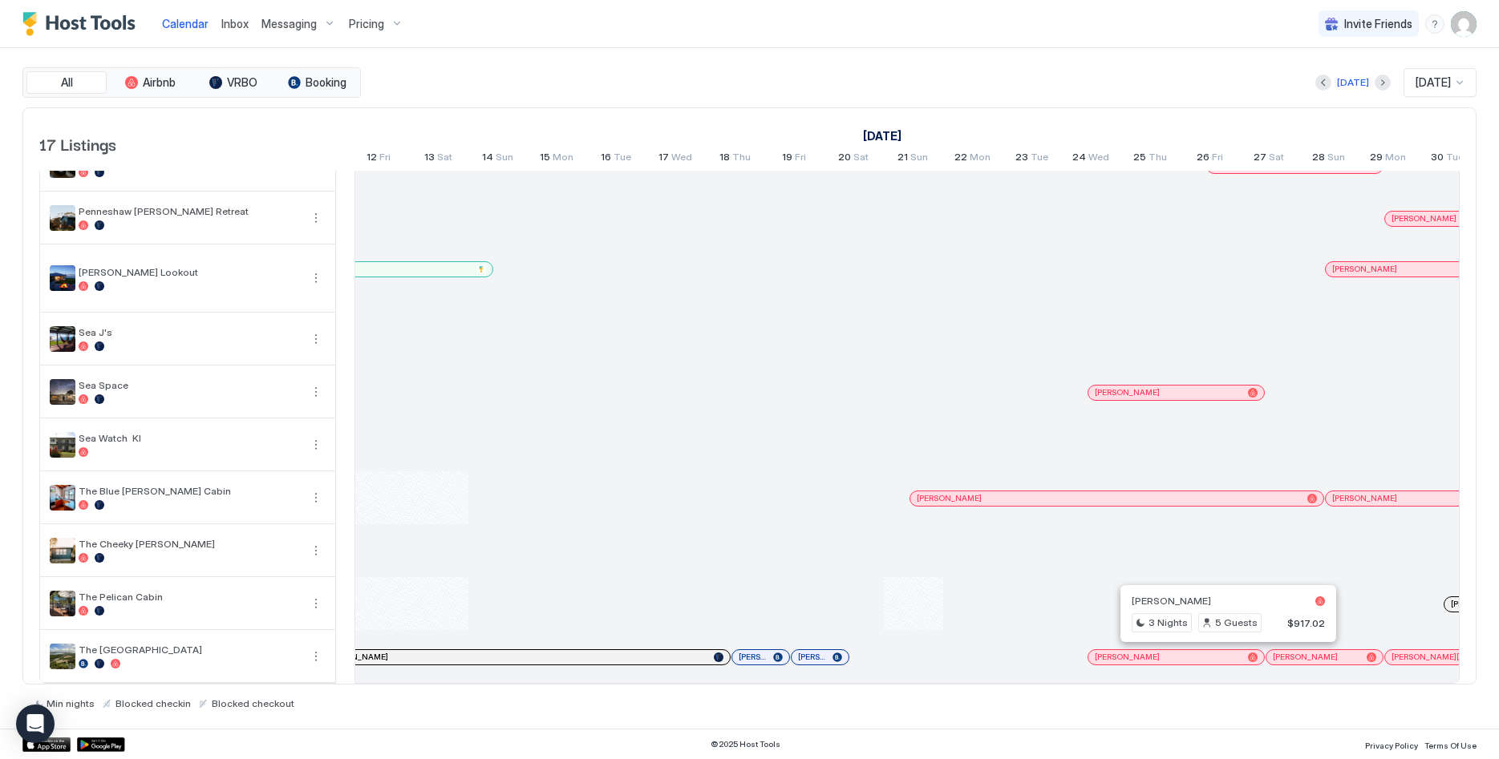
click at [1168, 655] on div at bounding box center [1167, 657] width 13 height 13
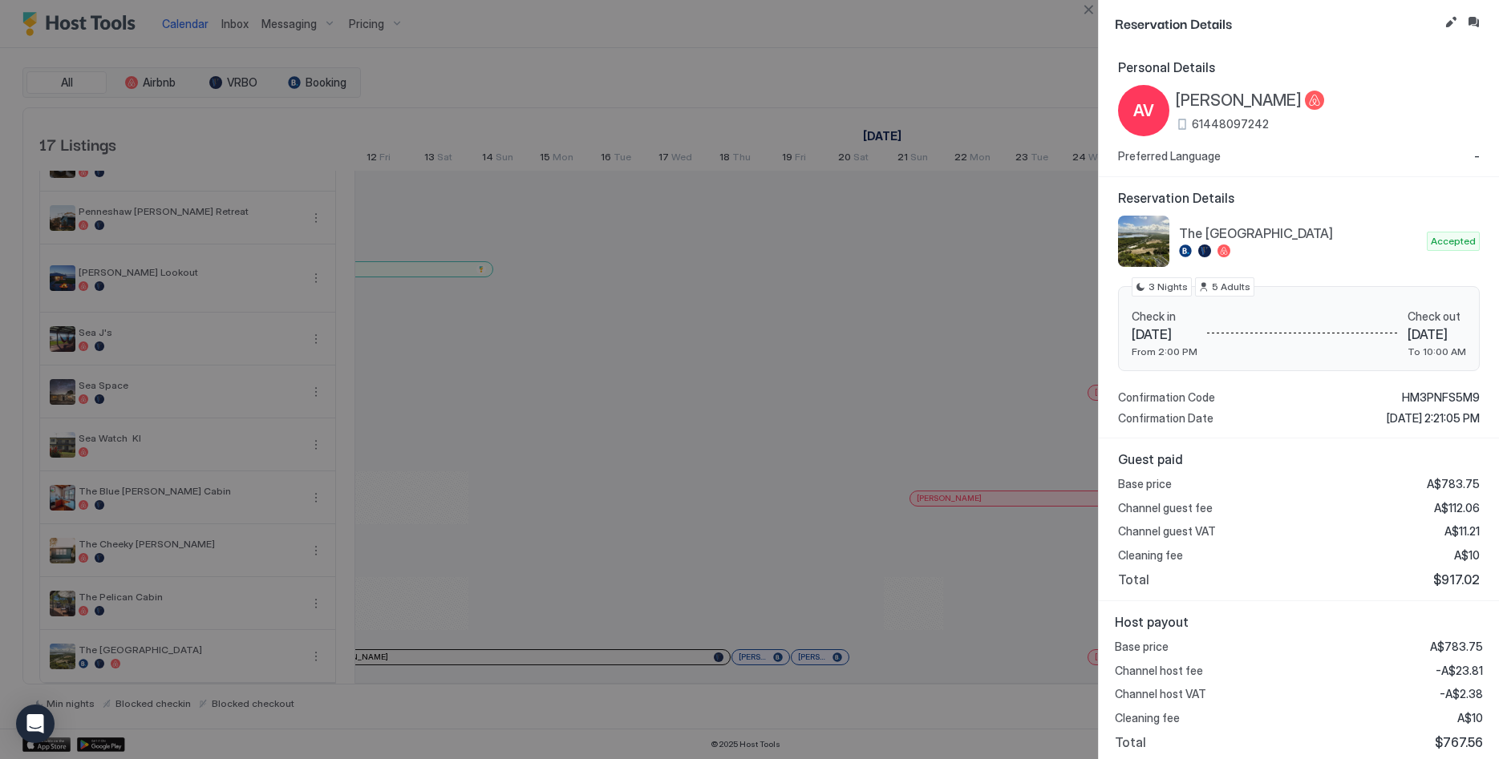
click at [1414, 392] on span "HM3PNFS5M9" at bounding box center [1441, 398] width 78 height 14
click at [1080, 9] on button "Close" at bounding box center [1088, 9] width 19 height 19
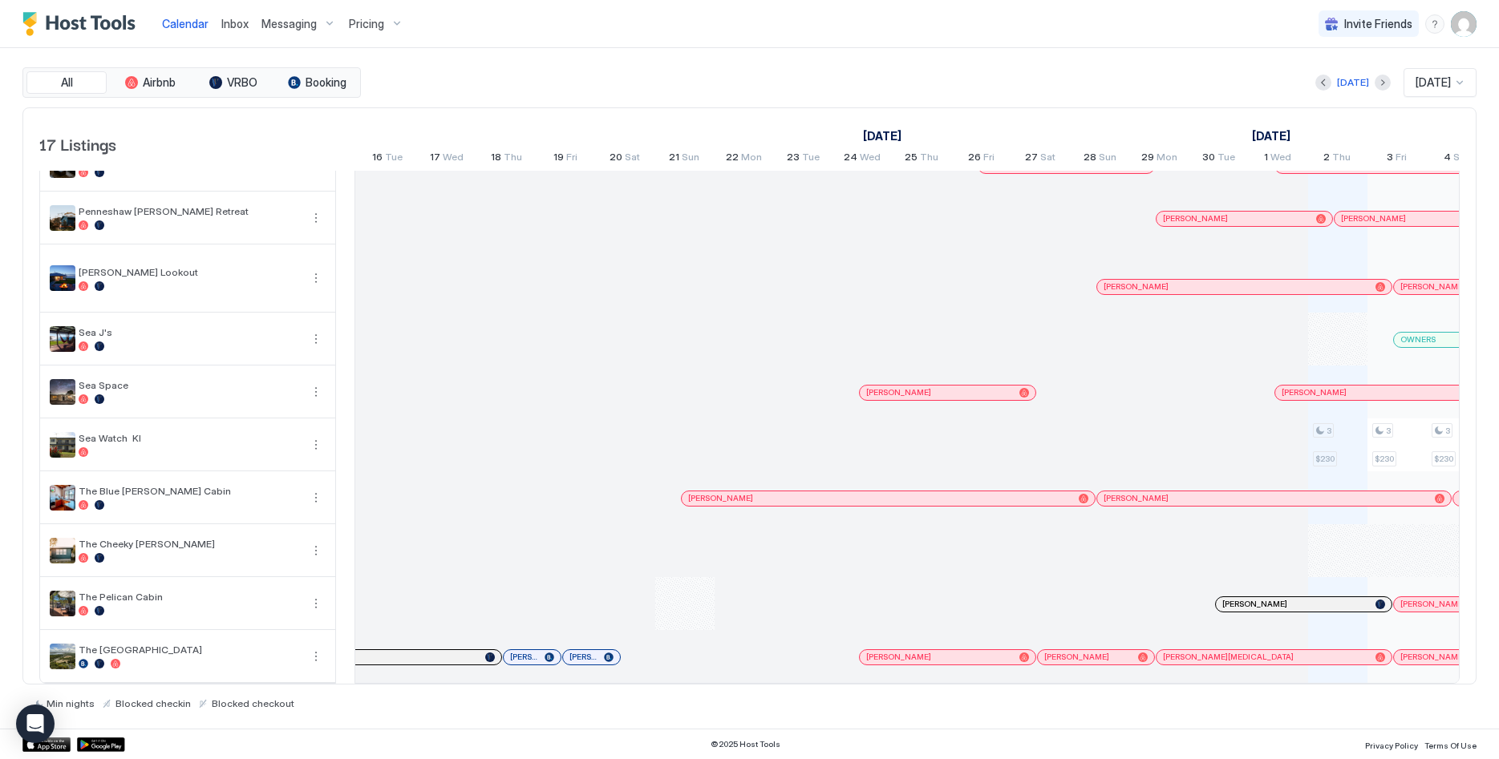
click at [1103, 661] on div at bounding box center [1102, 657] width 13 height 13
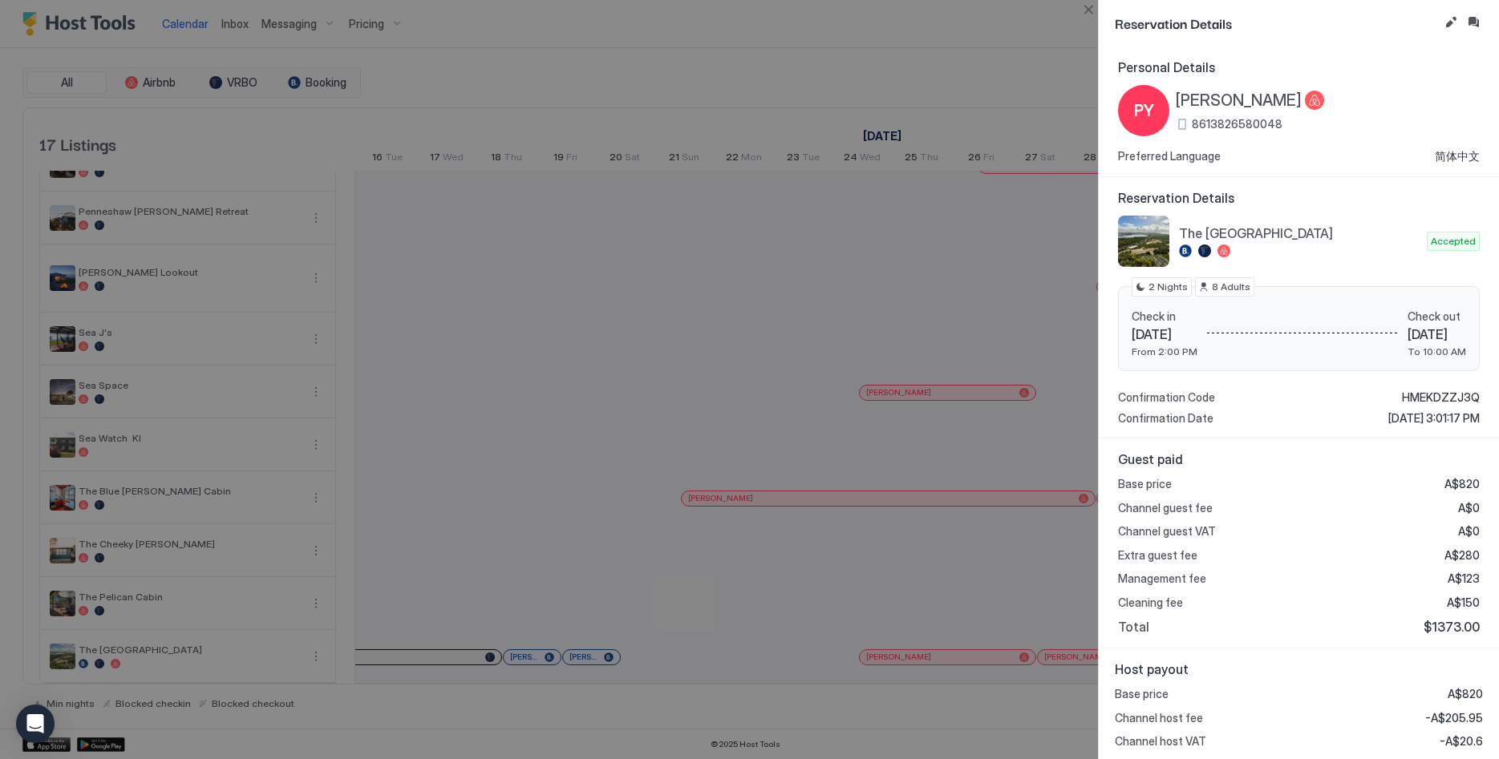
click at [1452, 397] on span "HMEKDZZJ3Q" at bounding box center [1441, 398] width 78 height 14
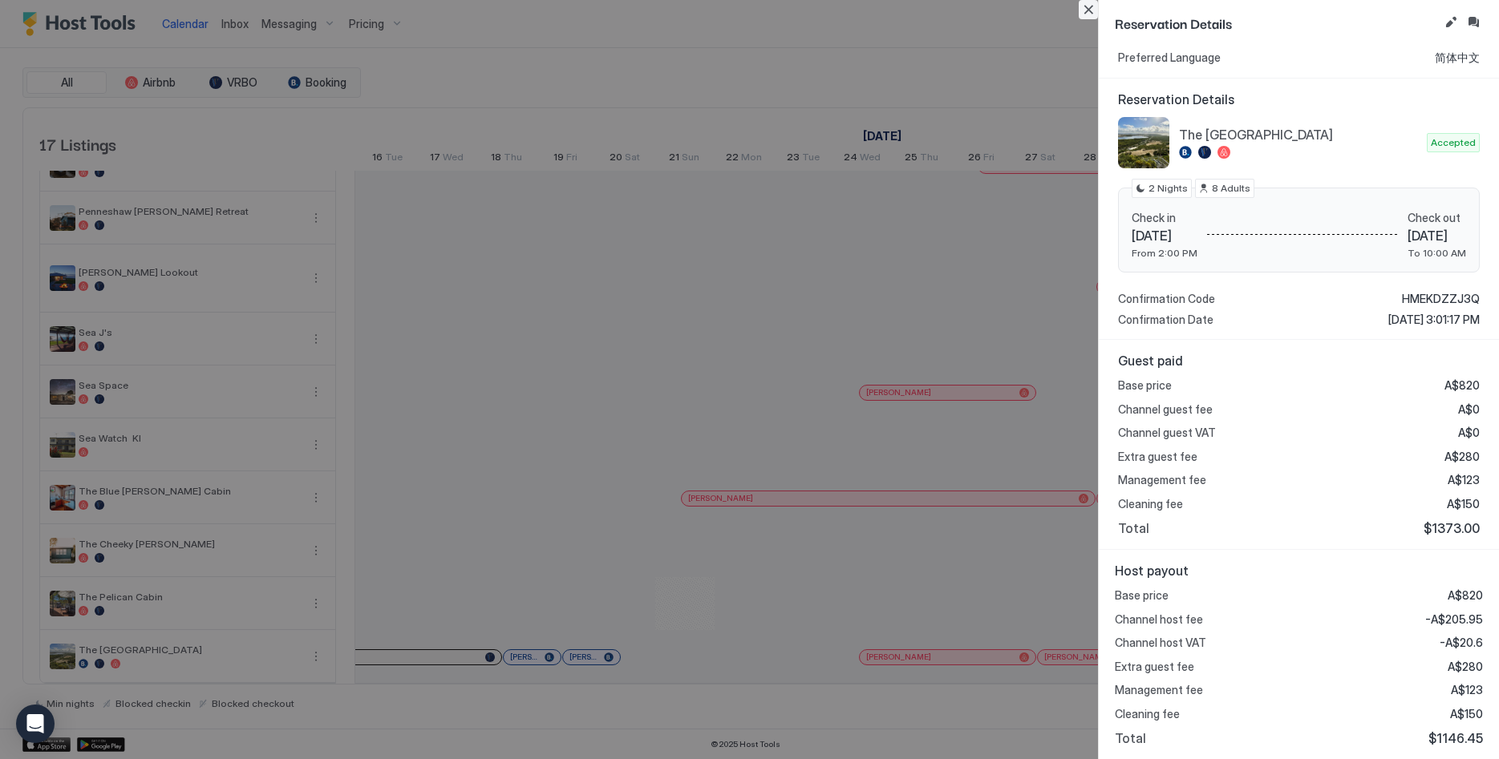
click at [1087, 2] on button "Close" at bounding box center [1088, 9] width 19 height 19
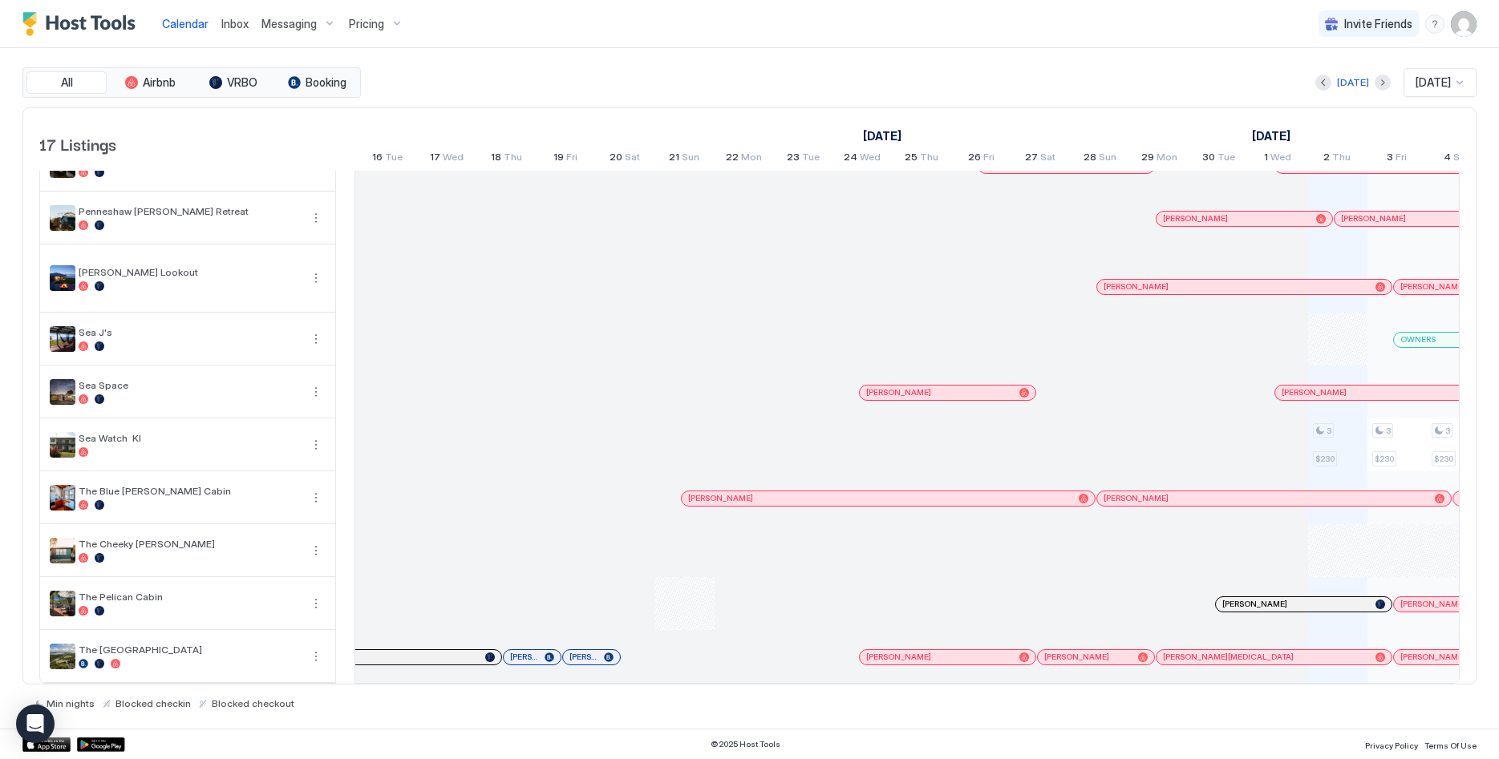
click at [1251, 658] on div at bounding box center [1251, 657] width 13 height 13
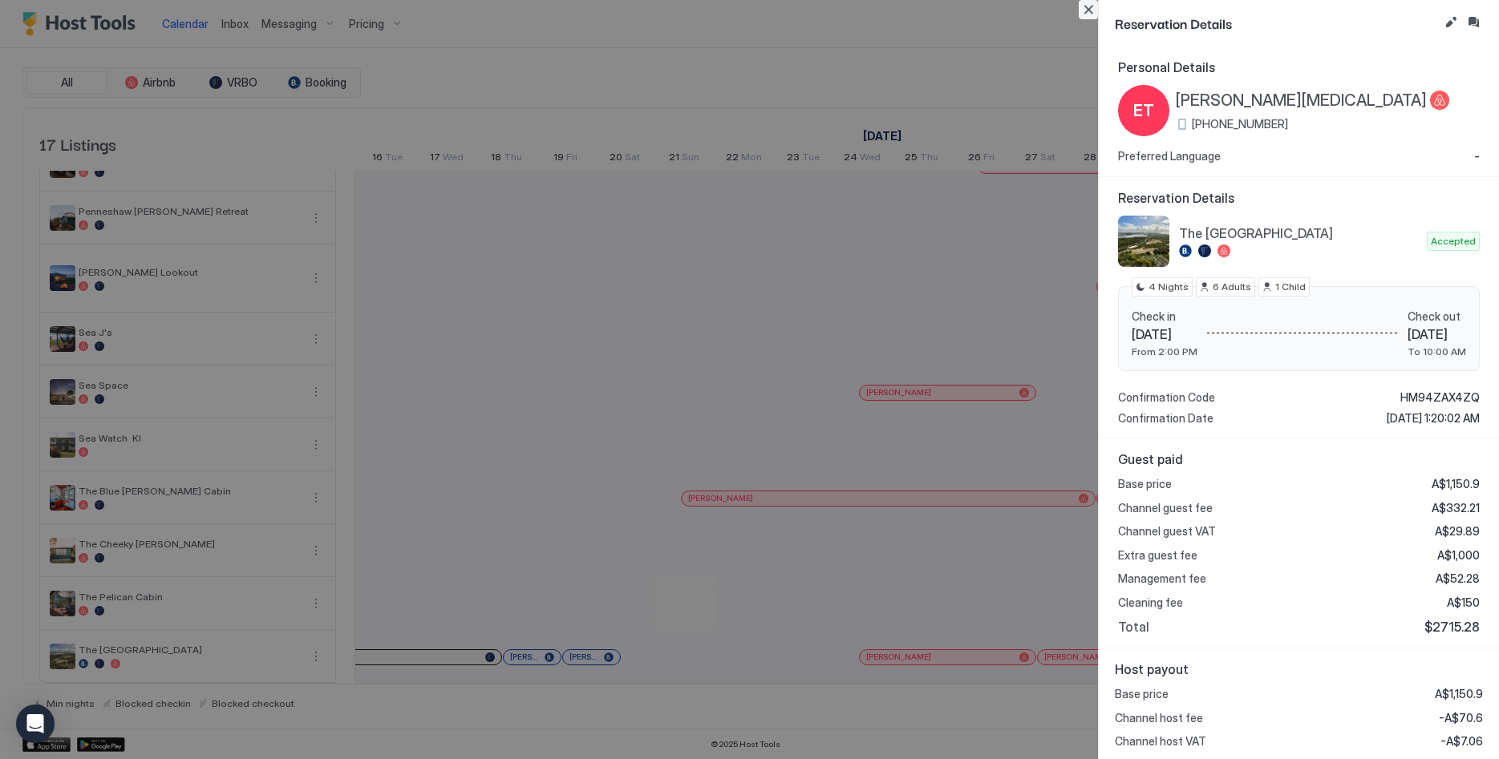
click at [1085, 6] on button "Close" at bounding box center [1088, 9] width 19 height 19
